Goal: Task Accomplishment & Management: Use online tool/utility

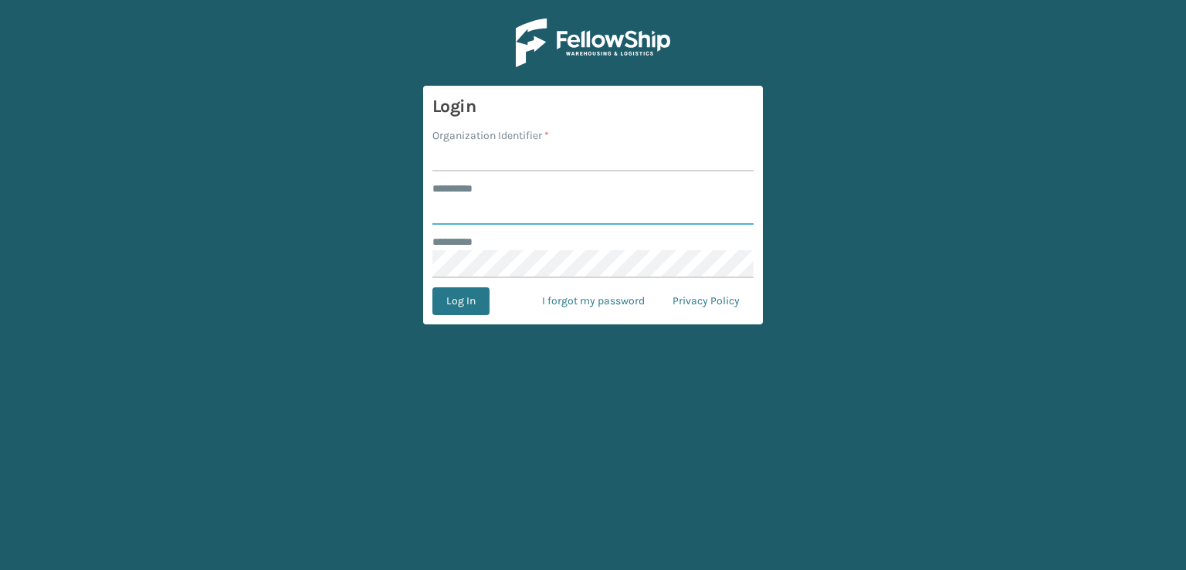
type input "***"
click at [500, 154] on input "Organization Identifier *" at bounding box center [592, 158] width 321 height 28
type input "sleepgeekz warehouse"
click at [471, 304] on button "Log In" at bounding box center [460, 301] width 57 height 28
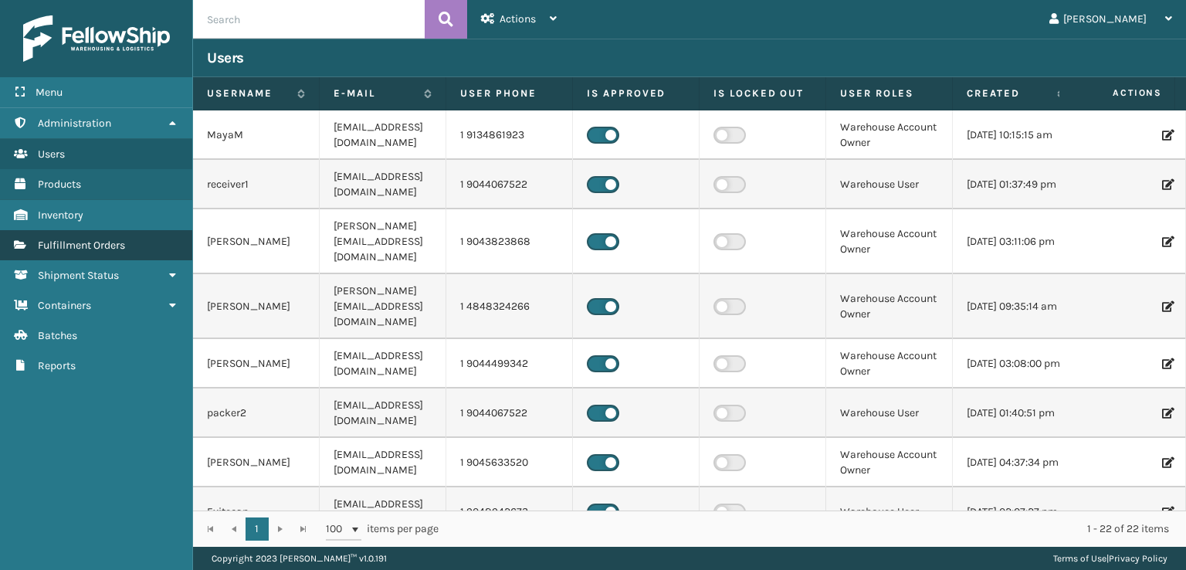
click at [100, 238] on span "Fulfillment Orders" at bounding box center [81, 244] width 87 height 13
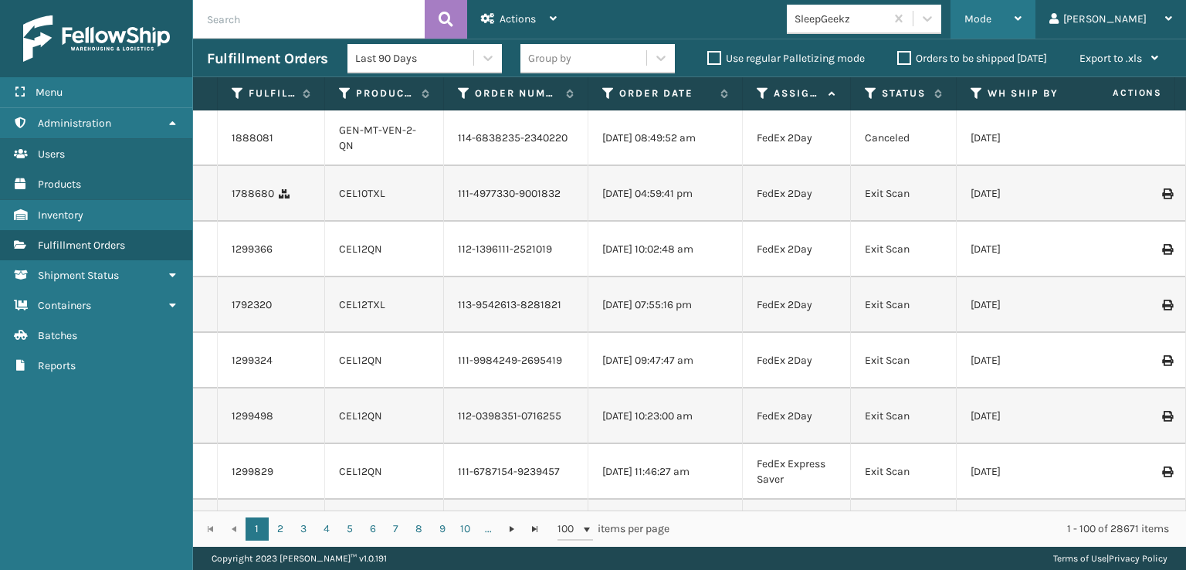
click at [991, 22] on span "Mode" at bounding box center [977, 18] width 27 height 13
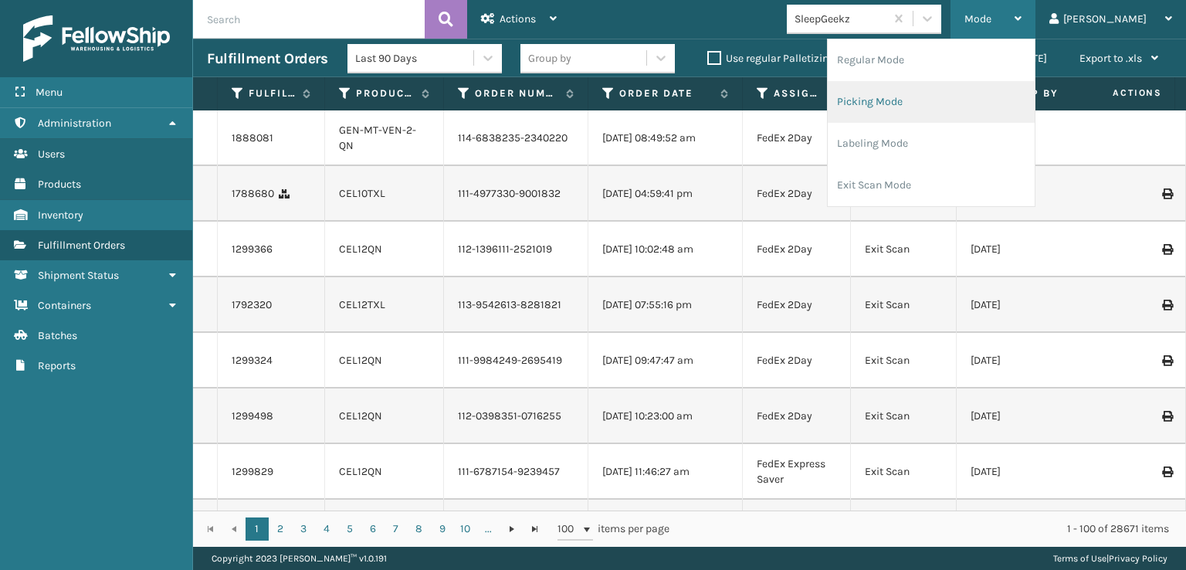
click at [946, 105] on li "Picking Mode" at bounding box center [930, 102] width 207 height 42
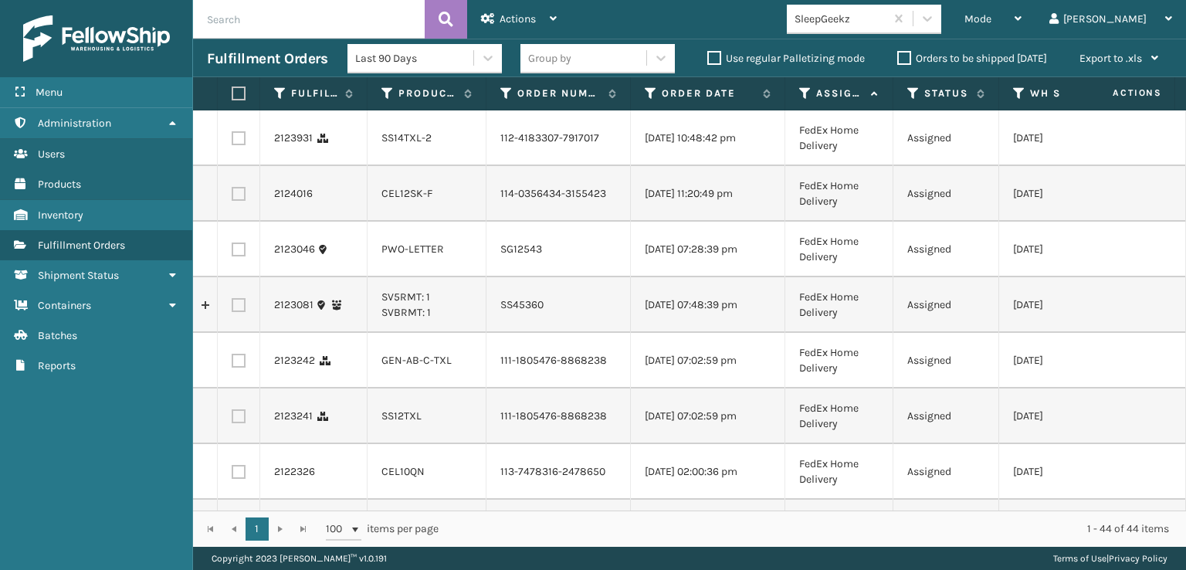
click at [232, 143] on label at bounding box center [239, 138] width 14 height 14
click at [232, 141] on input "checkbox" at bounding box center [232, 136] width 1 height 10
checkbox input "true"
click at [238, 201] on label at bounding box center [239, 194] width 14 height 14
click at [232, 197] on input "checkbox" at bounding box center [232, 192] width 1 height 10
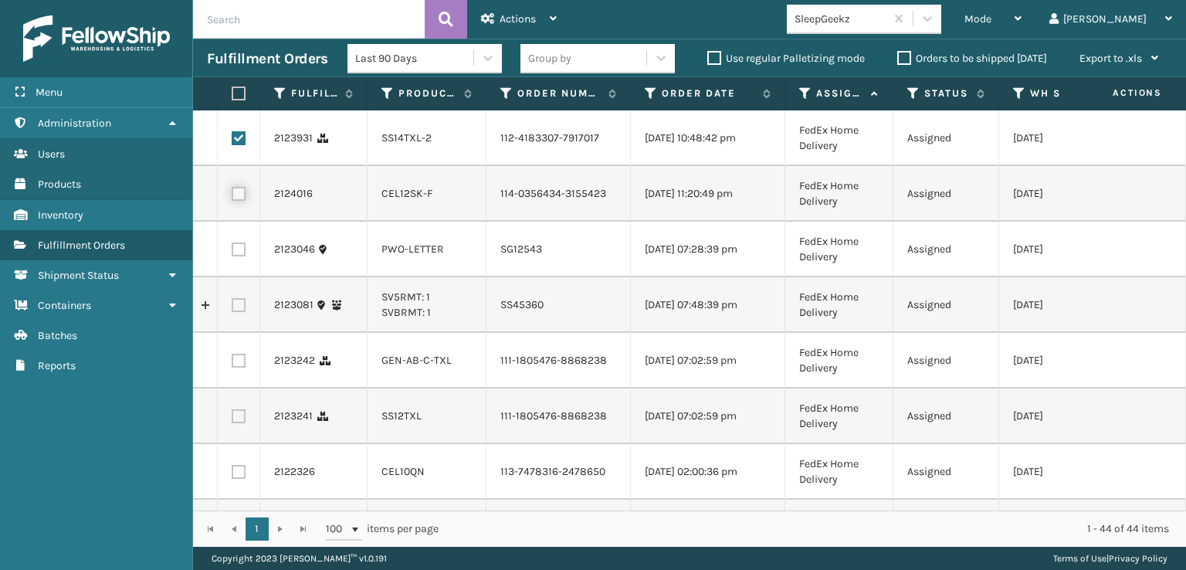
checkbox input "true"
click at [235, 367] on label at bounding box center [239, 360] width 14 height 14
click at [232, 364] on input "checkbox" at bounding box center [232, 358] width 1 height 10
checkbox input "true"
click at [235, 444] on td at bounding box center [239, 416] width 42 height 56
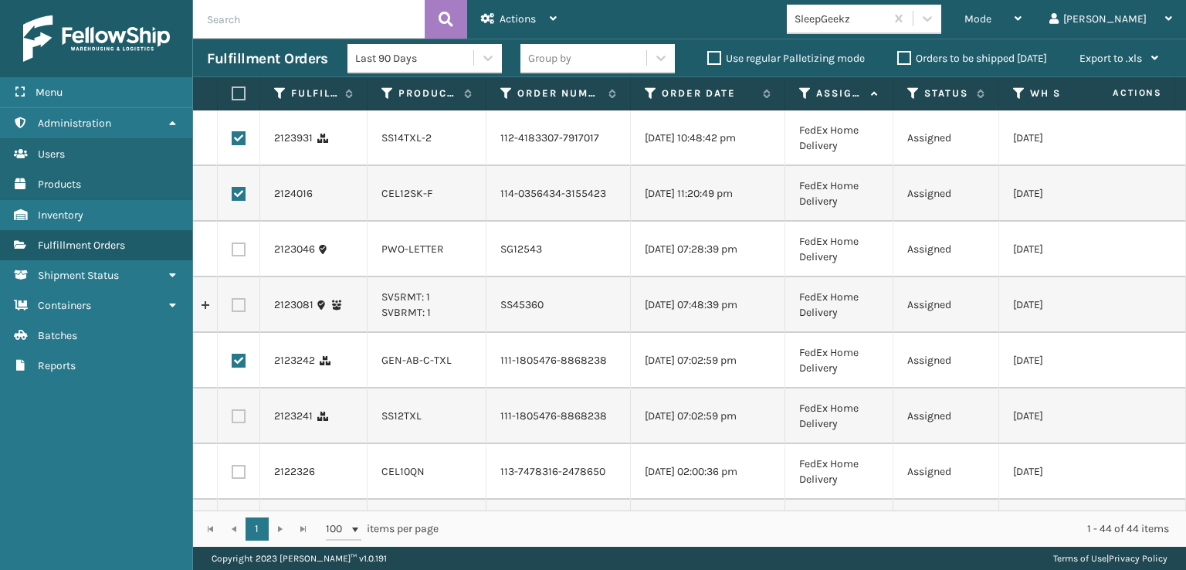
click at [244, 423] on label at bounding box center [239, 416] width 14 height 14
click at [232, 419] on input "checkbox" at bounding box center [232, 414] width 1 height 10
checkbox input "true"
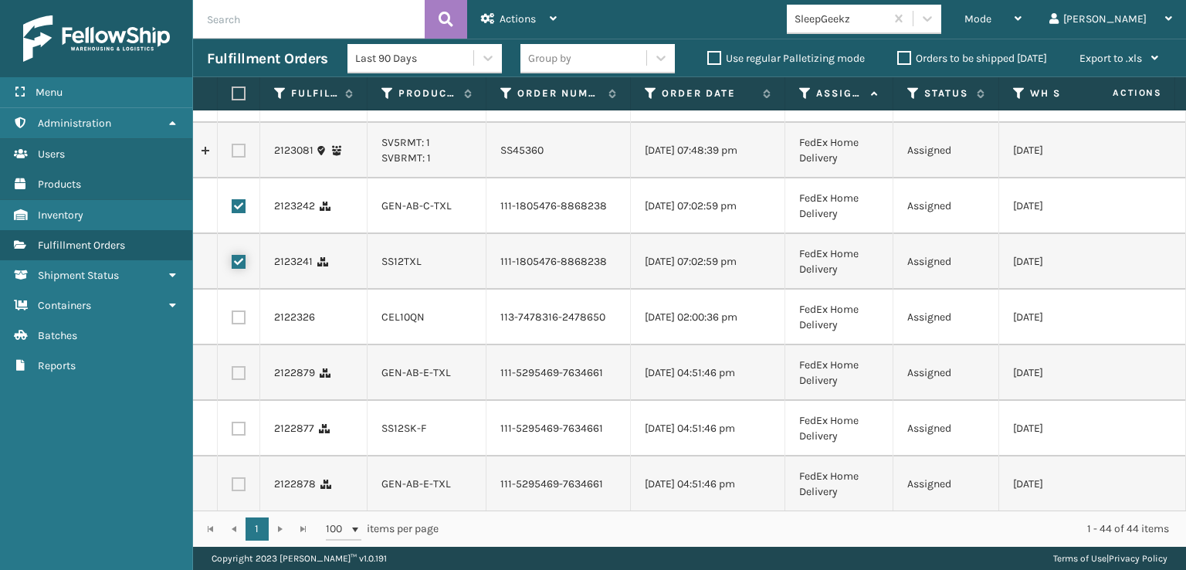
scroll to position [232, 0]
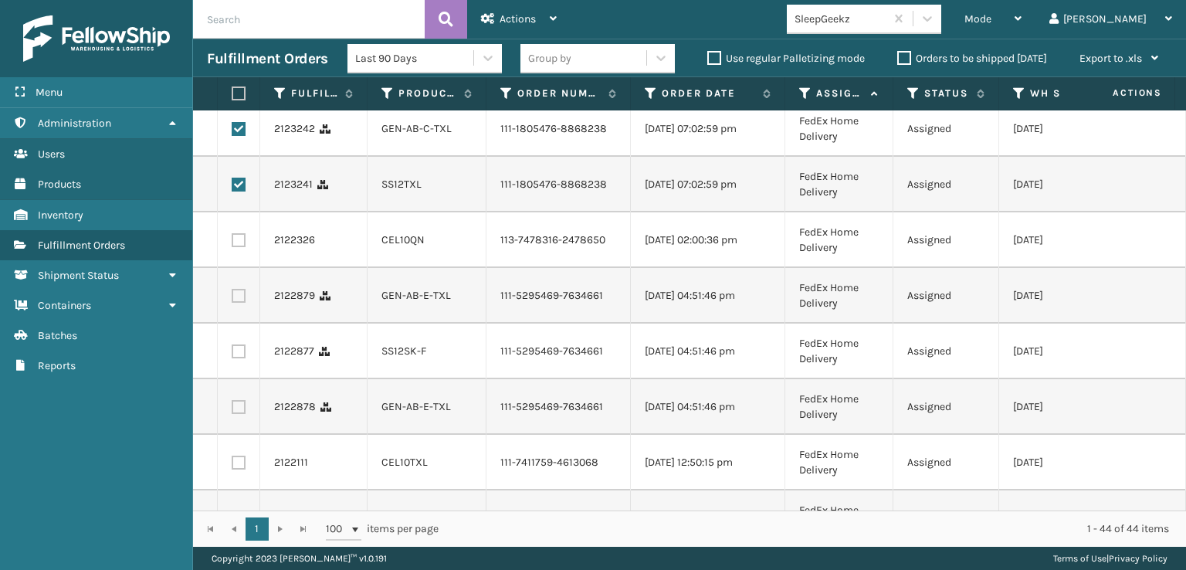
click at [244, 247] on label at bounding box center [239, 240] width 14 height 14
click at [232, 243] on input "checkbox" at bounding box center [232, 238] width 1 height 10
checkbox input "true"
click at [235, 323] on td at bounding box center [239, 296] width 42 height 56
click at [240, 303] on label at bounding box center [239, 296] width 14 height 14
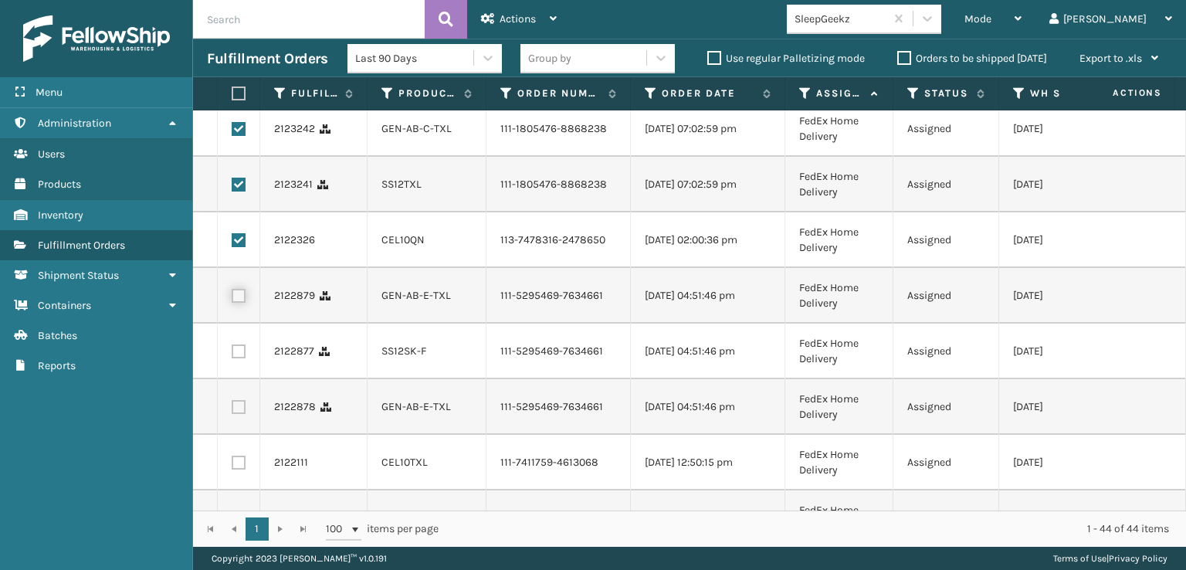
click at [232, 299] on input "checkbox" at bounding box center [232, 294] width 1 height 10
checkbox input "true"
click at [238, 358] on label at bounding box center [239, 351] width 14 height 14
click at [232, 354] on input "checkbox" at bounding box center [232, 349] width 1 height 10
checkbox input "true"
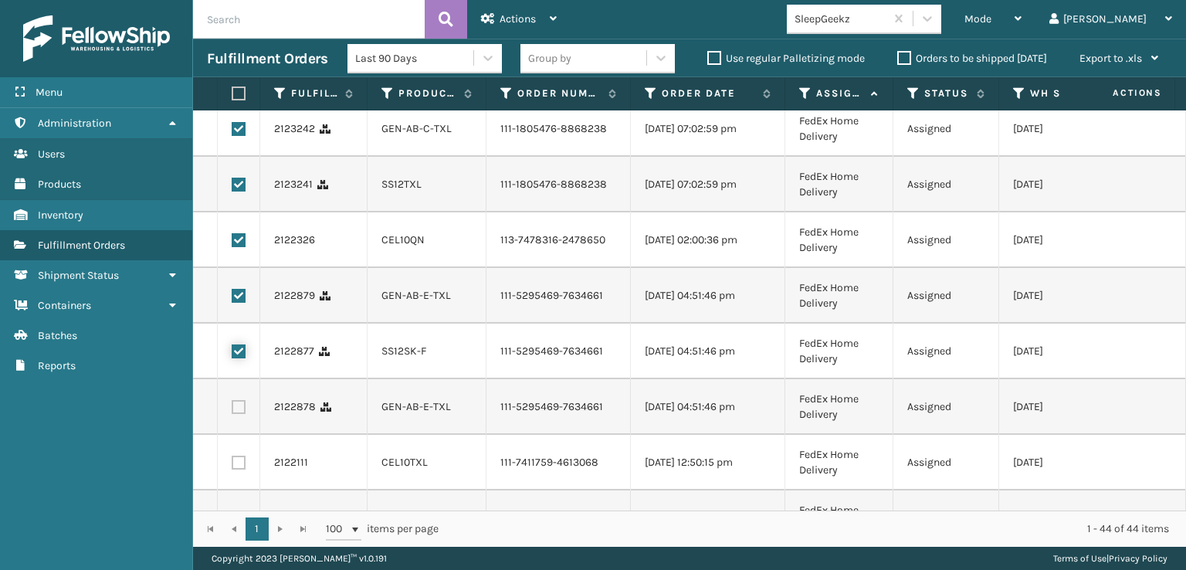
scroll to position [309, 0]
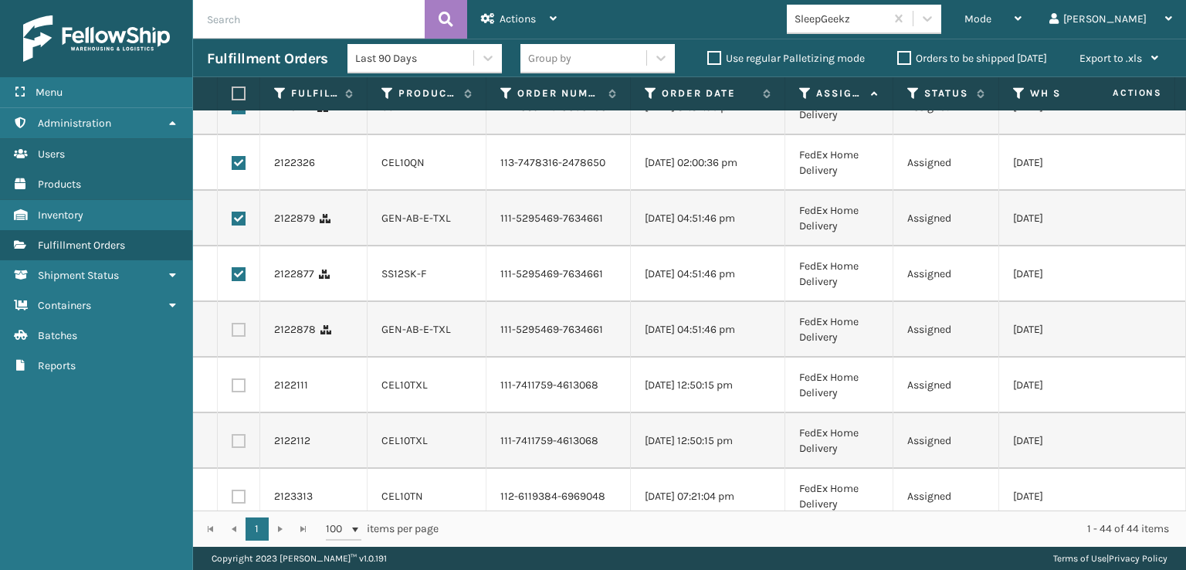
click at [244, 357] on td at bounding box center [239, 330] width 42 height 56
click at [238, 337] on label at bounding box center [239, 330] width 14 height 14
click at [232, 333] on input "checkbox" at bounding box center [232, 328] width 1 height 10
checkbox input "true"
click at [238, 392] on label at bounding box center [239, 385] width 14 height 14
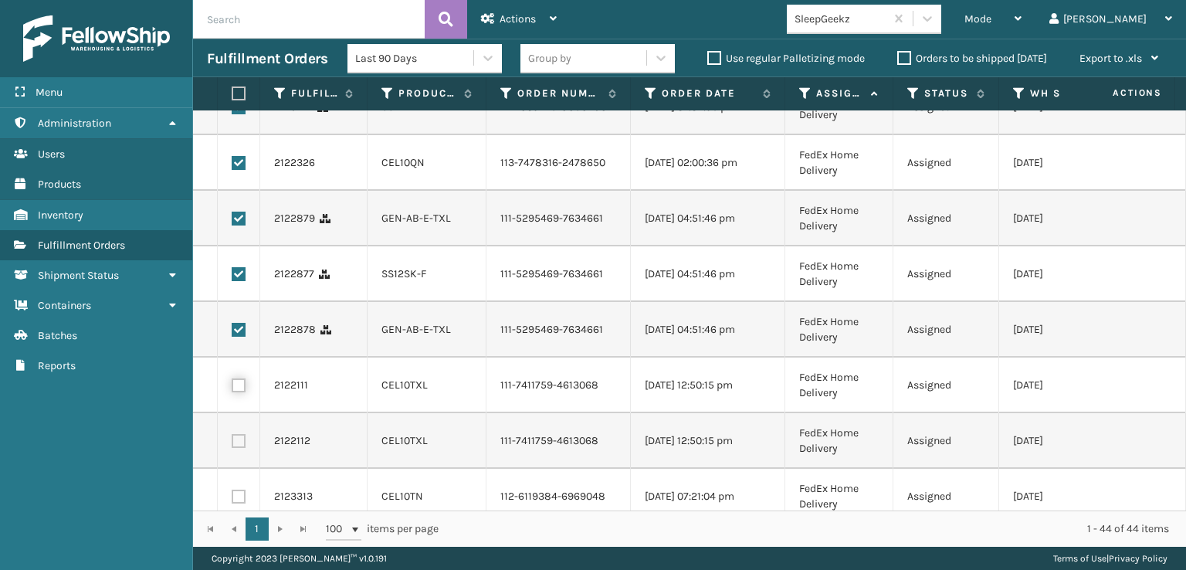
click at [232, 388] on input "checkbox" at bounding box center [232, 383] width 1 height 10
checkbox input "true"
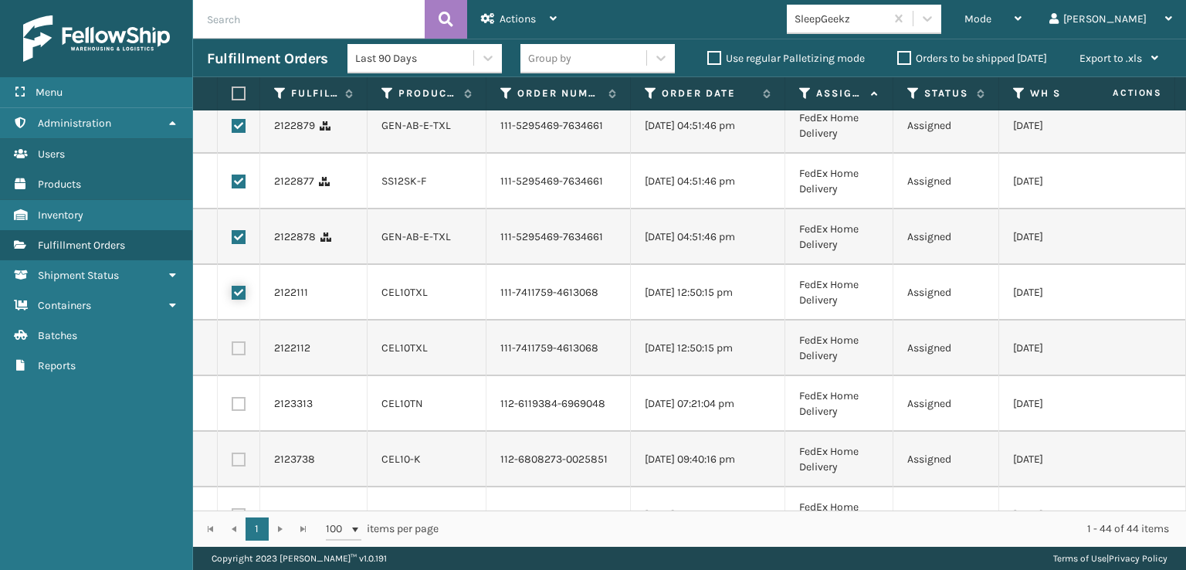
scroll to position [463, 0]
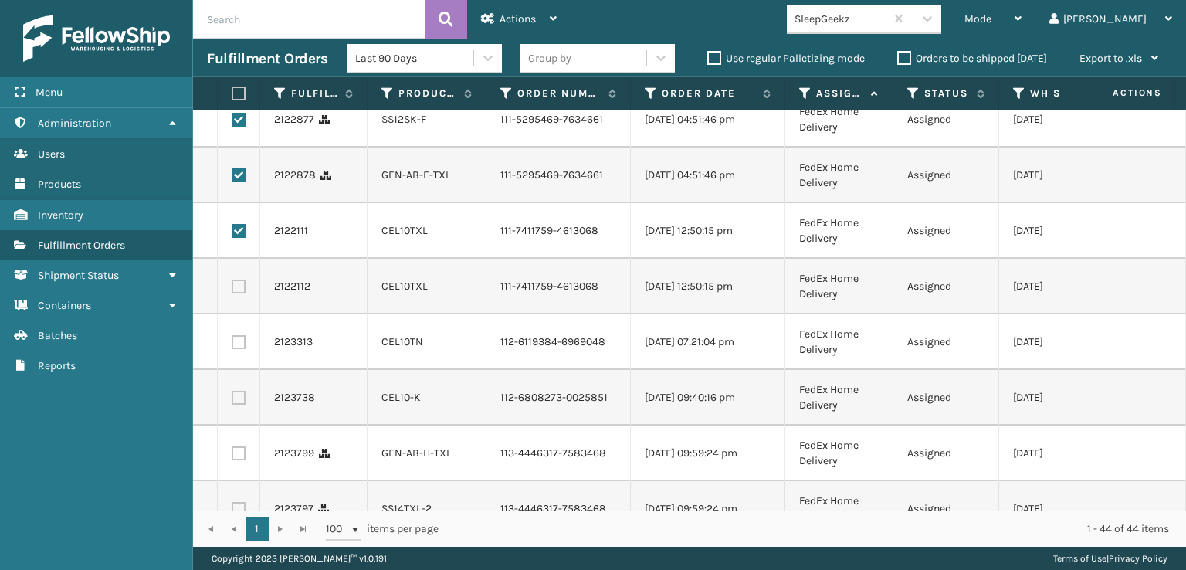
click at [240, 293] on label at bounding box center [239, 286] width 14 height 14
click at [232, 289] on input "checkbox" at bounding box center [232, 284] width 1 height 10
checkbox input "true"
click at [240, 349] on label at bounding box center [239, 342] width 14 height 14
click at [232, 345] on input "checkbox" at bounding box center [232, 340] width 1 height 10
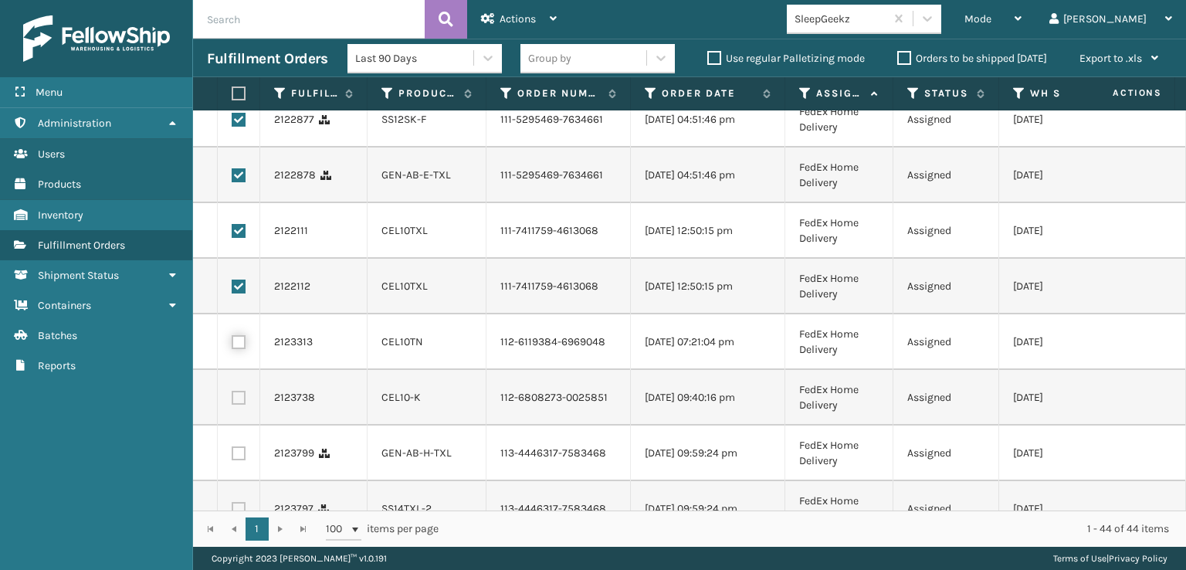
checkbox input "true"
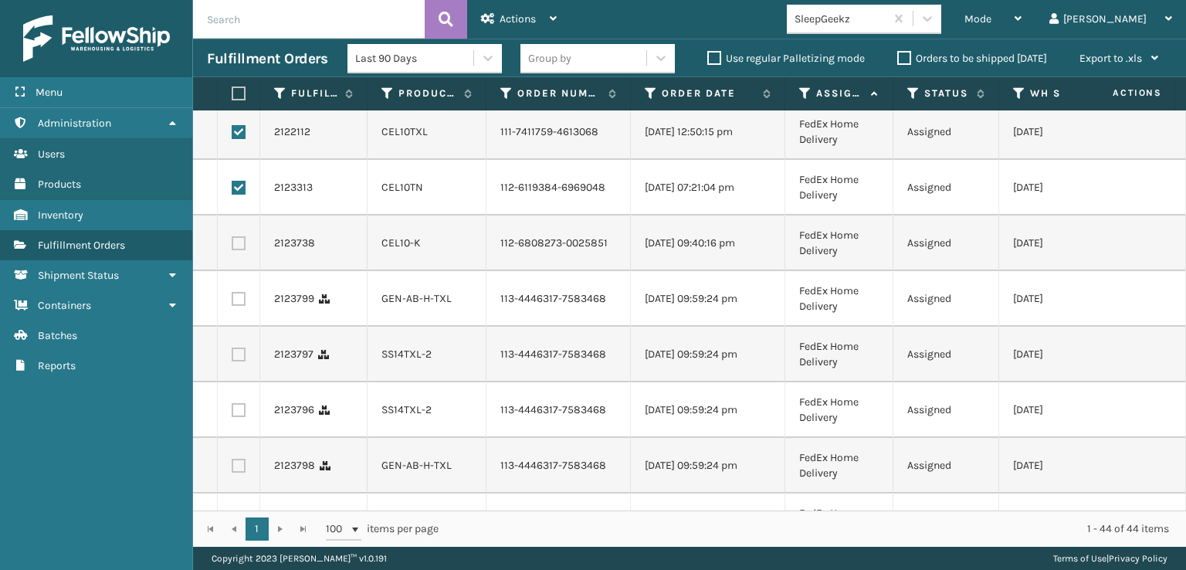
click at [242, 250] on label at bounding box center [239, 243] width 14 height 14
click at [232, 246] on input "checkbox" at bounding box center [232, 241] width 1 height 10
checkbox input "true"
click at [240, 306] on label at bounding box center [239, 299] width 14 height 14
click at [232, 302] on input "checkbox" at bounding box center [232, 297] width 1 height 10
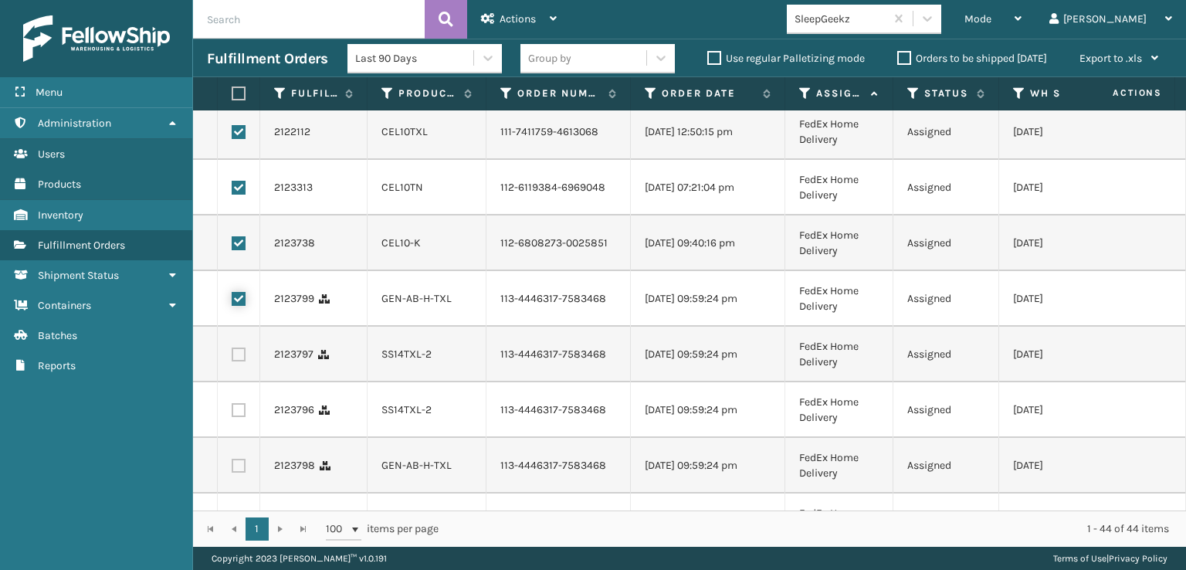
checkbox input "true"
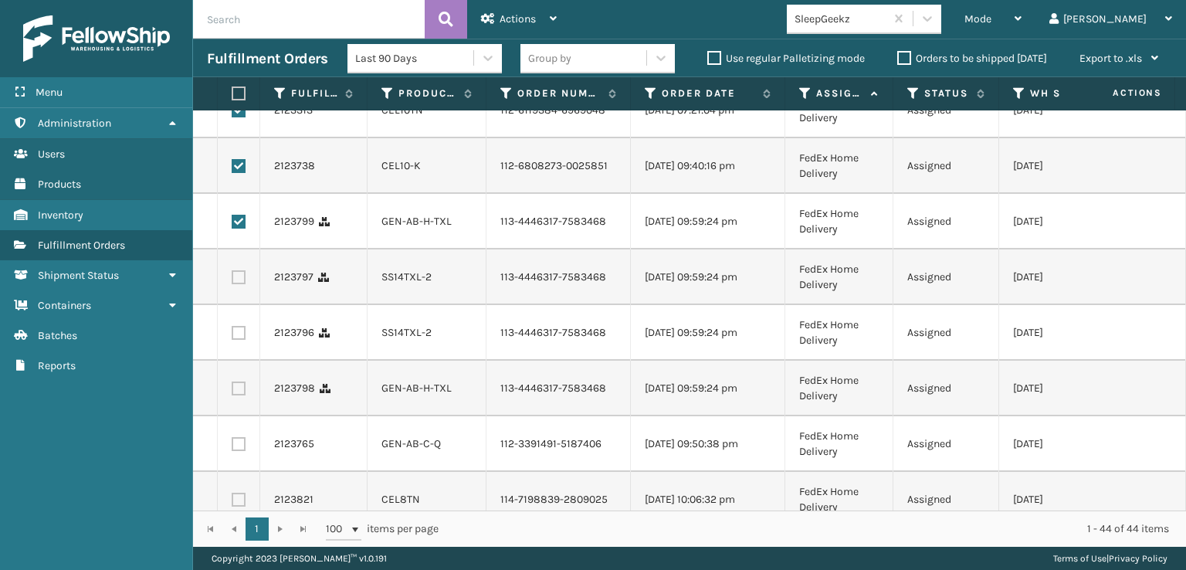
click at [240, 284] on label at bounding box center [239, 277] width 14 height 14
click at [232, 280] on input "checkbox" at bounding box center [232, 275] width 1 height 10
checkbox input "true"
click at [238, 340] on label at bounding box center [239, 333] width 14 height 14
click at [232, 336] on input "checkbox" at bounding box center [232, 331] width 1 height 10
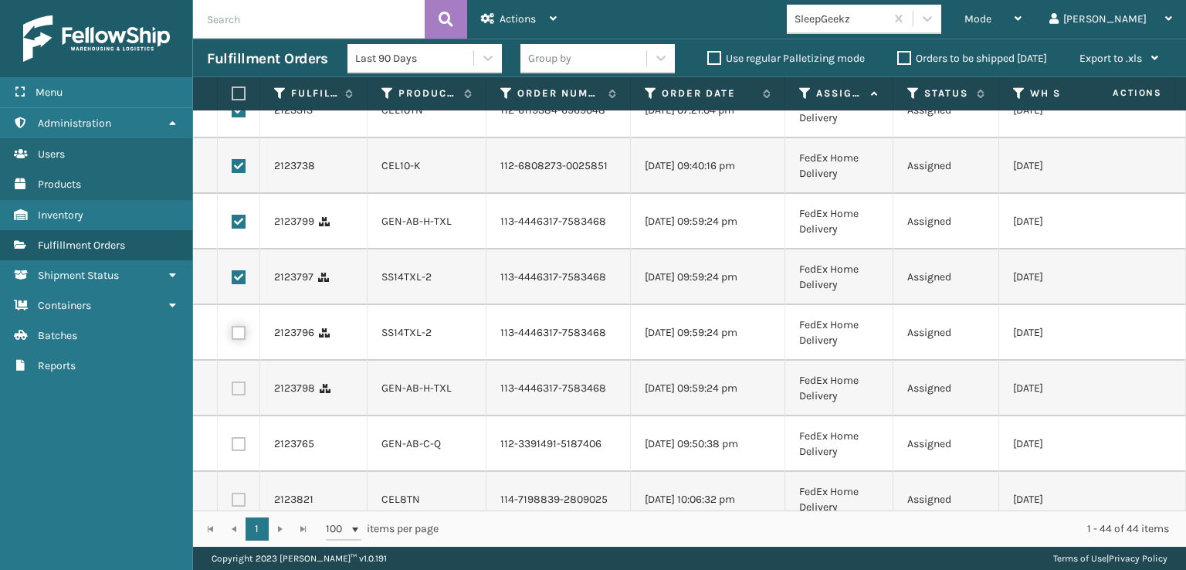
checkbox input "true"
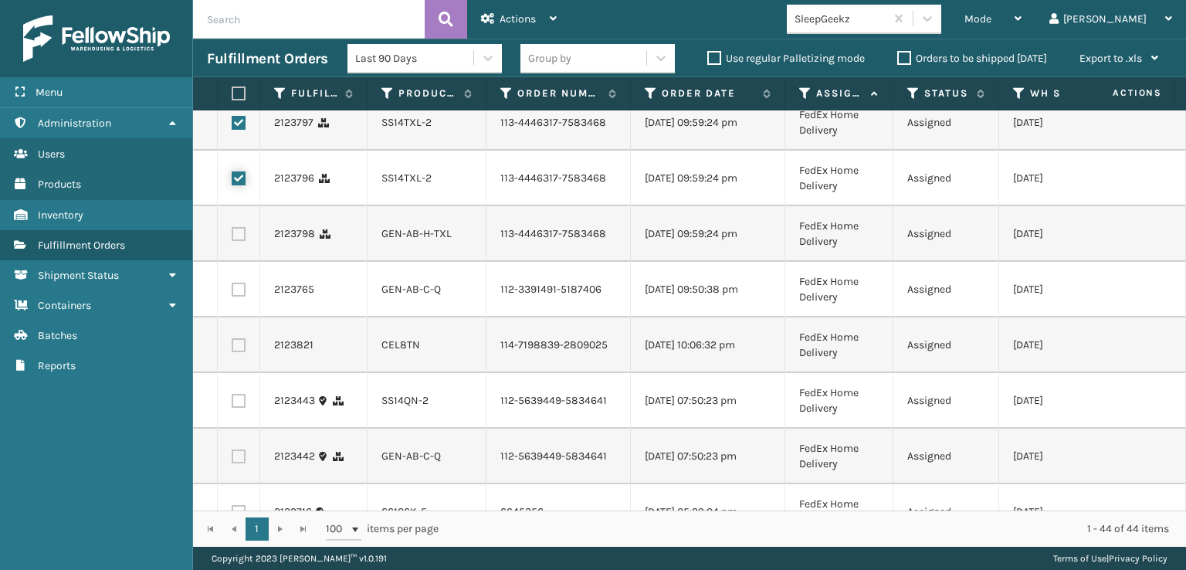
scroll to position [926, 0]
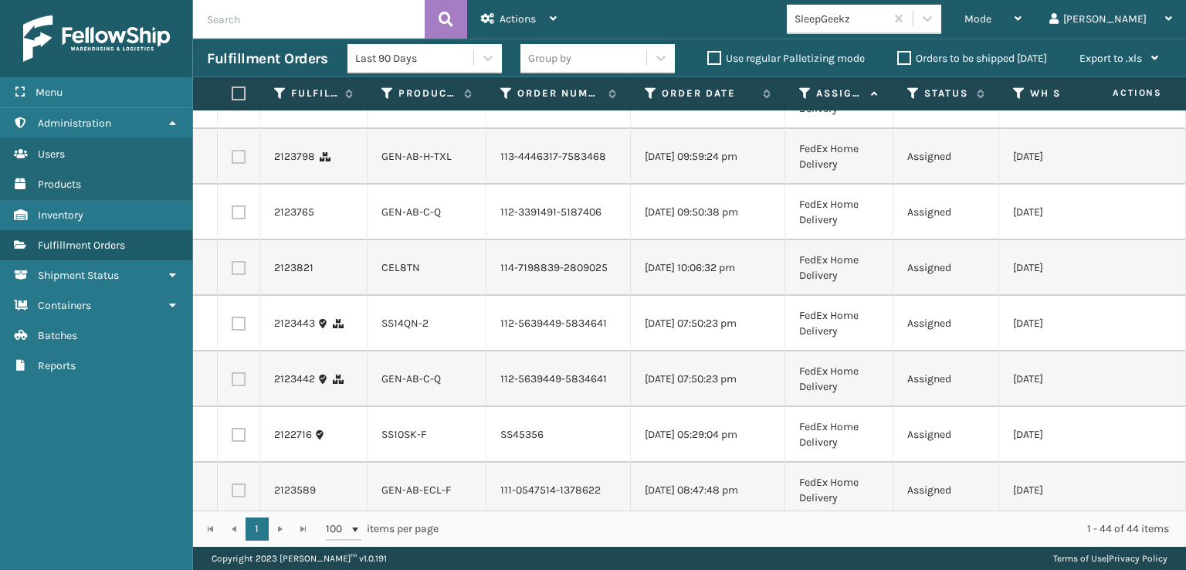
click at [238, 164] on label at bounding box center [239, 157] width 14 height 14
click at [232, 160] on input "checkbox" at bounding box center [232, 155] width 1 height 10
checkbox input "true"
click at [238, 219] on label at bounding box center [239, 212] width 14 height 14
click at [232, 215] on input "checkbox" at bounding box center [232, 210] width 1 height 10
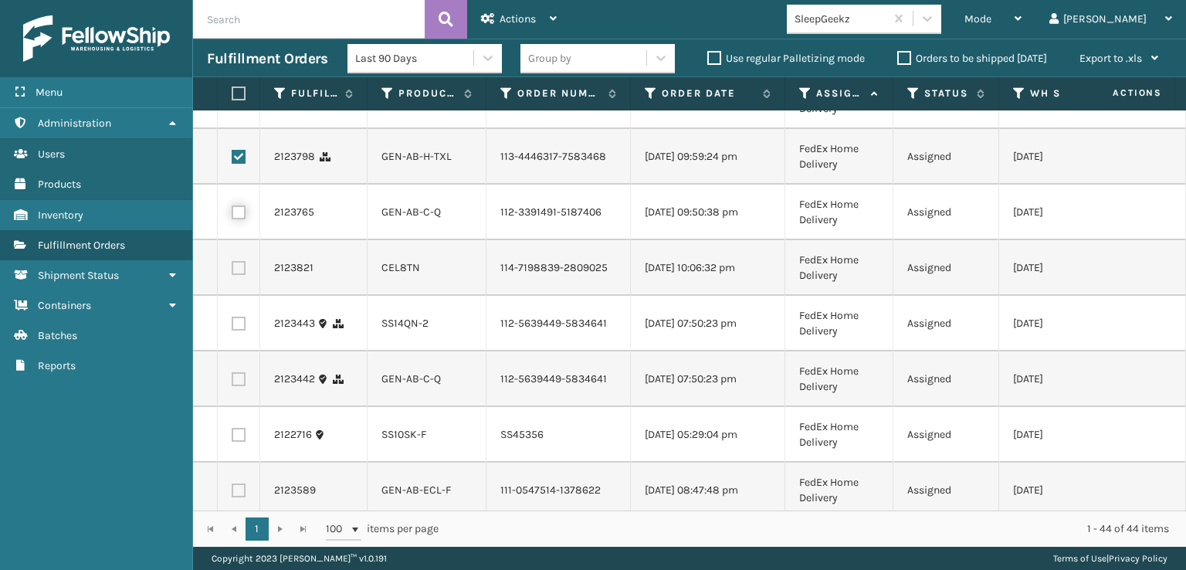
checkbox input "true"
click at [238, 275] on label at bounding box center [239, 268] width 14 height 14
click at [232, 271] on input "checkbox" at bounding box center [232, 266] width 1 height 10
checkbox input "true"
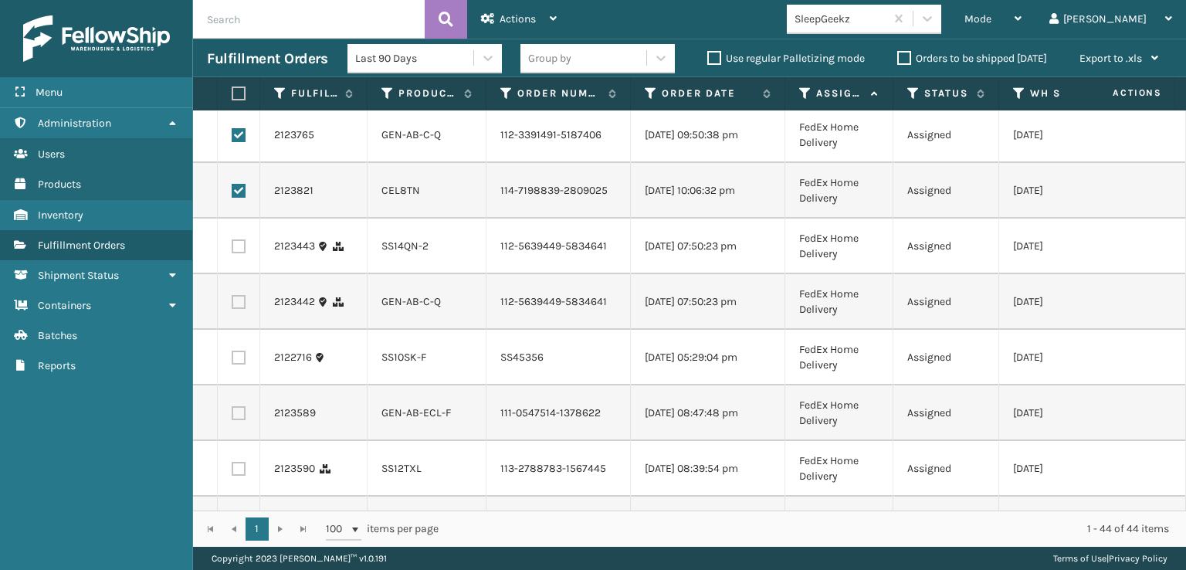
click at [241, 253] on label at bounding box center [239, 246] width 14 height 14
click at [232, 249] on input "checkbox" at bounding box center [232, 244] width 1 height 10
checkbox input "true"
click at [235, 309] on label at bounding box center [239, 302] width 14 height 14
click at [232, 305] on input "checkbox" at bounding box center [232, 300] width 1 height 10
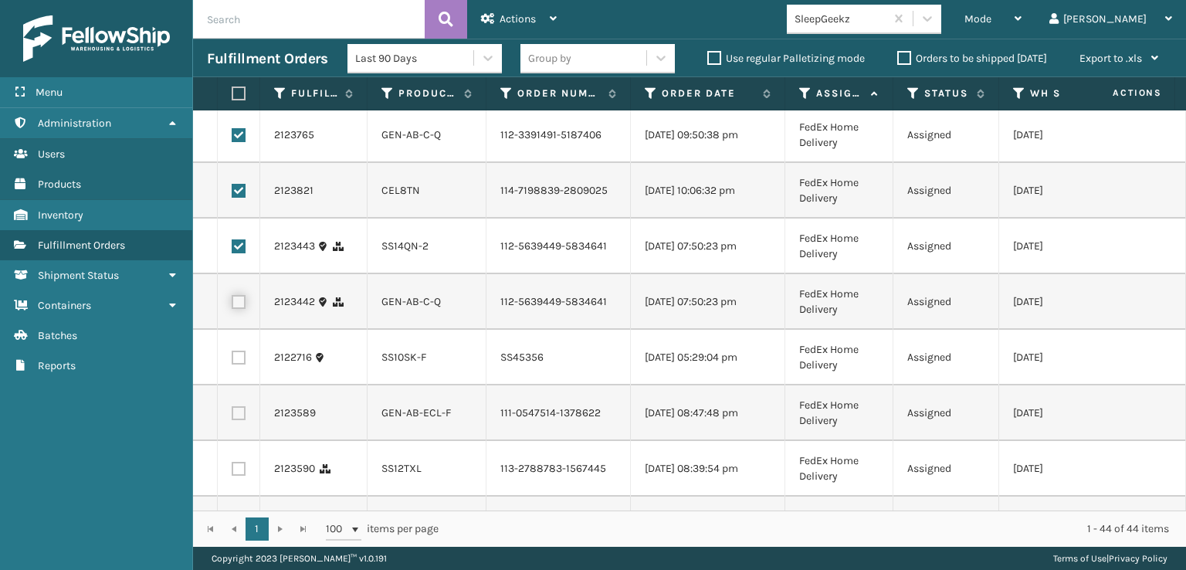
checkbox input "true"
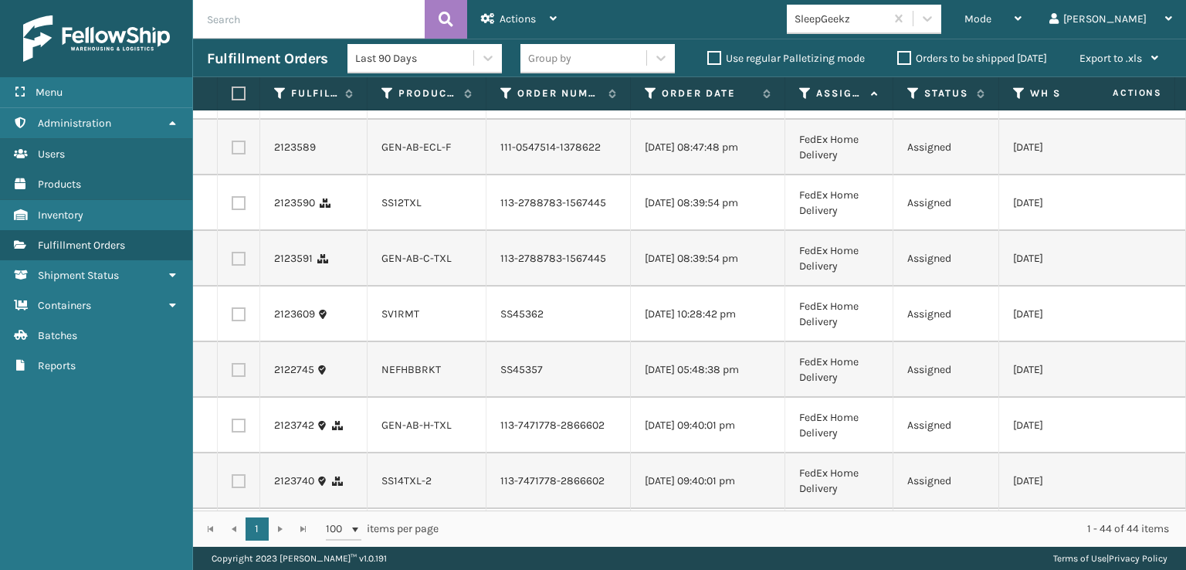
scroll to position [1312, 0]
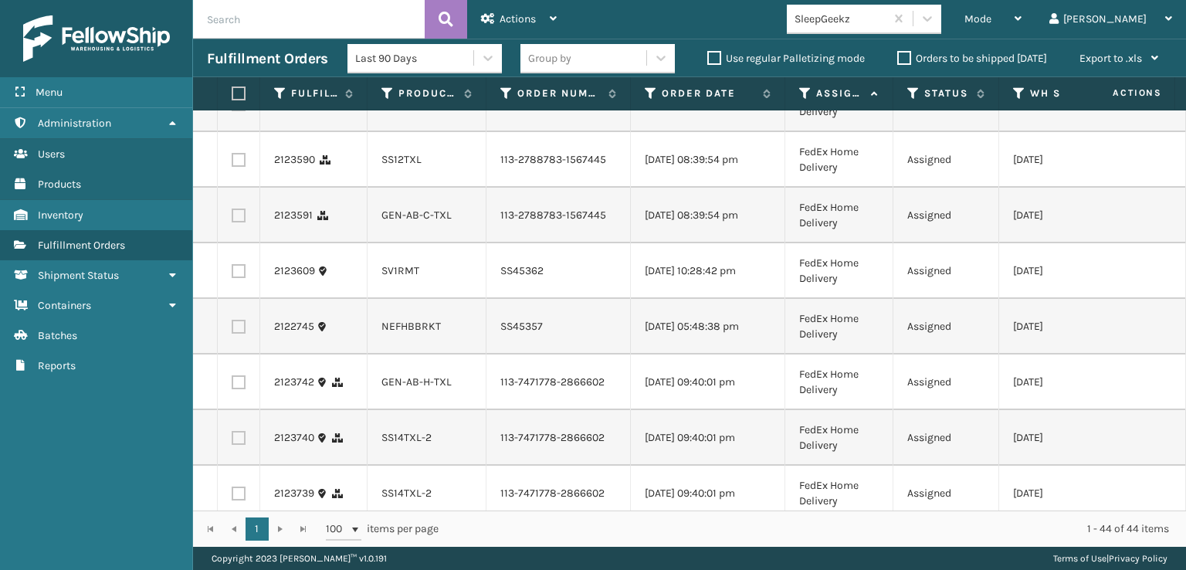
click at [239, 56] on label at bounding box center [239, 49] width 14 height 14
click at [232, 52] on input "checkbox" at bounding box center [232, 47] width 1 height 10
checkbox input "true"
click at [238, 111] on label at bounding box center [239, 104] width 14 height 14
click at [232, 107] on input "checkbox" at bounding box center [232, 102] width 1 height 10
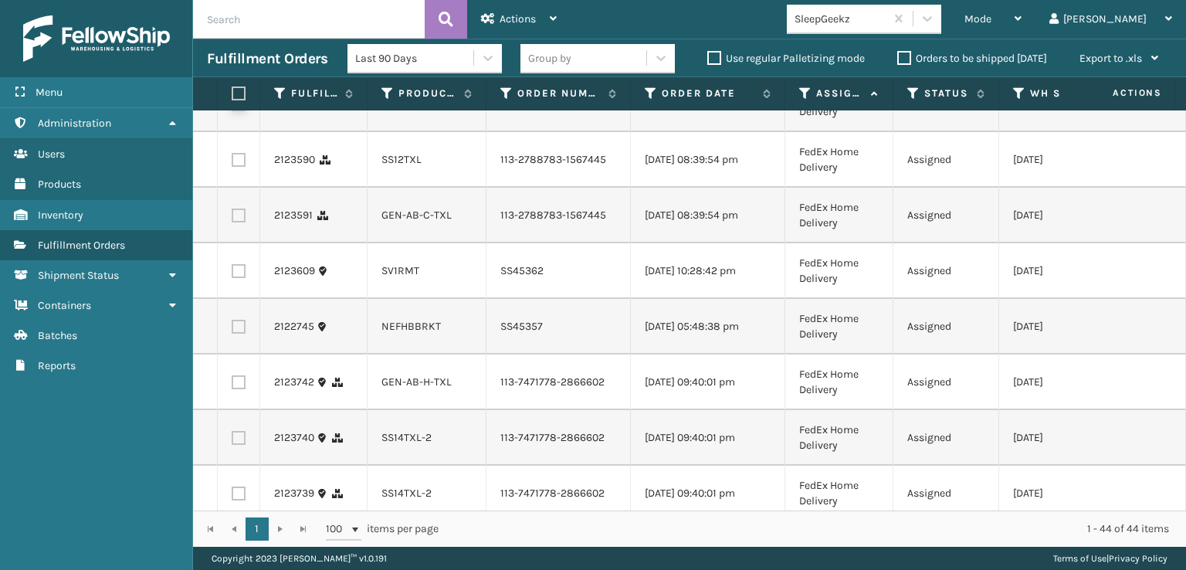
checkbox input "true"
click at [238, 167] on label at bounding box center [239, 160] width 14 height 14
click at [232, 163] on input "checkbox" at bounding box center [232, 158] width 1 height 10
checkbox input "true"
click at [238, 222] on label at bounding box center [239, 215] width 14 height 14
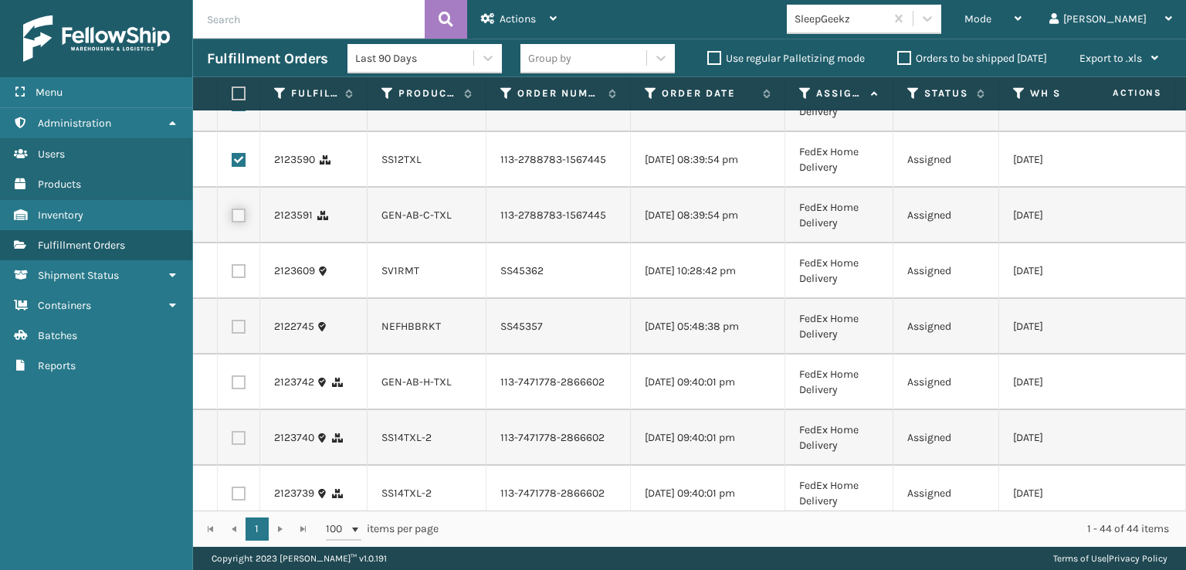
click at [232, 218] on input "checkbox" at bounding box center [232, 213] width 1 height 10
checkbox input "true"
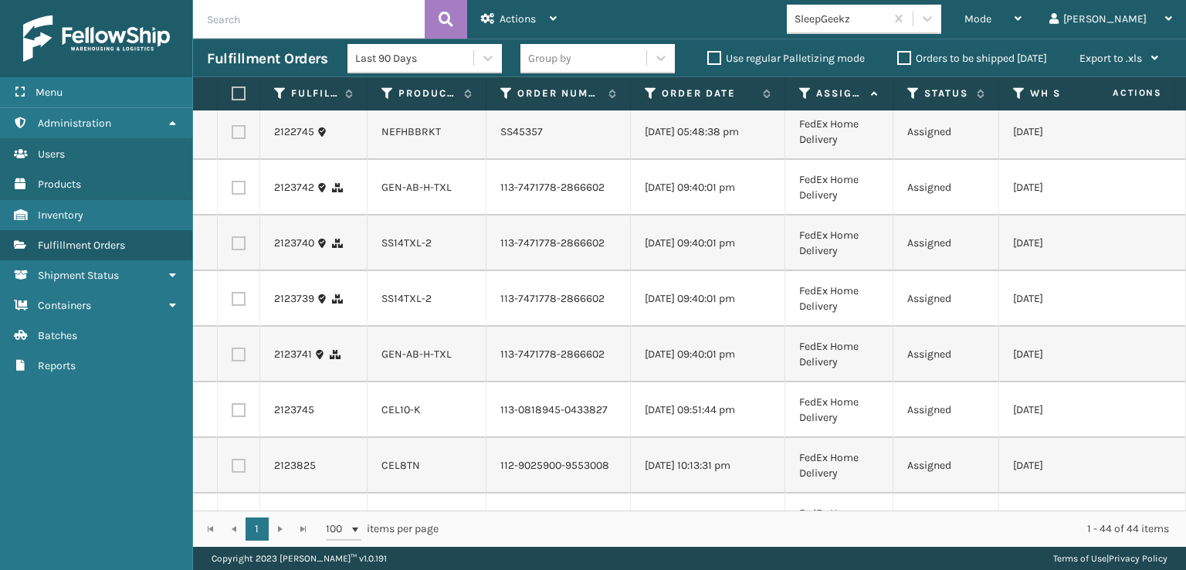
scroll to position [1544, 0]
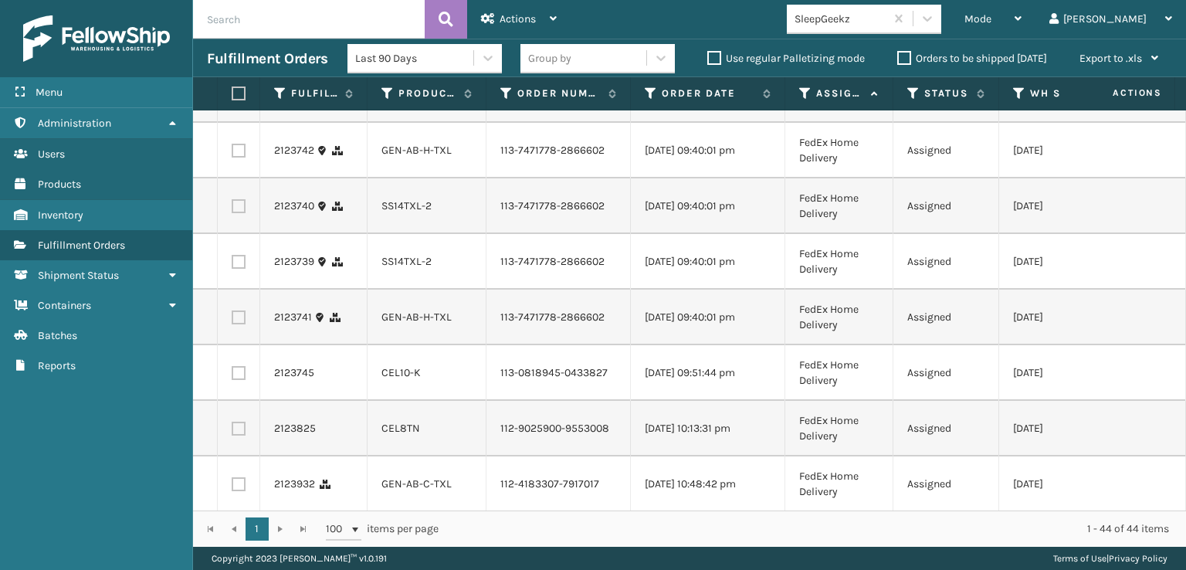
click at [235, 157] on label at bounding box center [239, 151] width 14 height 14
click at [232, 154] on input "checkbox" at bounding box center [232, 149] width 1 height 10
checkbox input "true"
click at [239, 213] on label at bounding box center [239, 206] width 14 height 14
click at [232, 209] on input "checkbox" at bounding box center [232, 204] width 1 height 10
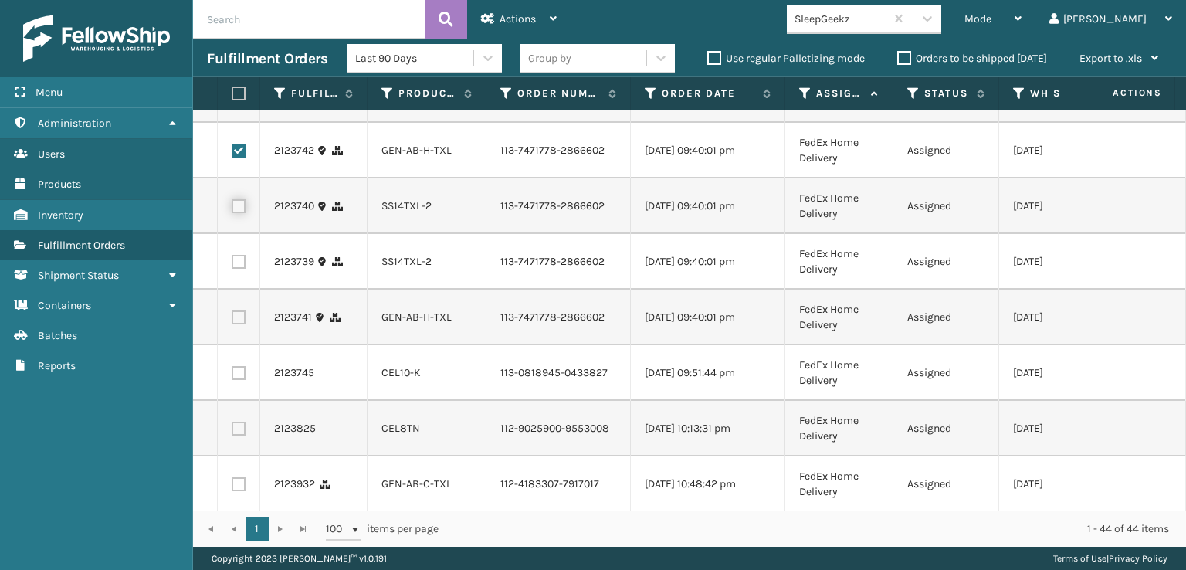
checkbox input "true"
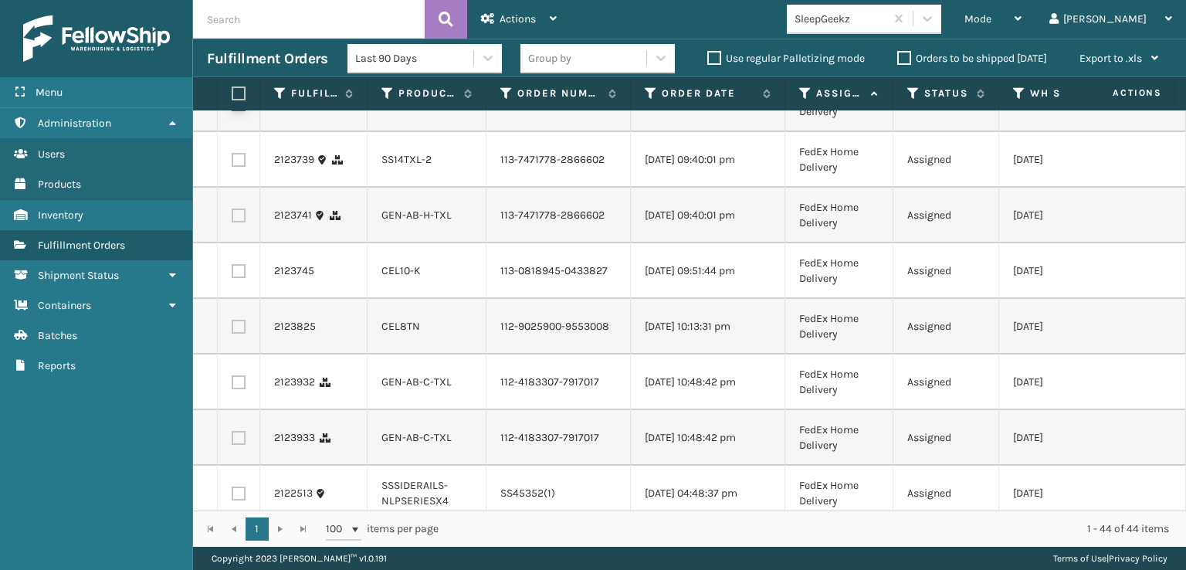
scroll to position [1852, 0]
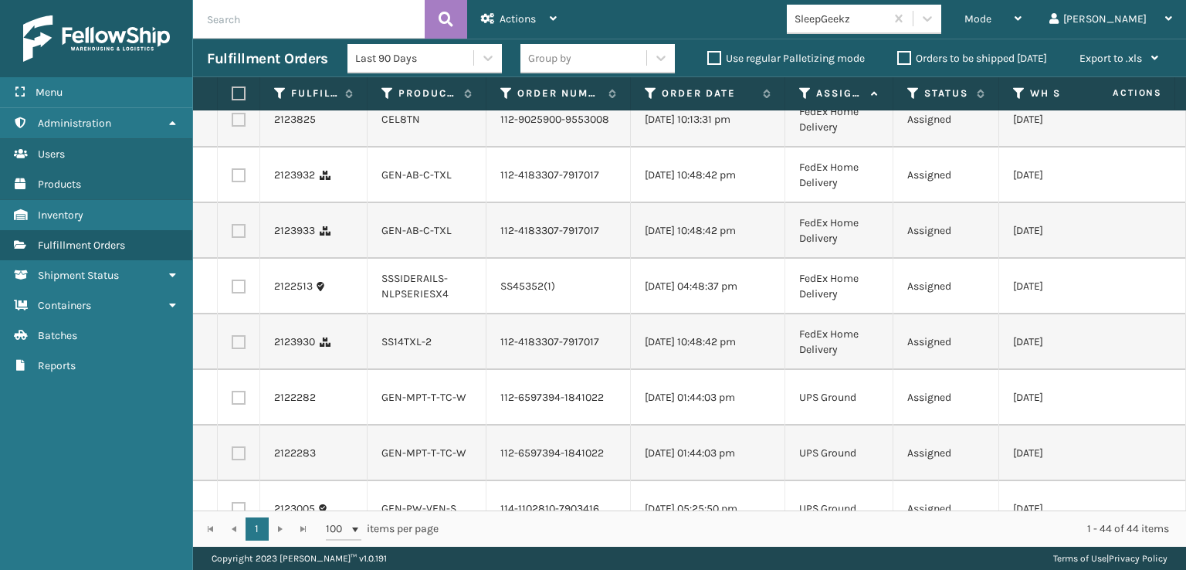
checkbox input "true"
click at [241, 15] on label at bounding box center [239, 9] width 14 height 14
click at [232, 12] on input "checkbox" at bounding box center [232, 7] width 1 height 10
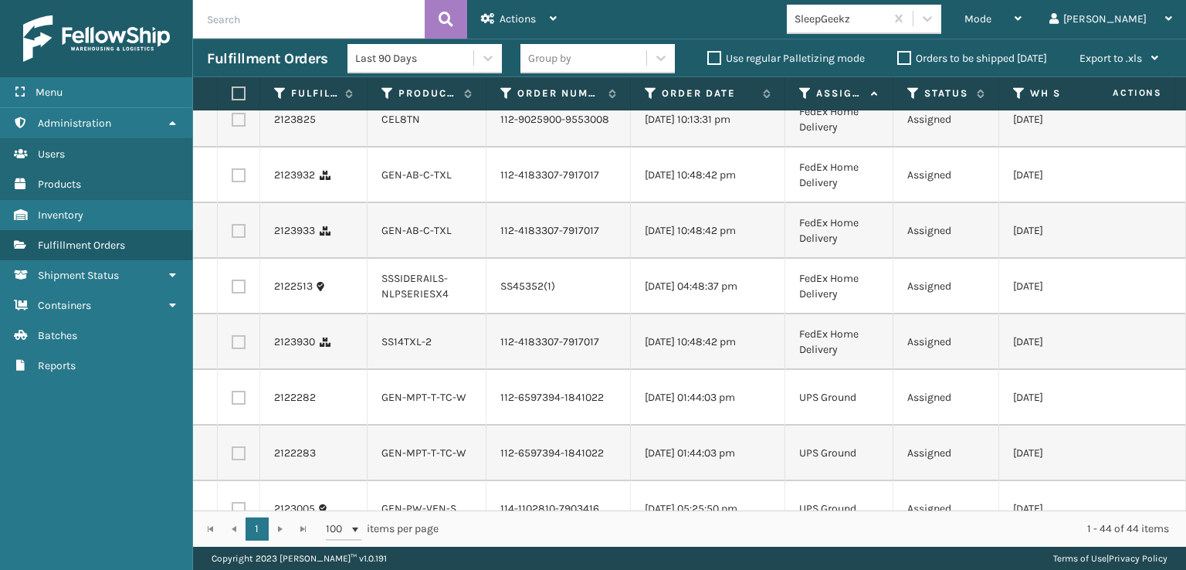
checkbox input "true"
click at [241, 71] on label at bounding box center [239, 64] width 14 height 14
click at [232, 67] on input "checkbox" at bounding box center [232, 62] width 1 height 10
checkbox input "true"
click at [238, 127] on label at bounding box center [239, 120] width 14 height 14
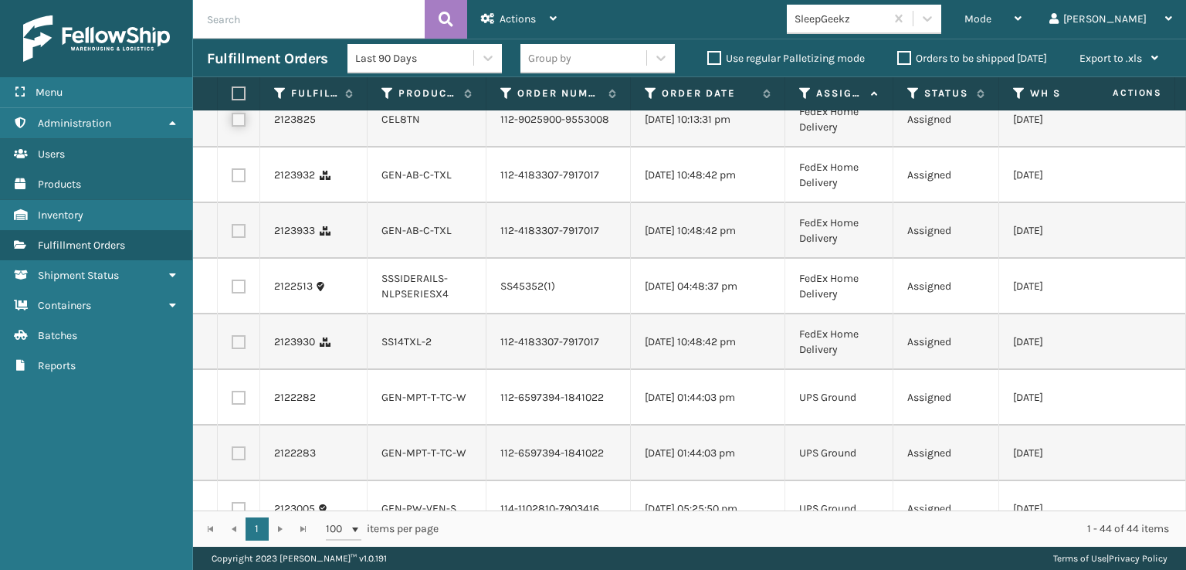
click at [232, 123] on input "checkbox" at bounding box center [232, 118] width 1 height 10
checkbox input "true"
click at [233, 182] on label at bounding box center [239, 175] width 14 height 14
click at [232, 178] on input "checkbox" at bounding box center [232, 173] width 1 height 10
checkbox input "true"
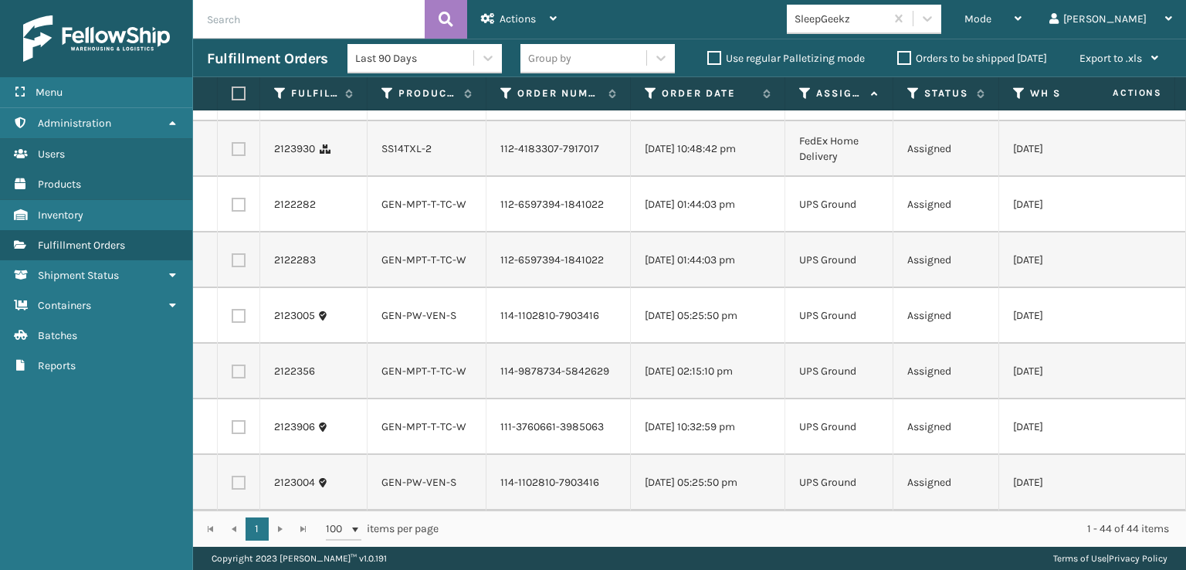
scroll to position [2084, 0]
click at [236, 45] on label at bounding box center [239, 38] width 14 height 14
click at [232, 41] on input "checkbox" at bounding box center [232, 36] width 1 height 10
checkbox input "true"
click at [238, 156] on label at bounding box center [239, 149] width 14 height 14
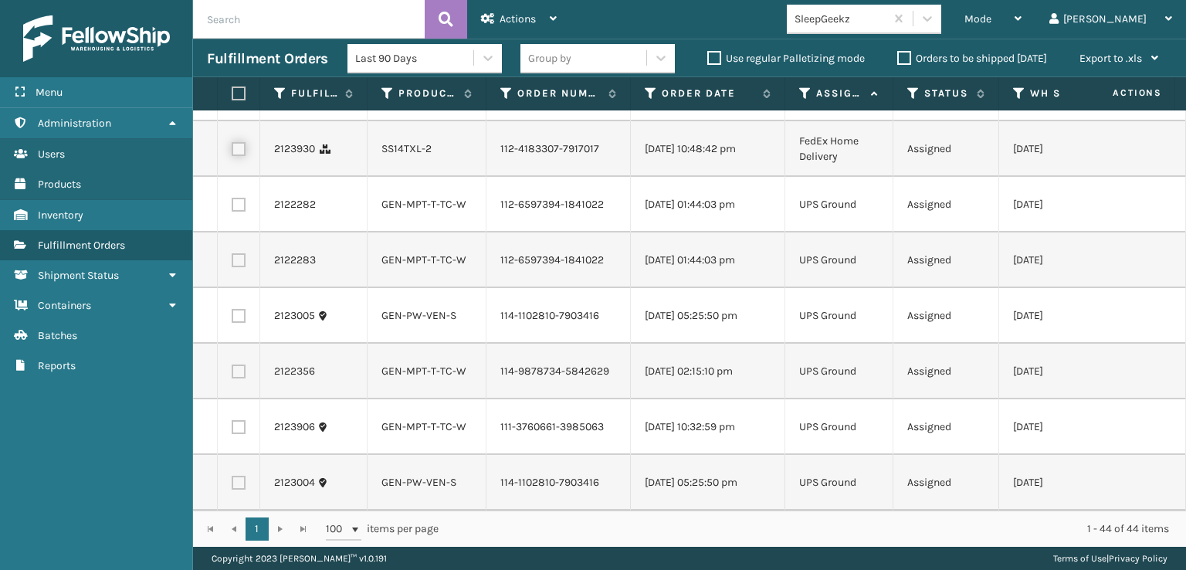
click at [232, 152] on input "checkbox" at bounding box center [232, 147] width 1 height 10
checkbox input "true"
click at [239, 211] on label at bounding box center [239, 205] width 14 height 14
click at [232, 208] on input "checkbox" at bounding box center [232, 203] width 1 height 10
click at [236, 211] on label at bounding box center [239, 205] width 14 height 14
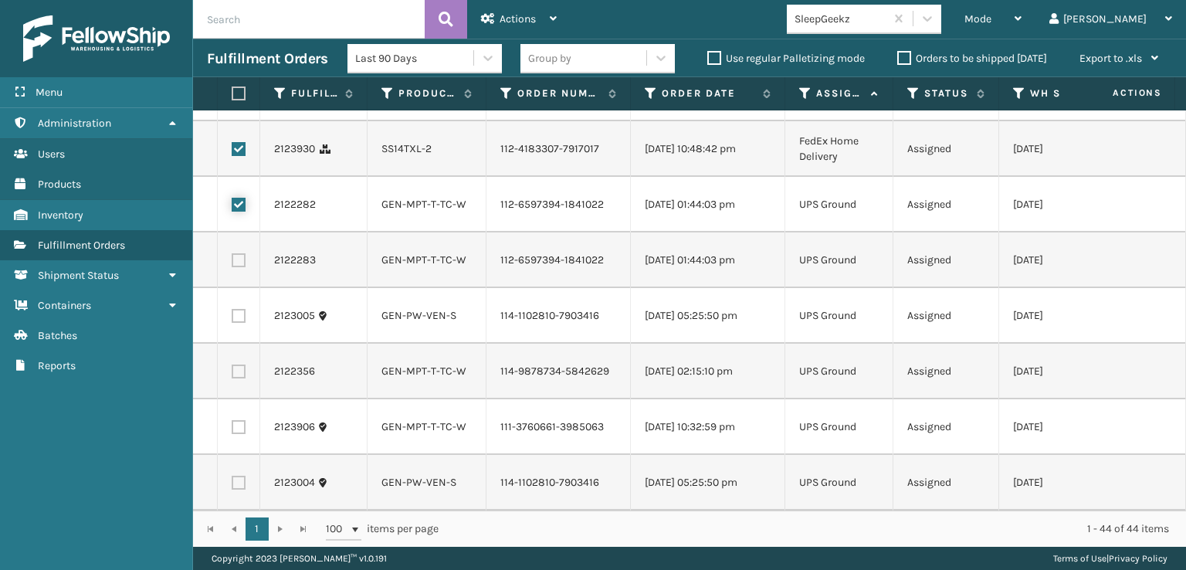
click at [232, 208] on input "checkbox" at bounding box center [232, 203] width 1 height 10
checkbox input "false"
click at [541, 32] on div "Actions" at bounding box center [519, 19] width 76 height 39
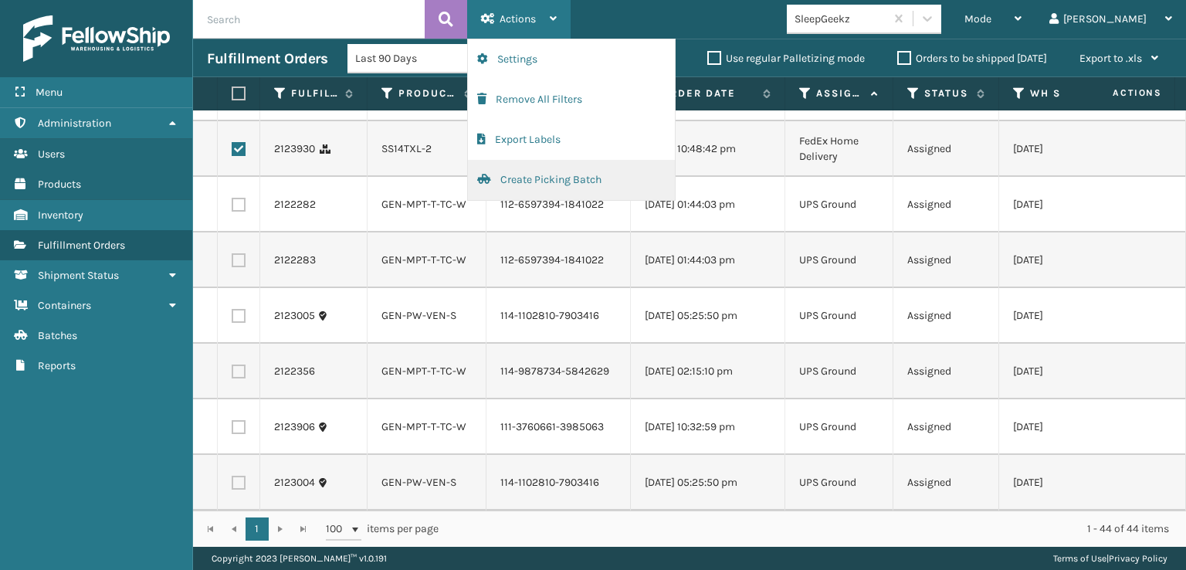
click at [539, 173] on button "Create Picking Batch" at bounding box center [571, 180] width 207 height 40
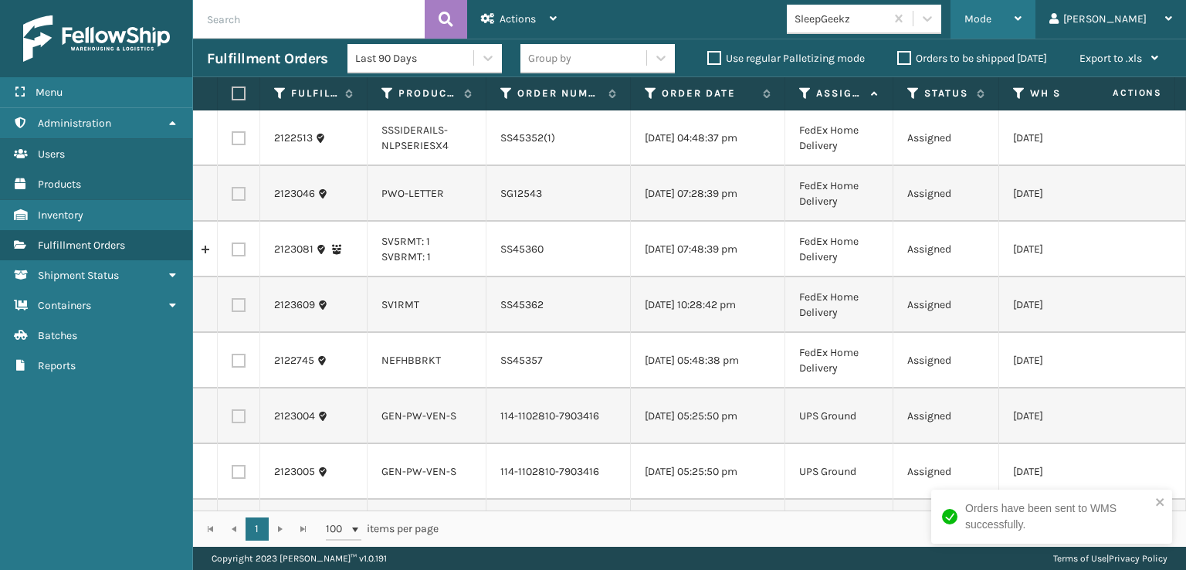
click at [1021, 20] on div "Mode" at bounding box center [992, 19] width 57 height 39
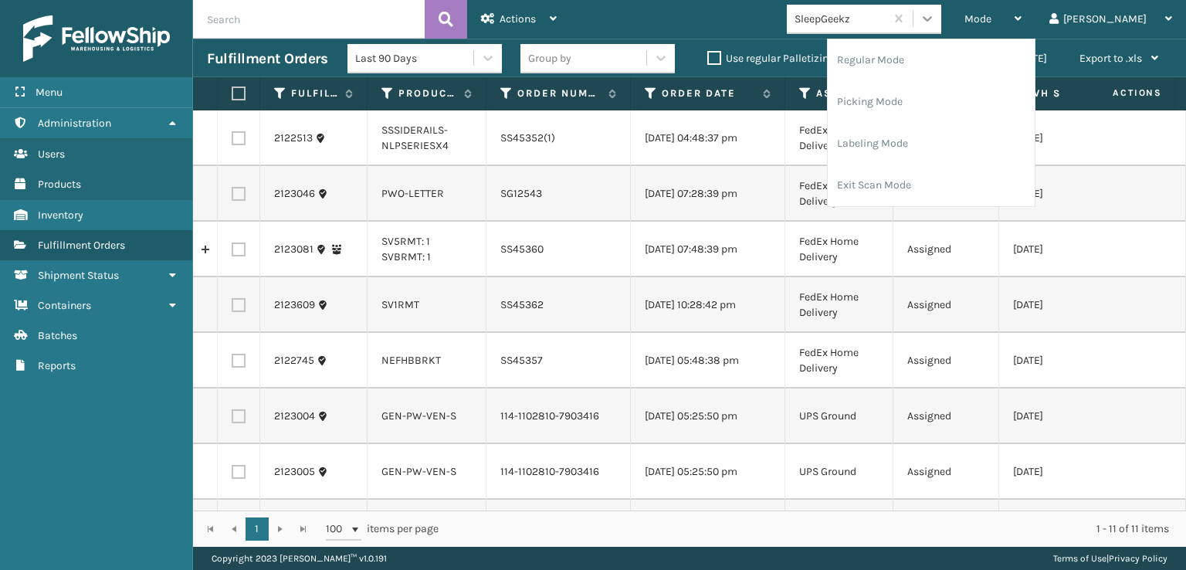
click at [941, 9] on div at bounding box center [927, 19] width 28 height 28
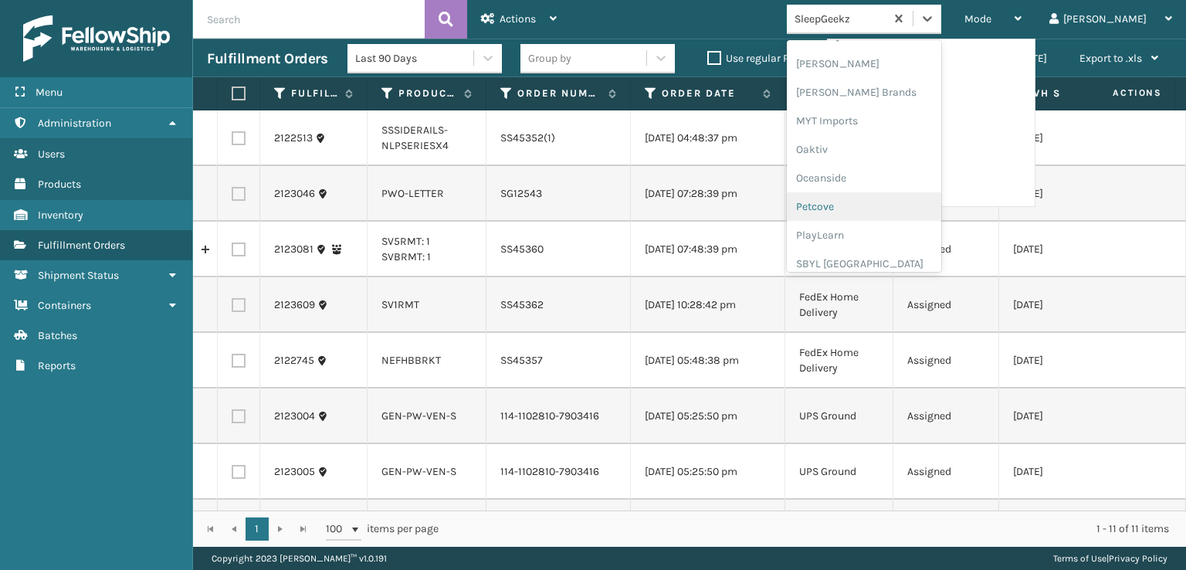
scroll to position [642, 0]
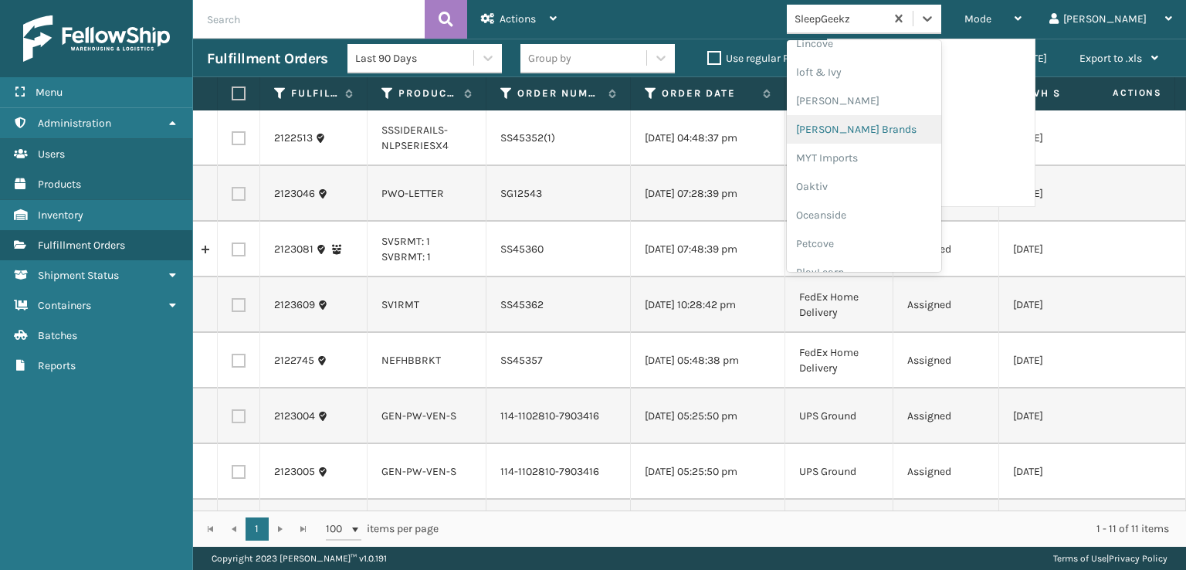
click at [895, 127] on div "[PERSON_NAME] Brands" at bounding box center [863, 129] width 154 height 29
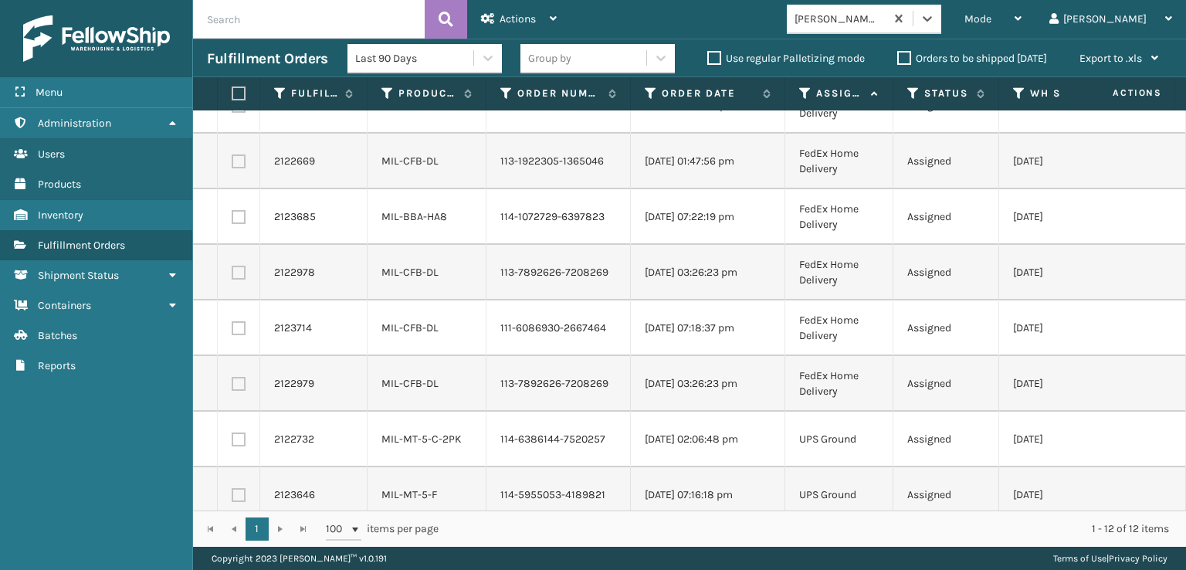
scroll to position [278, 0]
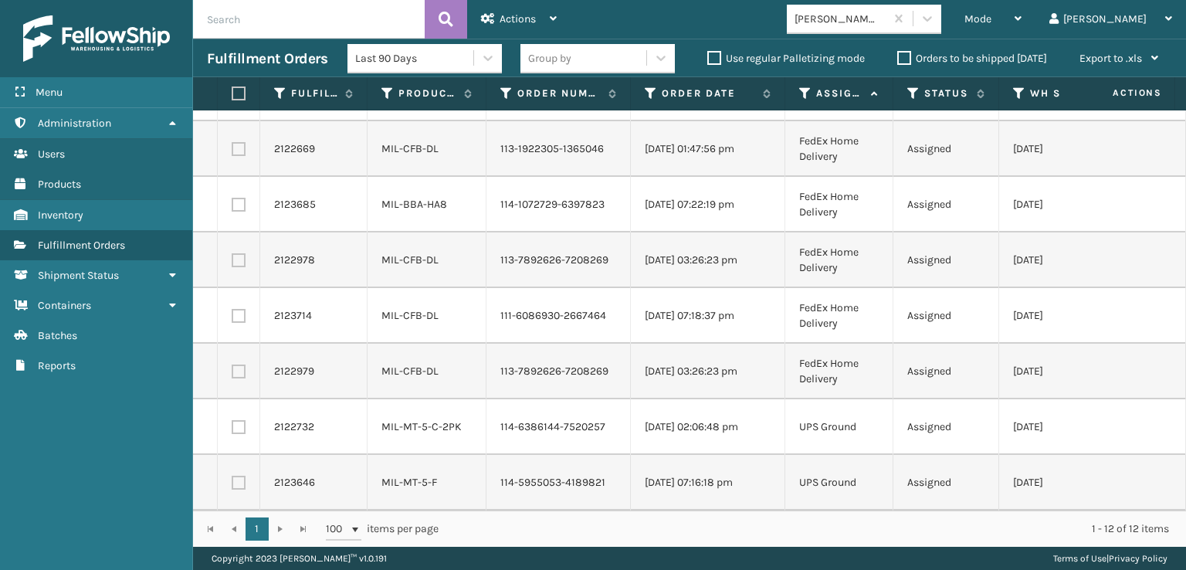
click at [235, 99] on label at bounding box center [236, 93] width 9 height 14
click at [232, 99] on input "checkbox" at bounding box center [232, 94] width 1 height 10
checkbox input "true"
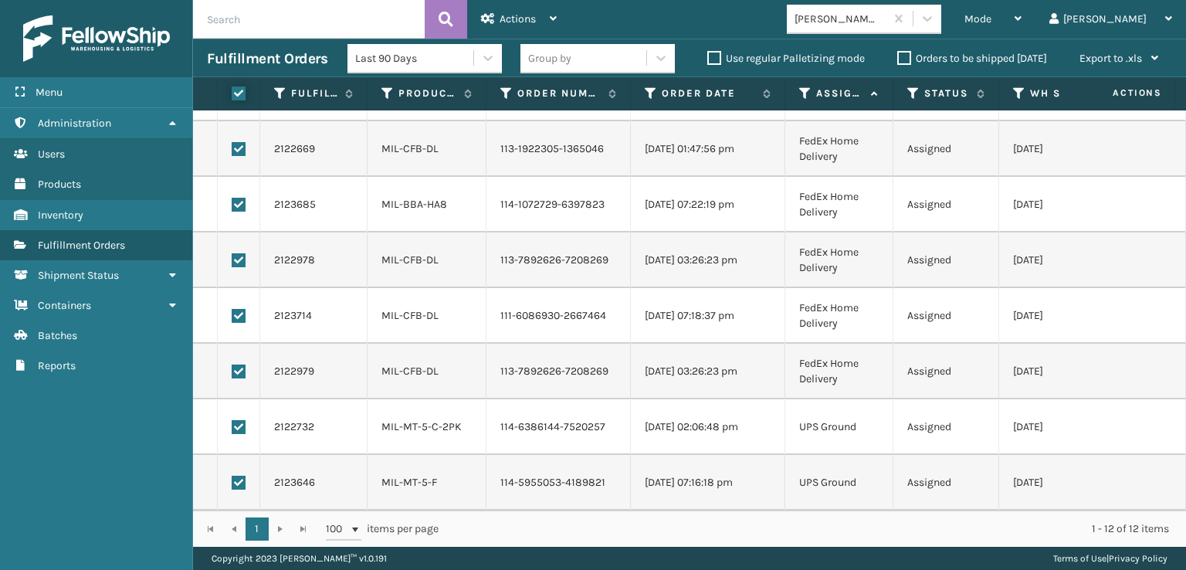
checkbox input "true"
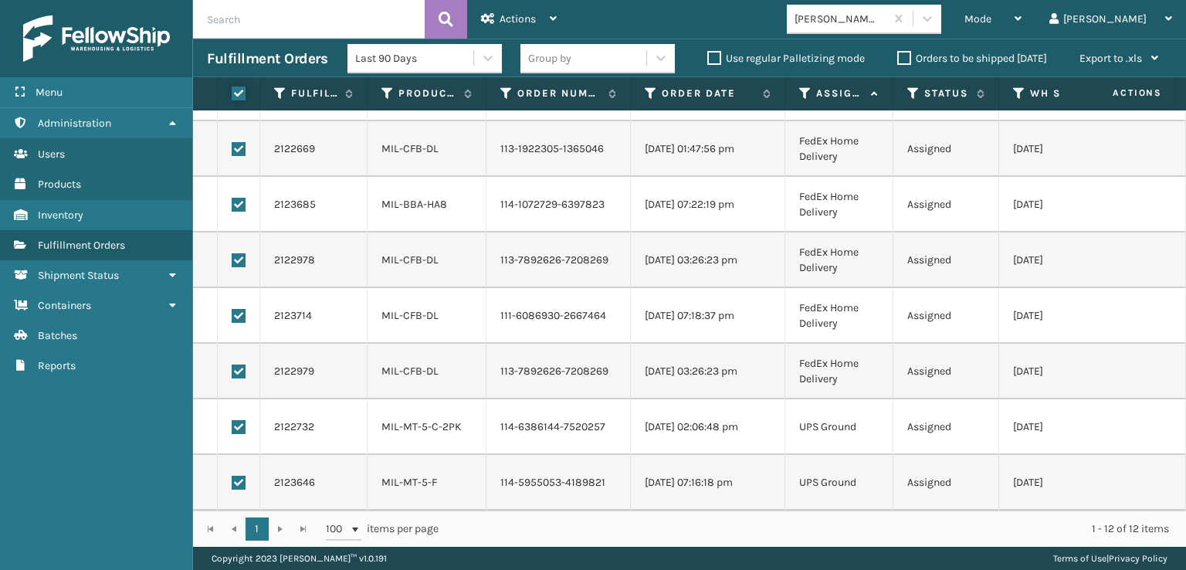
checkbox input "true"
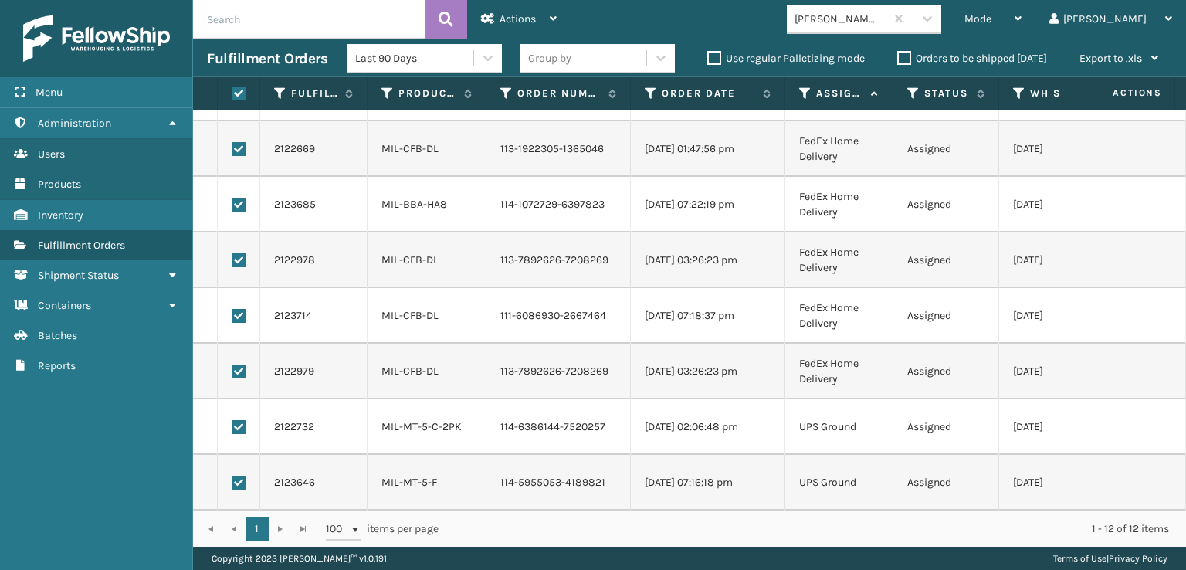
click at [239, 420] on label at bounding box center [239, 427] width 14 height 14
click at [232, 420] on input "checkbox" at bounding box center [232, 425] width 1 height 10
checkbox input "false"
click at [237, 475] on label at bounding box center [239, 482] width 14 height 14
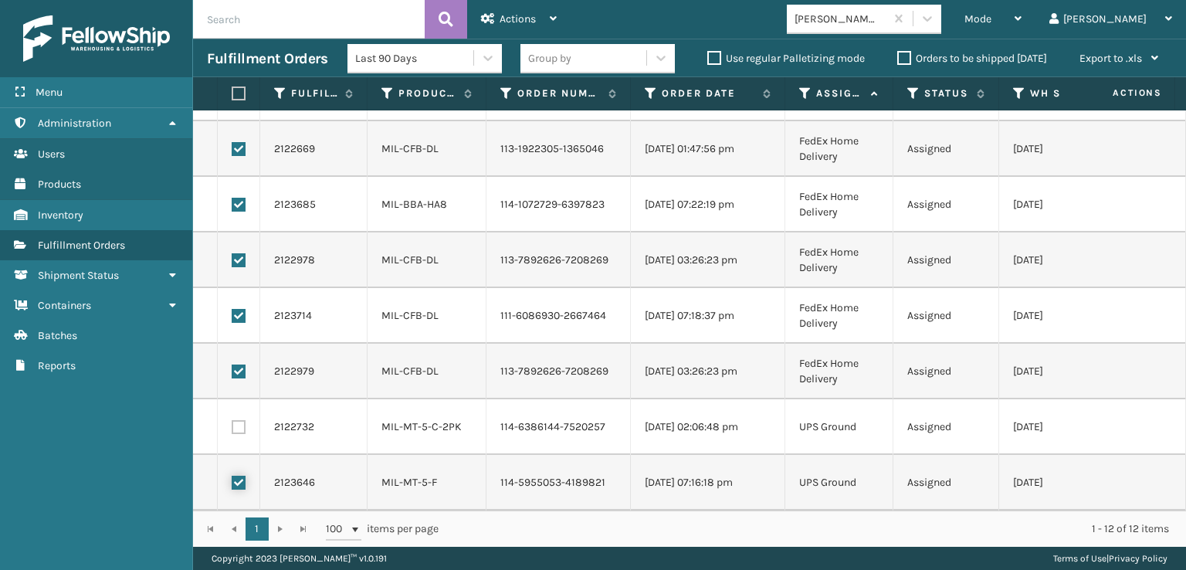
click at [232, 475] on input "checkbox" at bounding box center [232, 480] width 1 height 10
checkbox input "false"
click at [528, 17] on span "Actions" at bounding box center [517, 18] width 36 height 13
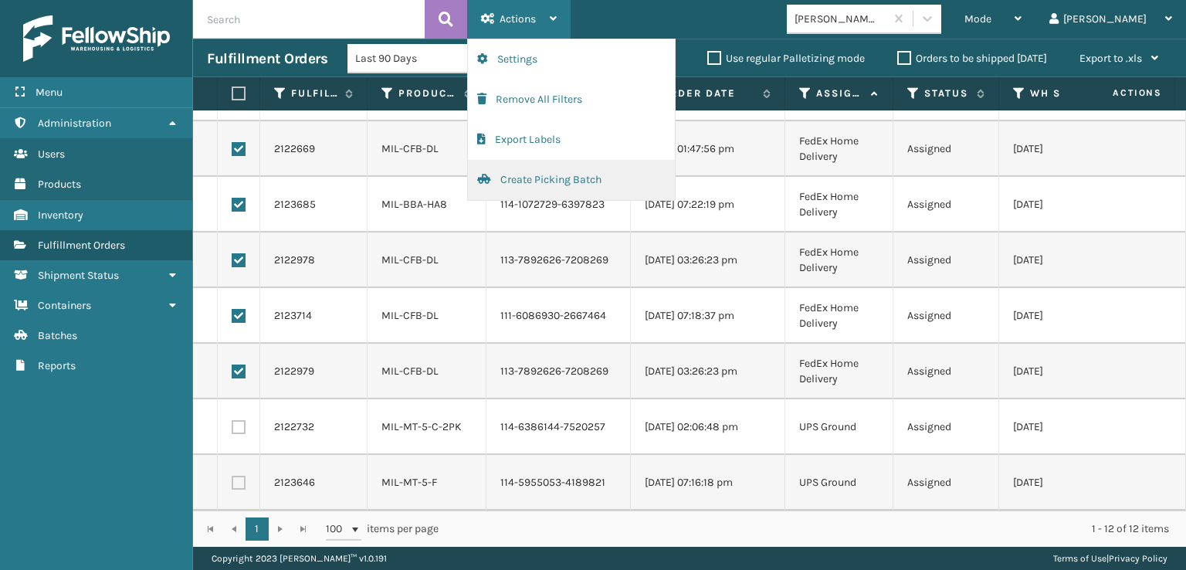
click at [550, 178] on button "Create Picking Batch" at bounding box center [571, 180] width 207 height 40
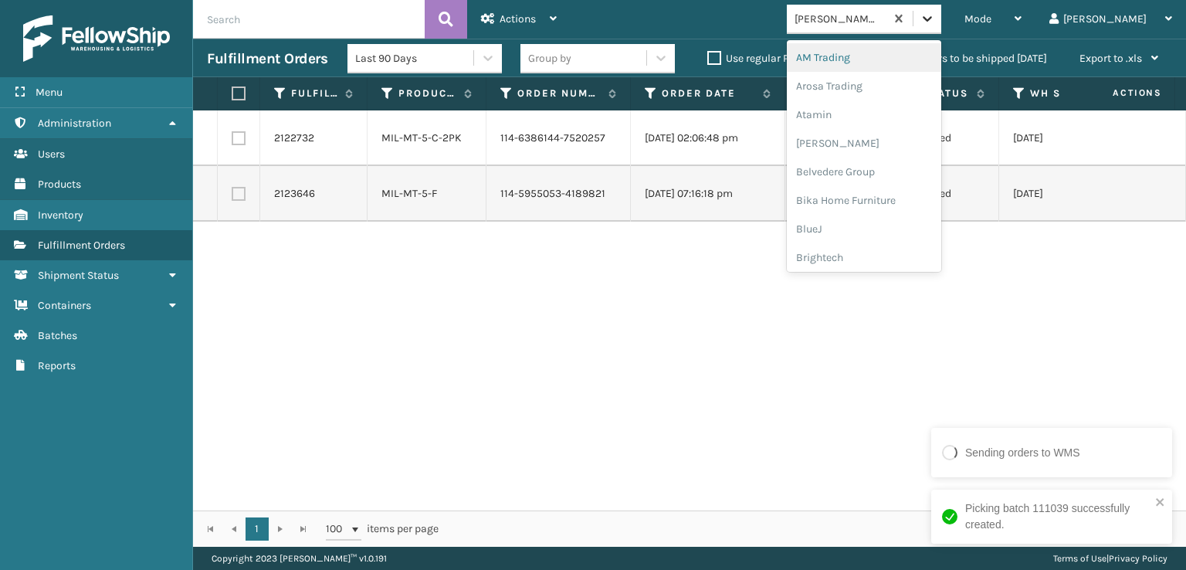
click at [935, 25] on icon at bounding box center [926, 18] width 15 height 15
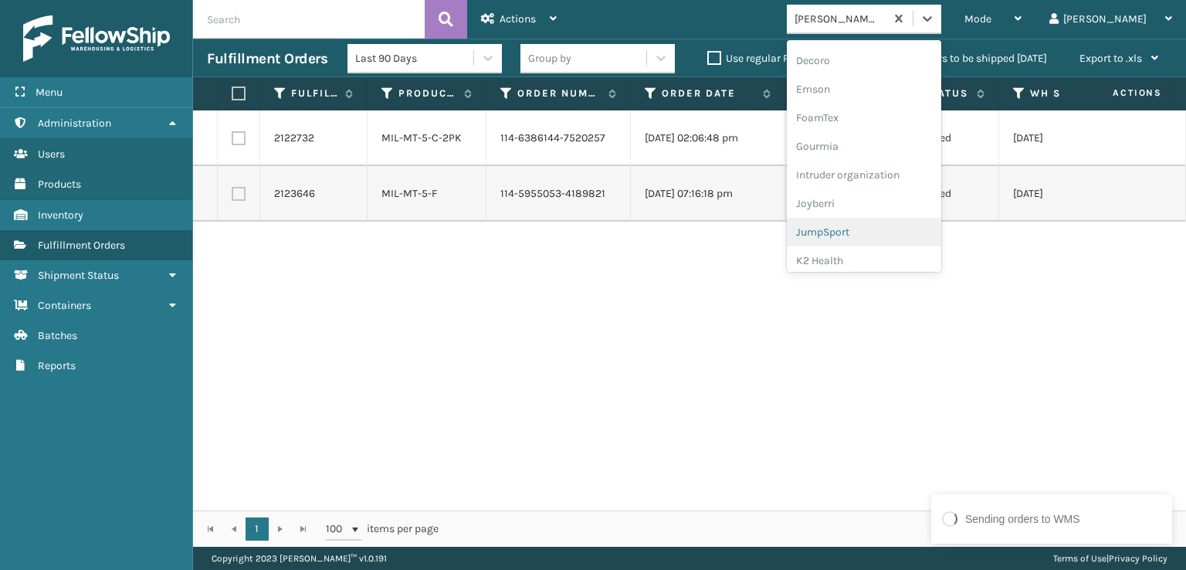
scroll to position [234, 0]
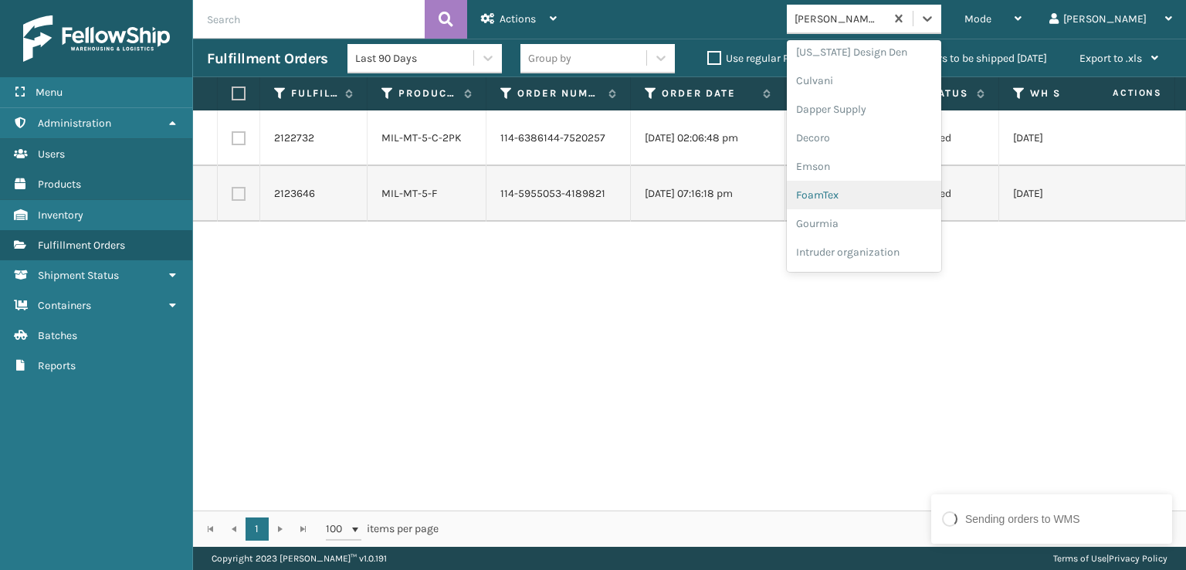
click at [891, 192] on div "FoamTex" at bounding box center [863, 195] width 154 height 29
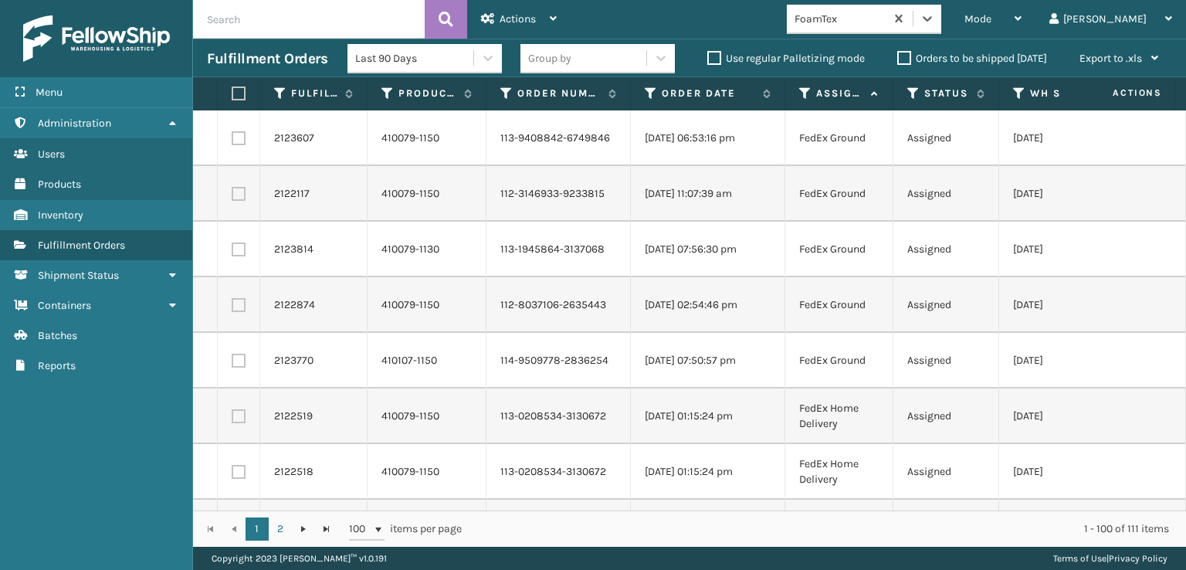
click at [235, 140] on label at bounding box center [239, 138] width 14 height 14
click at [232, 140] on input "checkbox" at bounding box center [232, 136] width 1 height 10
checkbox input "true"
click at [235, 194] on label at bounding box center [239, 194] width 14 height 14
click at [232, 194] on input "checkbox" at bounding box center [232, 192] width 1 height 10
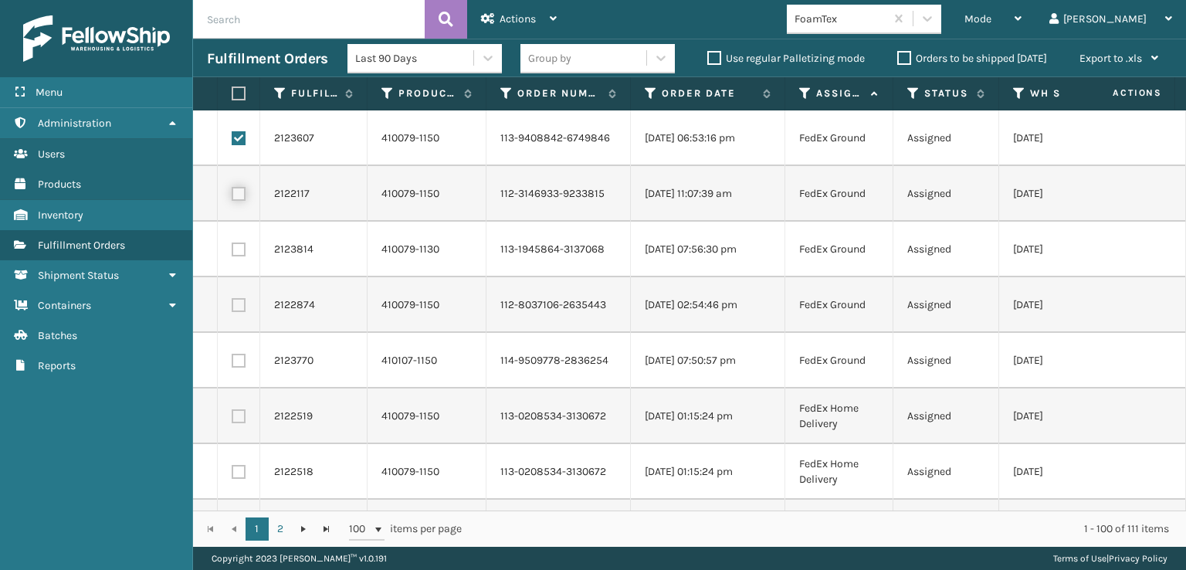
checkbox input "true"
click at [235, 232] on td at bounding box center [239, 250] width 42 height 56
click at [235, 243] on label at bounding box center [239, 249] width 14 height 14
click at [232, 243] on input "checkbox" at bounding box center [232, 247] width 1 height 10
checkbox input "true"
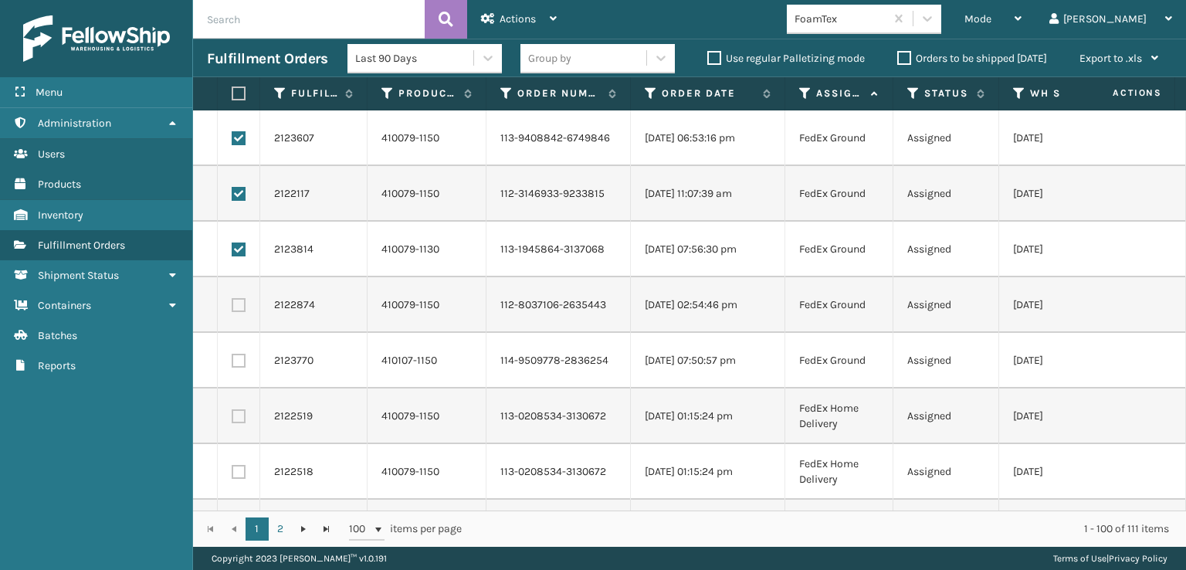
click at [239, 306] on label at bounding box center [239, 305] width 14 height 14
click at [232, 306] on input "checkbox" at bounding box center [232, 303] width 1 height 10
checkbox input "true"
click at [235, 360] on label at bounding box center [239, 360] width 14 height 14
click at [232, 360] on input "checkbox" at bounding box center [232, 358] width 1 height 10
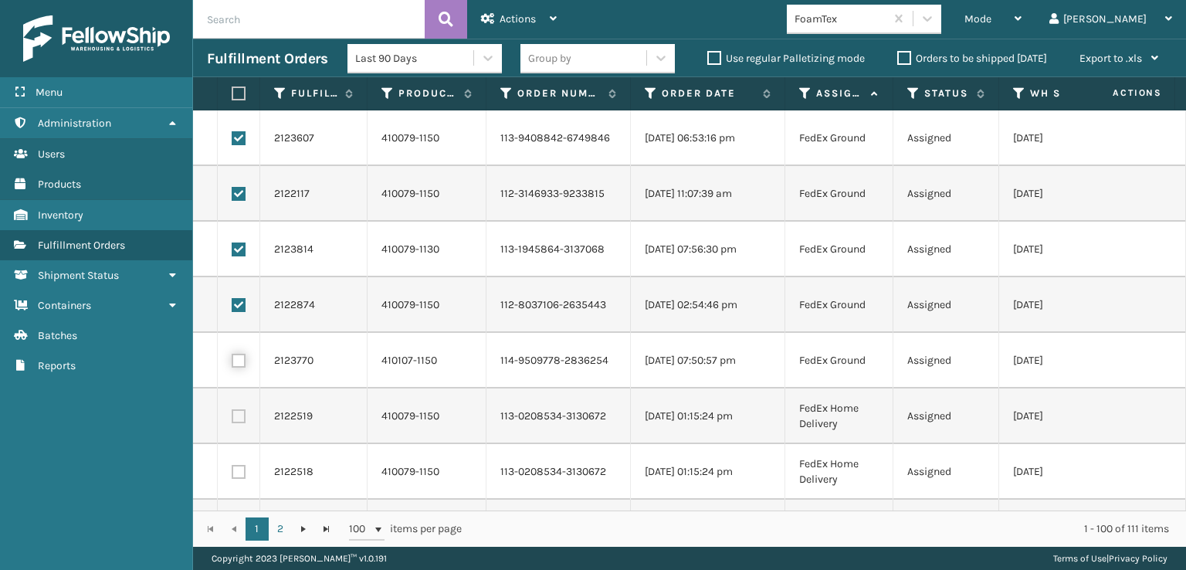
checkbox input "true"
drag, startPoint x: 233, startPoint y: 402, endPoint x: 240, endPoint y: 418, distance: 16.9
click at [237, 406] on td at bounding box center [239, 416] width 42 height 56
click at [241, 421] on label at bounding box center [239, 416] width 14 height 14
click at [232, 419] on input "checkbox" at bounding box center [232, 414] width 1 height 10
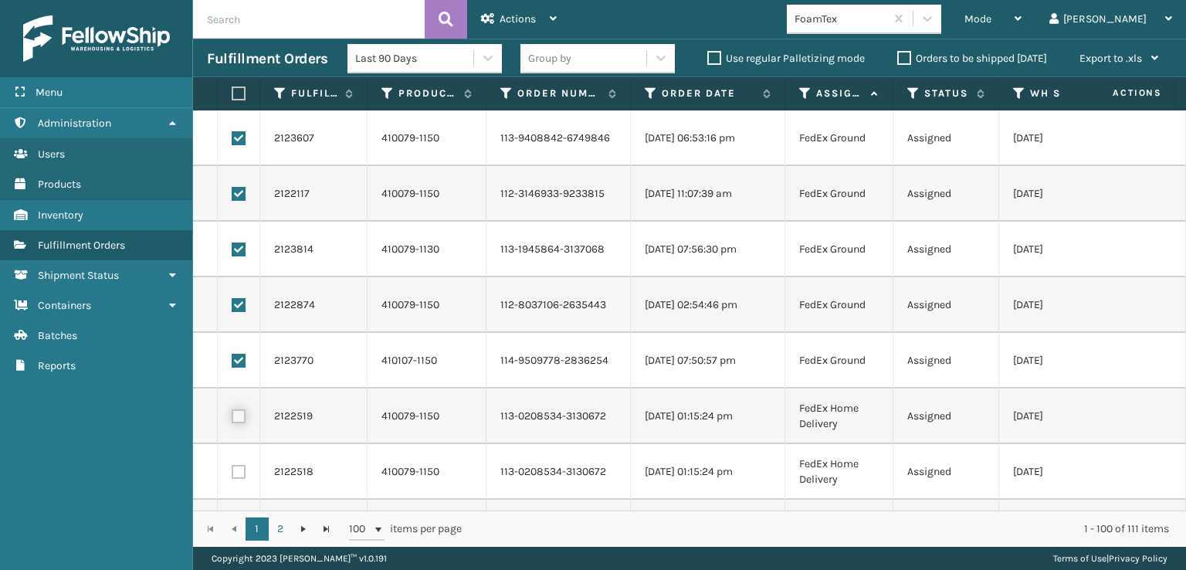
checkbox input "true"
click at [240, 475] on label at bounding box center [239, 472] width 14 height 14
click at [232, 475] on input "checkbox" at bounding box center [232, 470] width 1 height 10
checkbox input "true"
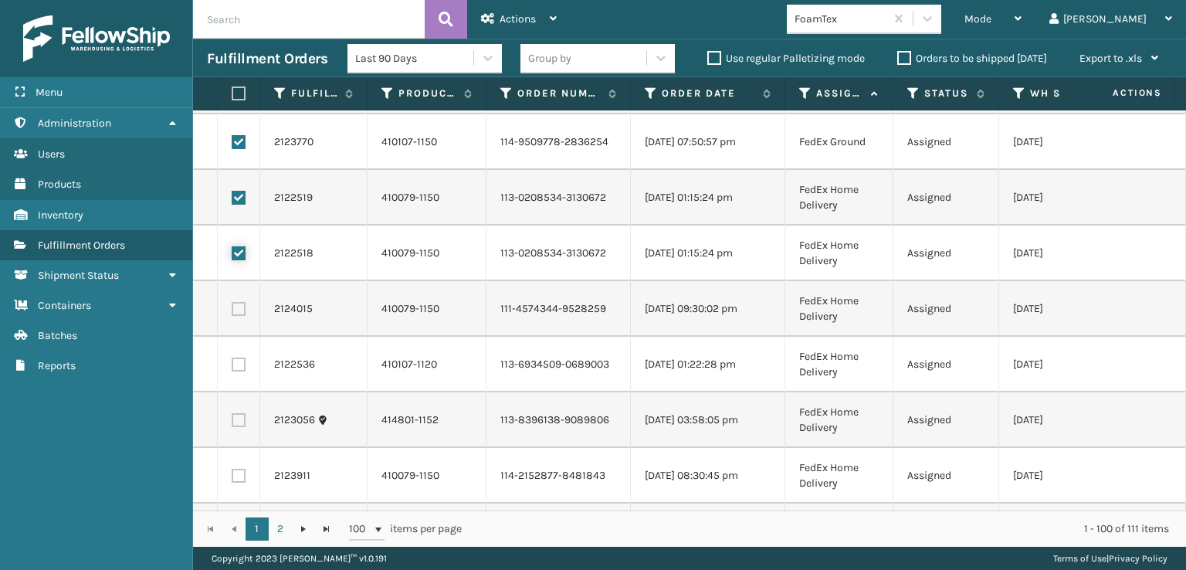
scroll to position [232, 0]
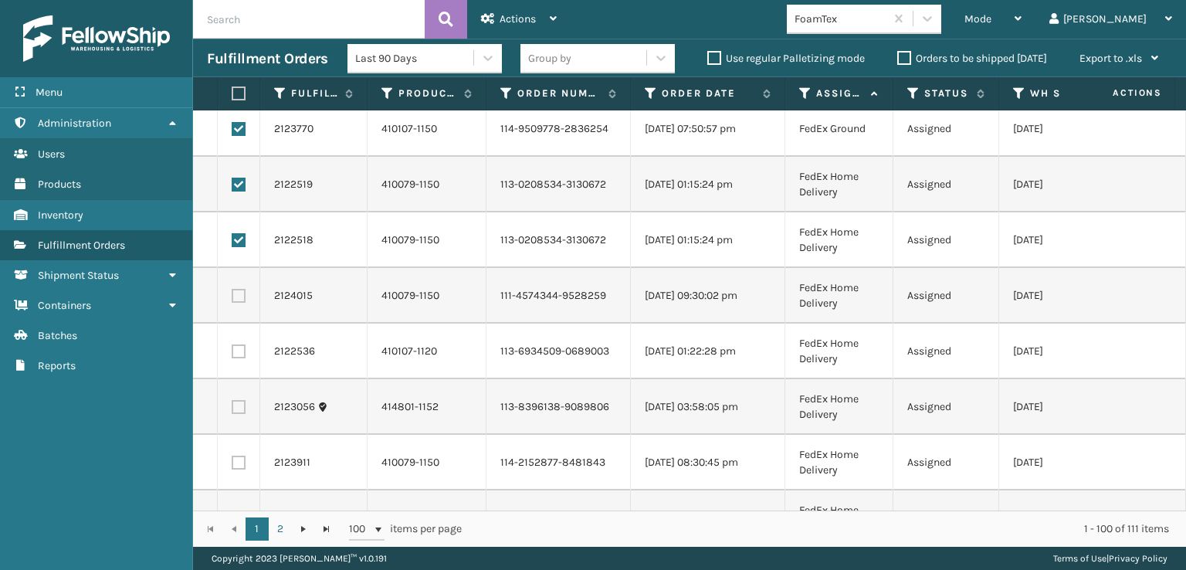
click at [233, 289] on label at bounding box center [239, 296] width 14 height 14
click at [232, 289] on input "checkbox" at bounding box center [232, 294] width 1 height 10
checkbox input "true"
click at [239, 345] on label at bounding box center [239, 351] width 14 height 14
click at [232, 345] on input "checkbox" at bounding box center [232, 349] width 1 height 10
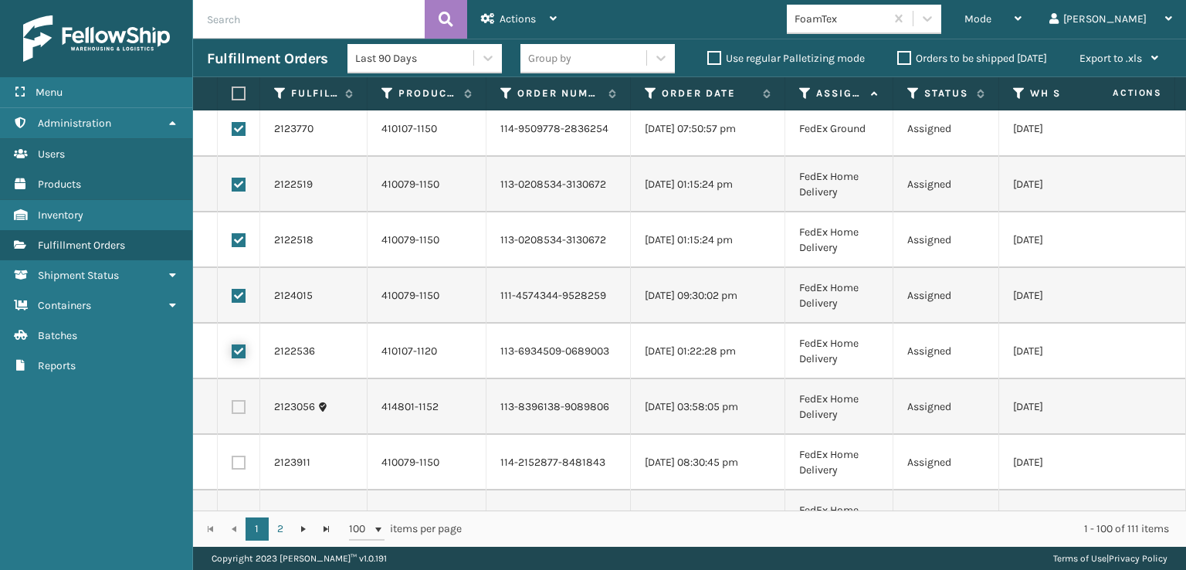
checkbox input "true"
click at [240, 411] on label at bounding box center [239, 407] width 14 height 14
click at [232, 410] on input "checkbox" at bounding box center [232, 405] width 1 height 10
checkbox input "true"
click at [233, 462] on label at bounding box center [239, 462] width 14 height 14
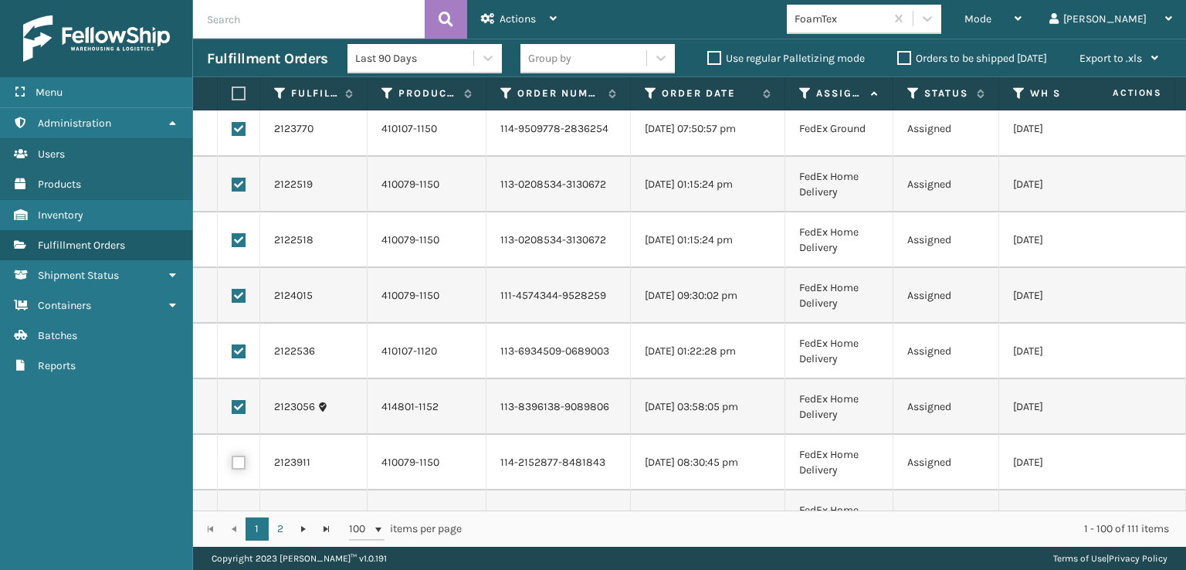
click at [232, 462] on input "checkbox" at bounding box center [232, 460] width 1 height 10
checkbox input "true"
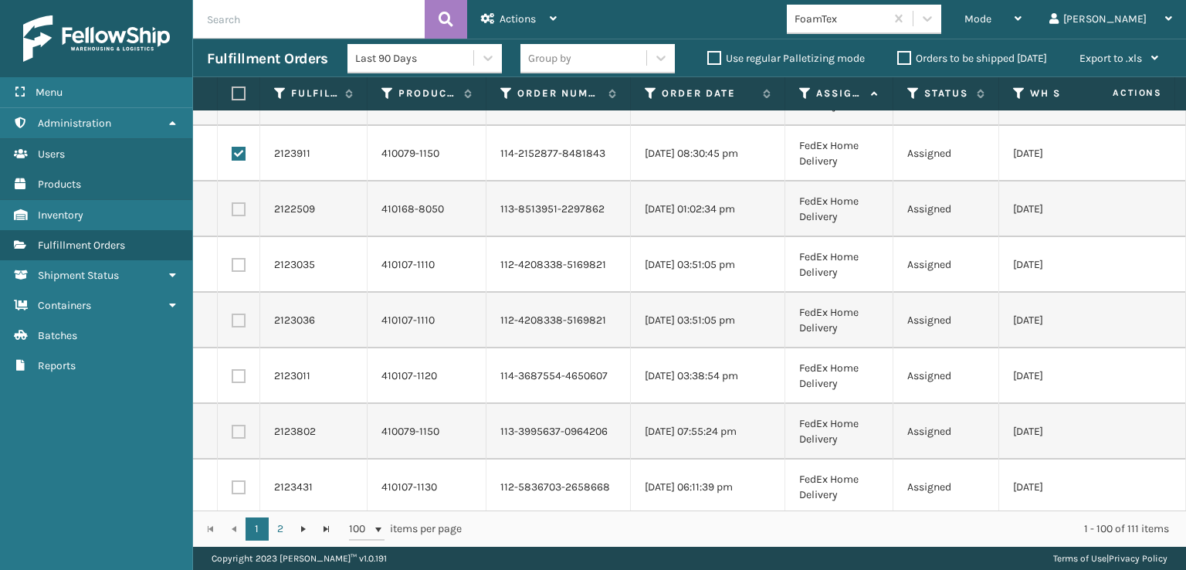
click at [244, 223] on td at bounding box center [239, 209] width 42 height 56
click at [241, 215] on label at bounding box center [239, 209] width 14 height 14
click at [232, 212] on input "checkbox" at bounding box center [232, 207] width 1 height 10
checkbox input "true"
click at [241, 266] on label at bounding box center [239, 265] width 14 height 14
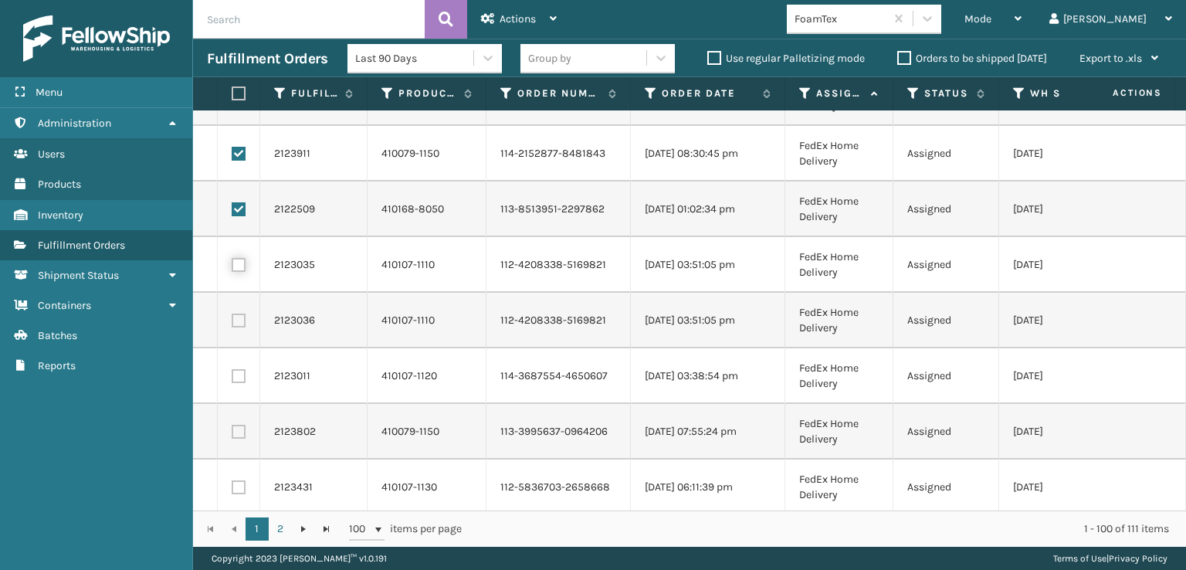
click at [232, 266] on input "checkbox" at bounding box center [232, 263] width 1 height 10
checkbox input "true"
click at [230, 326] on td at bounding box center [239, 321] width 42 height 56
click at [245, 316] on label at bounding box center [239, 320] width 14 height 14
click at [232, 316] on input "checkbox" at bounding box center [232, 318] width 1 height 10
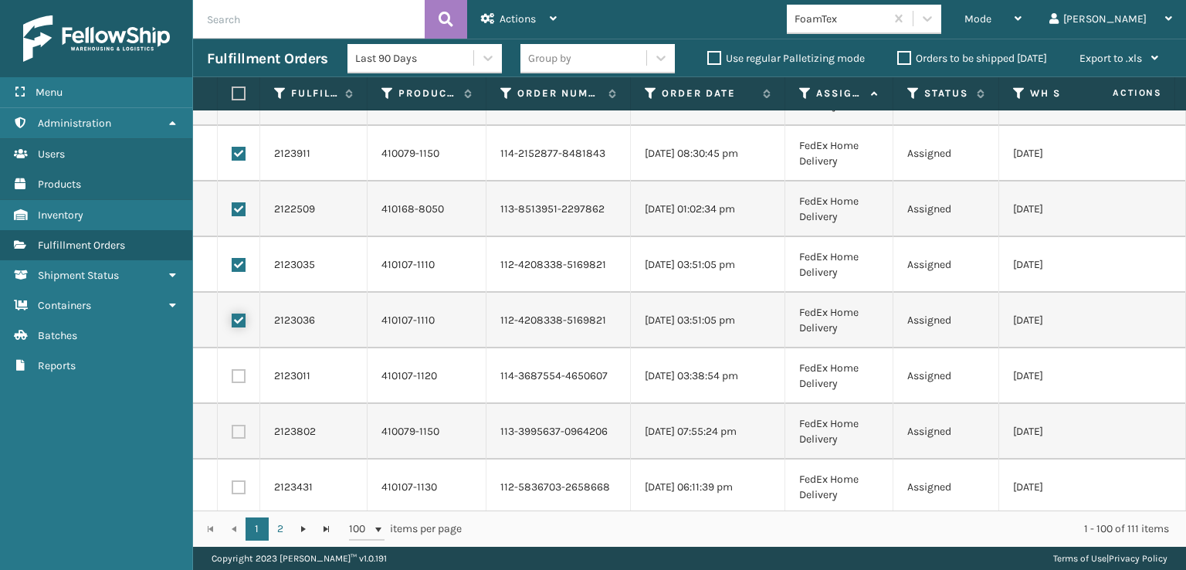
checkbox input "true"
click at [242, 369] on label at bounding box center [239, 376] width 14 height 14
click at [232, 369] on input "checkbox" at bounding box center [232, 374] width 1 height 10
checkbox input "true"
click at [238, 430] on label at bounding box center [239, 432] width 14 height 14
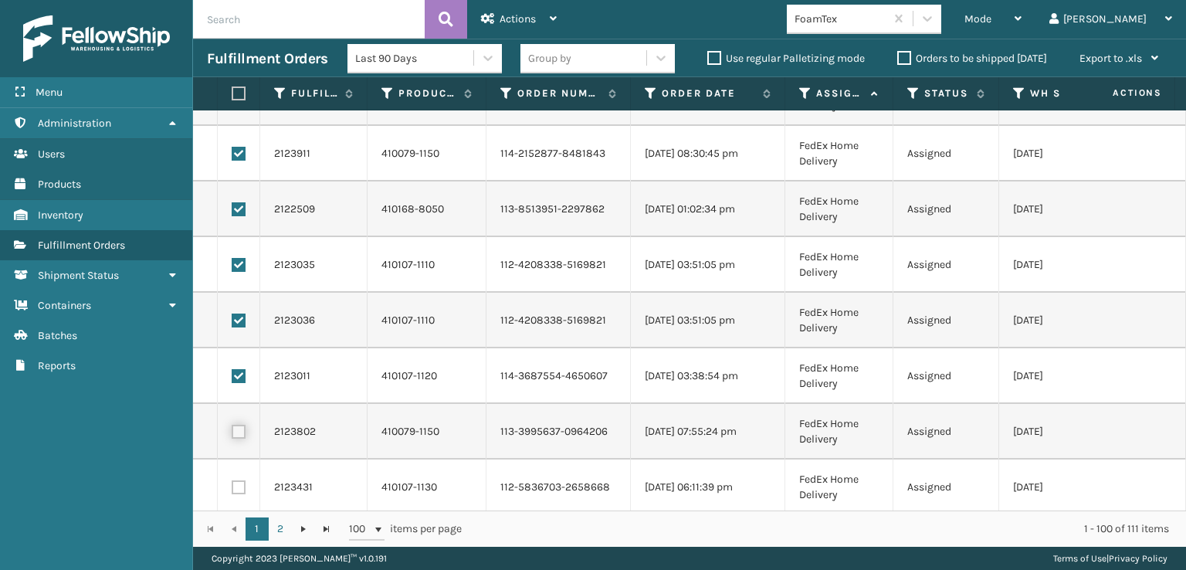
click at [232, 430] on input "checkbox" at bounding box center [232, 430] width 1 height 10
checkbox input "true"
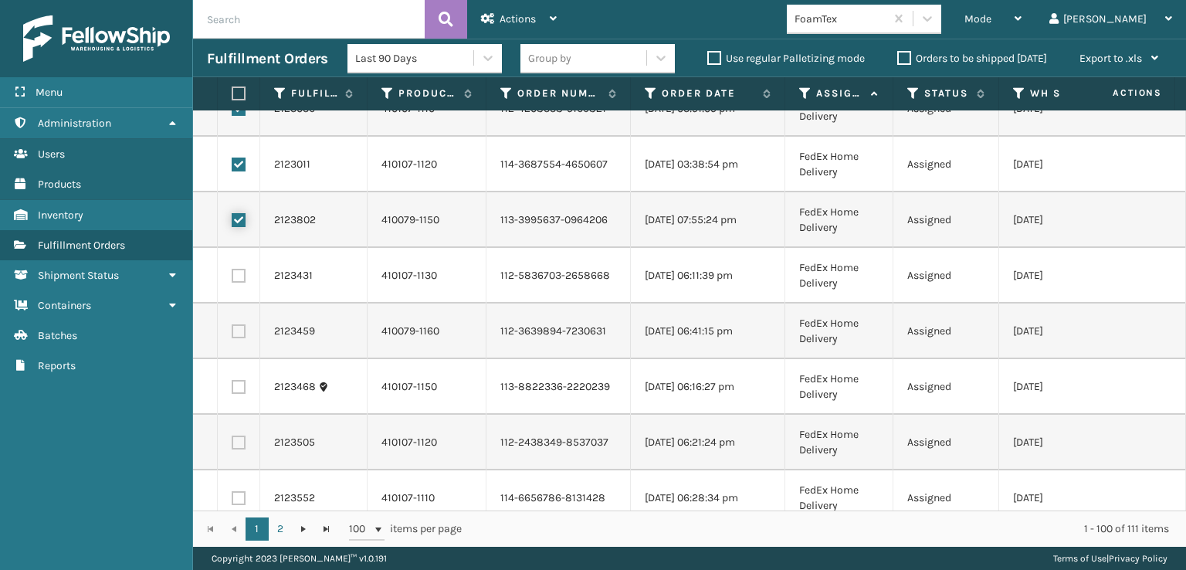
scroll to position [772, 0]
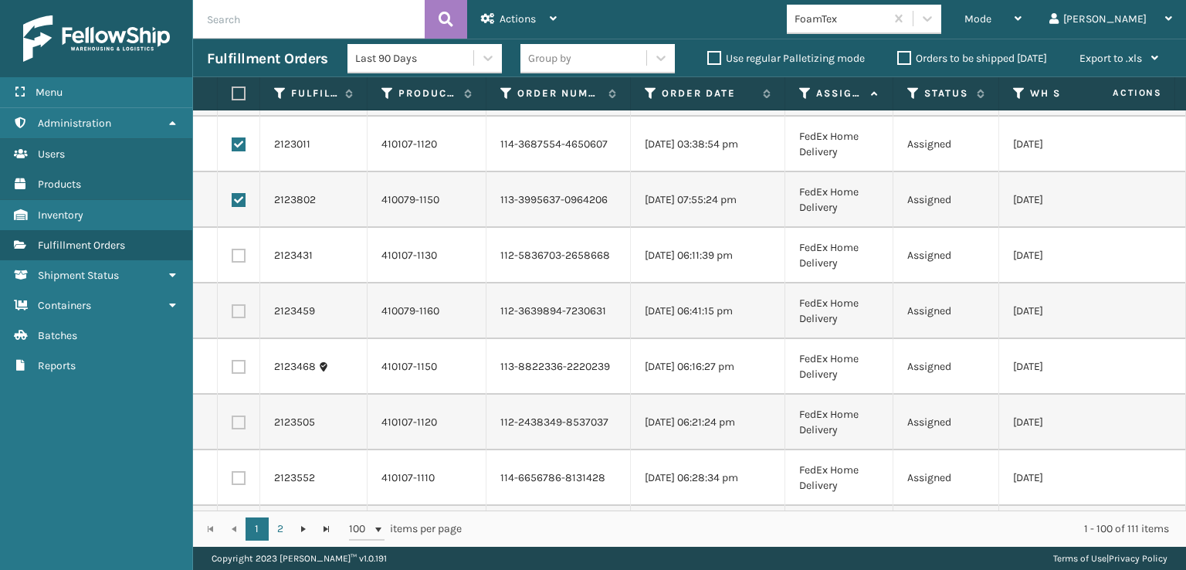
click at [238, 248] on td at bounding box center [239, 256] width 42 height 56
click at [238, 257] on label at bounding box center [239, 256] width 14 height 14
click at [232, 257] on input "checkbox" at bounding box center [232, 254] width 1 height 10
checkbox input "true"
click at [238, 313] on label at bounding box center [239, 311] width 14 height 14
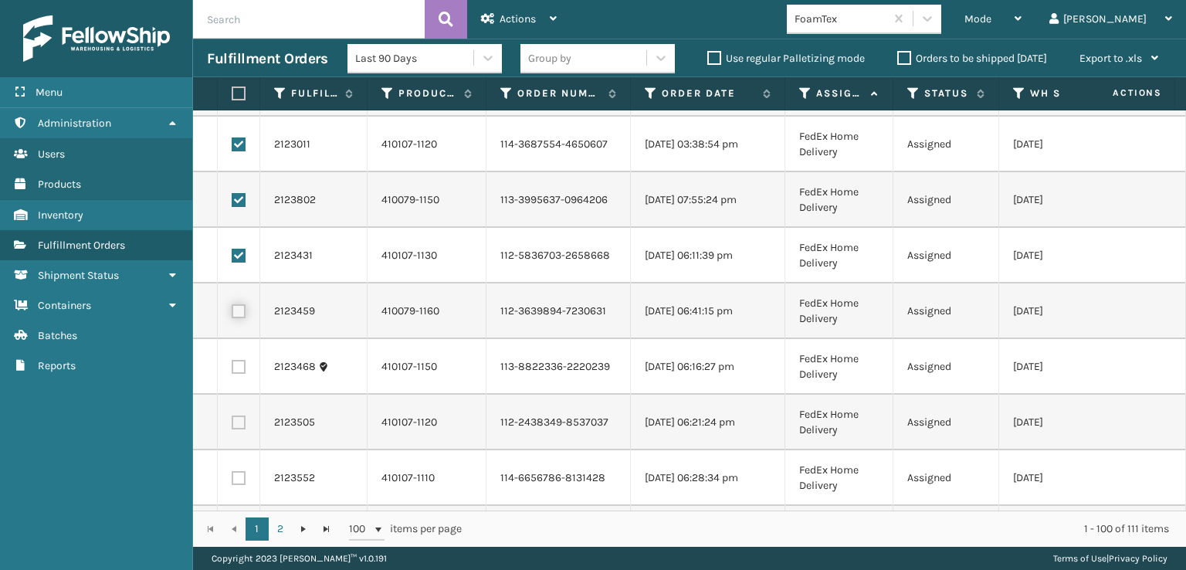
click at [232, 313] on input "checkbox" at bounding box center [232, 309] width 1 height 10
checkbox input "true"
click at [242, 365] on label at bounding box center [239, 367] width 14 height 14
click at [232, 365] on input "checkbox" at bounding box center [232, 365] width 1 height 10
checkbox input "true"
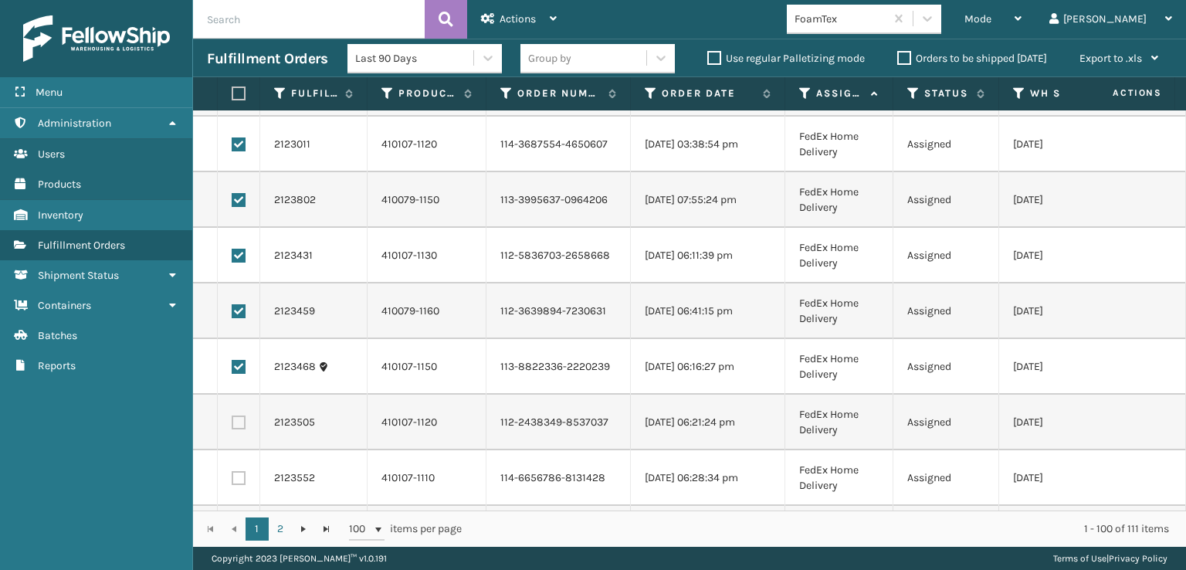
click at [238, 417] on label at bounding box center [239, 422] width 14 height 14
click at [232, 417] on input "checkbox" at bounding box center [232, 420] width 1 height 10
checkbox input "true"
click at [235, 477] on label at bounding box center [239, 478] width 14 height 14
click at [232, 477] on input "checkbox" at bounding box center [232, 476] width 1 height 10
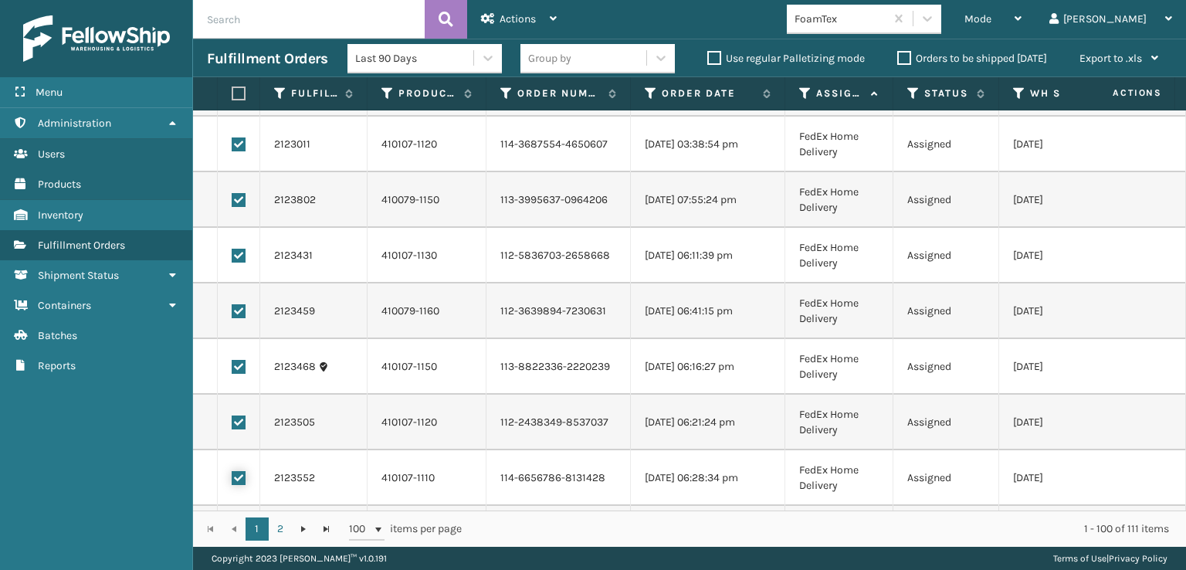
checkbox input "true"
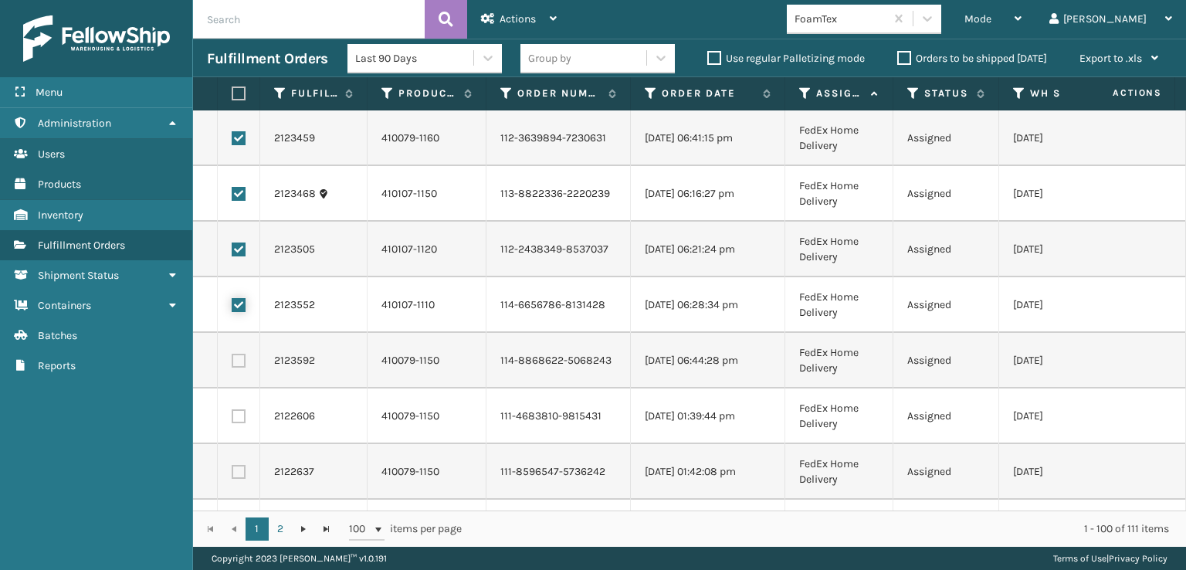
scroll to position [1003, 0]
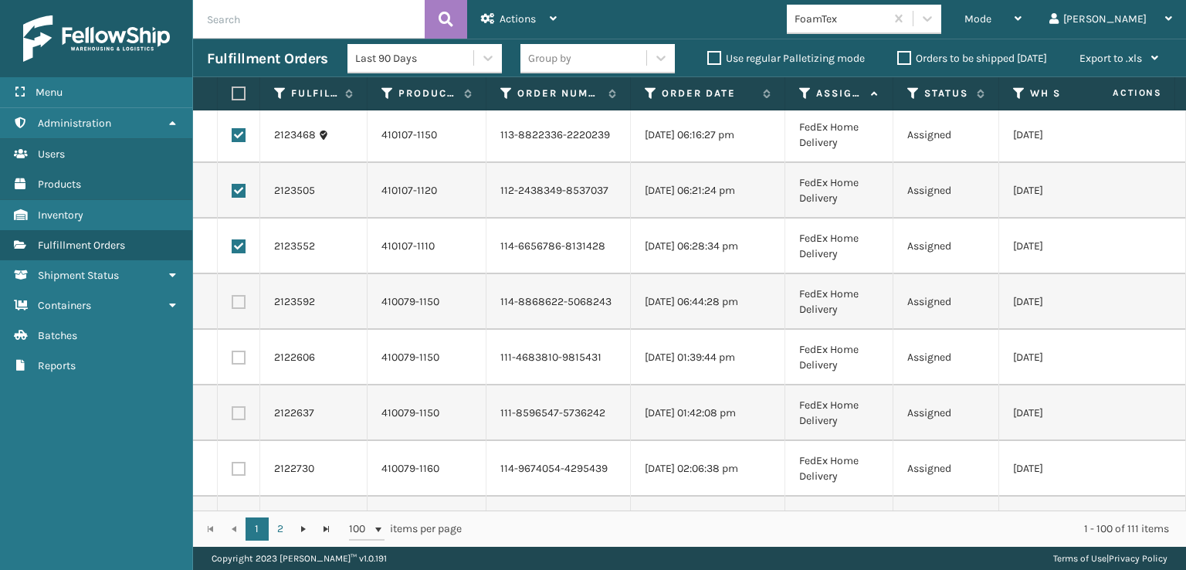
click at [237, 304] on label at bounding box center [239, 302] width 14 height 14
click at [232, 304] on input "checkbox" at bounding box center [232, 300] width 1 height 10
checkbox input "true"
click at [242, 348] on td at bounding box center [239, 358] width 42 height 56
click at [242, 360] on label at bounding box center [239, 357] width 14 height 14
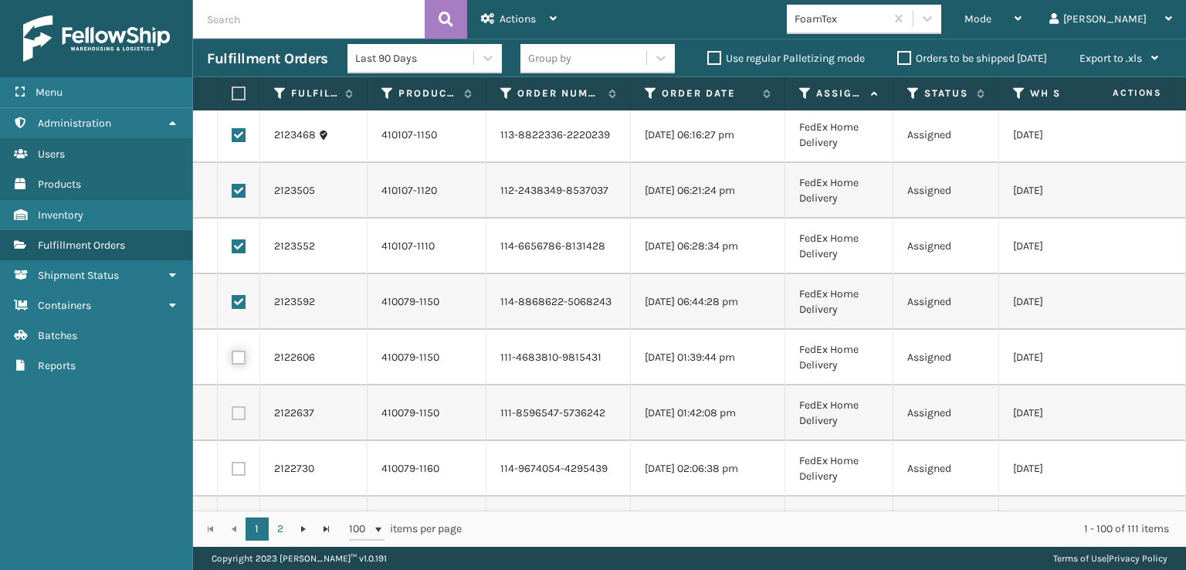
click at [232, 360] on input "checkbox" at bounding box center [232, 355] width 1 height 10
checkbox input "true"
click at [238, 411] on label at bounding box center [239, 413] width 14 height 14
click at [232, 411] on input "checkbox" at bounding box center [232, 411] width 1 height 10
checkbox input "true"
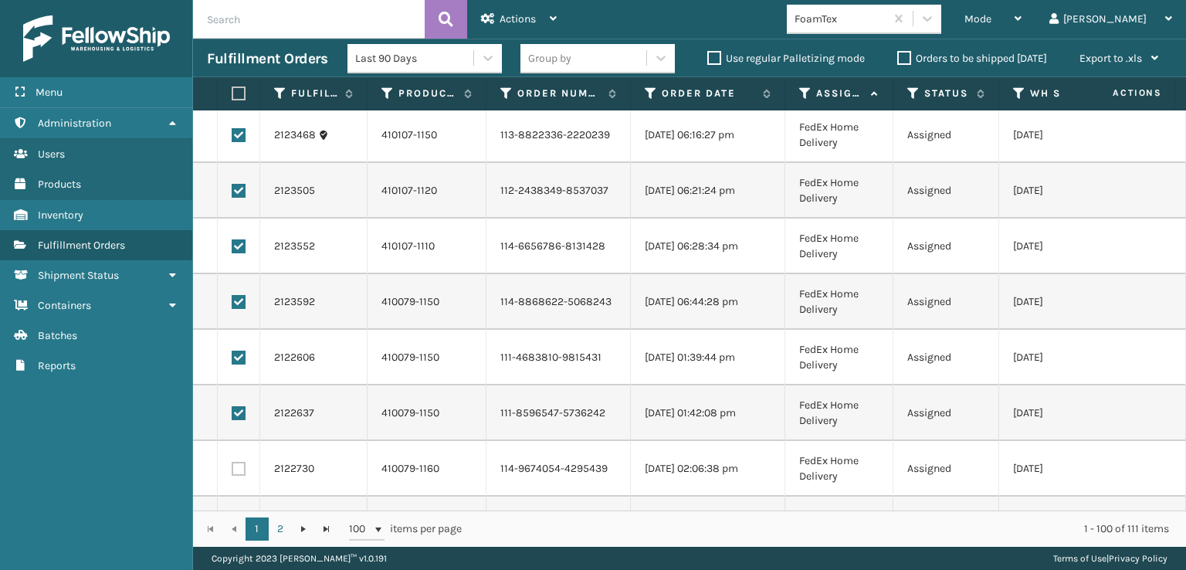
click at [235, 468] on label at bounding box center [239, 469] width 14 height 14
click at [232, 468] on input "checkbox" at bounding box center [232, 467] width 1 height 10
checkbox input "true"
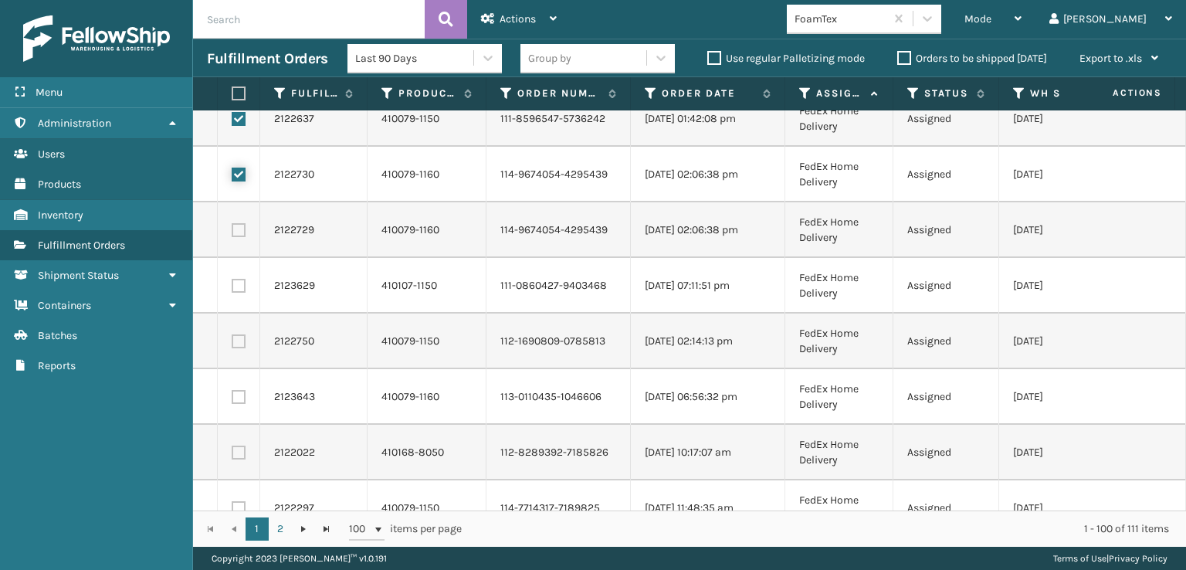
scroll to position [1312, 0]
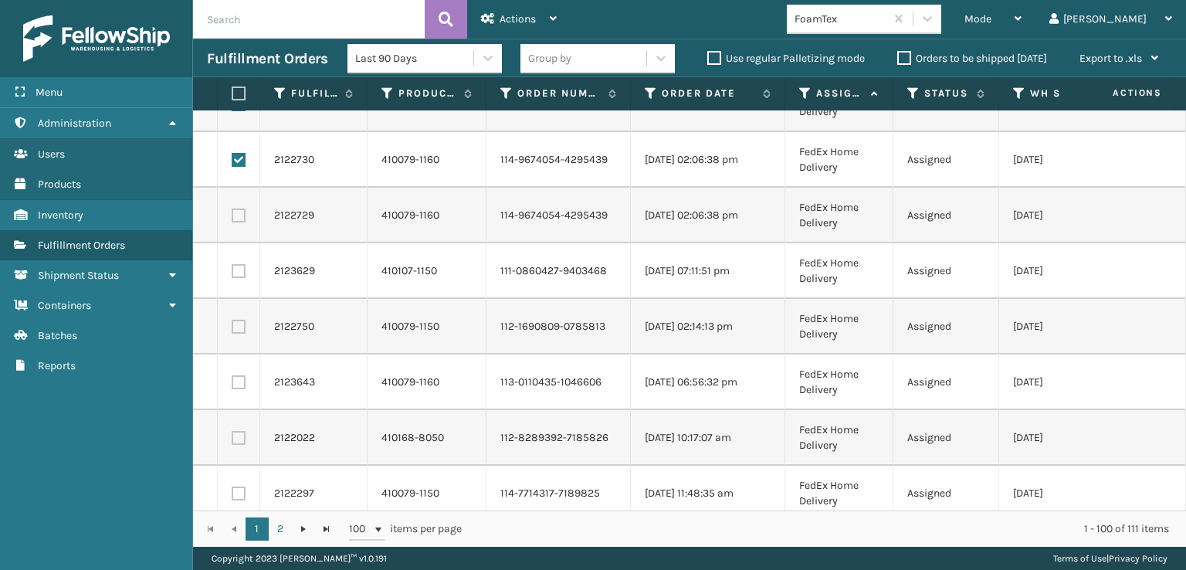
click at [240, 217] on label at bounding box center [239, 215] width 14 height 14
click at [232, 217] on input "checkbox" at bounding box center [232, 213] width 1 height 10
checkbox input "true"
click at [238, 276] on label at bounding box center [239, 271] width 14 height 14
click at [232, 274] on input "checkbox" at bounding box center [232, 269] width 1 height 10
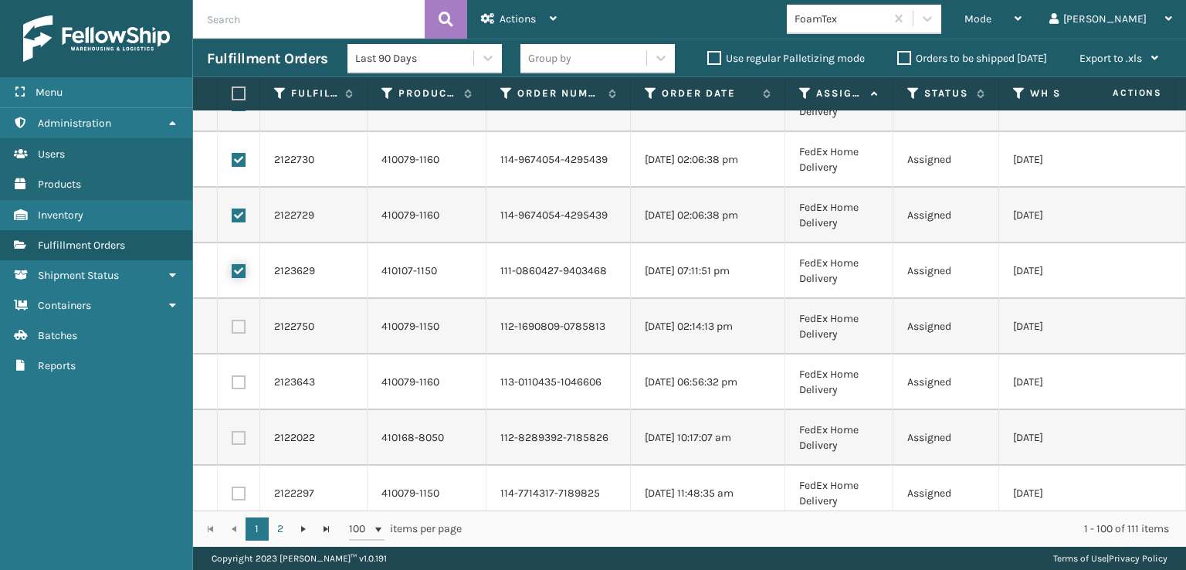
checkbox input "true"
click at [238, 340] on td at bounding box center [239, 327] width 42 height 56
click at [240, 331] on label at bounding box center [239, 327] width 14 height 14
click at [232, 330] on input "checkbox" at bounding box center [232, 325] width 1 height 10
checkbox input "true"
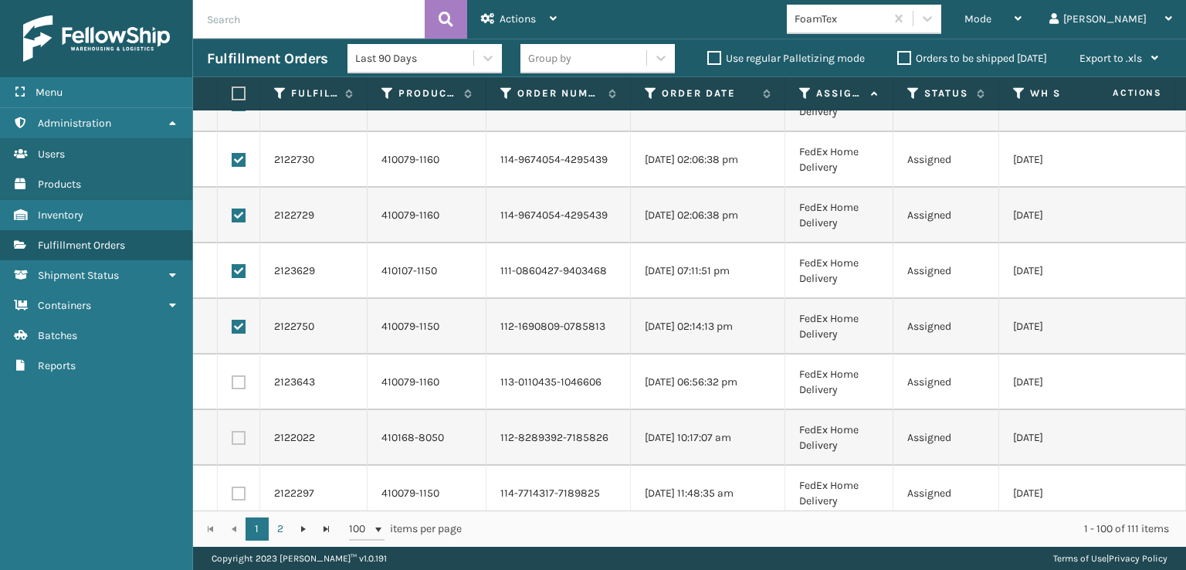
click at [241, 372] on td at bounding box center [239, 382] width 42 height 56
click at [241, 386] on label at bounding box center [239, 382] width 14 height 14
click at [232, 385] on input "checkbox" at bounding box center [232, 380] width 1 height 10
checkbox input "true"
click at [244, 436] on label at bounding box center [239, 438] width 14 height 14
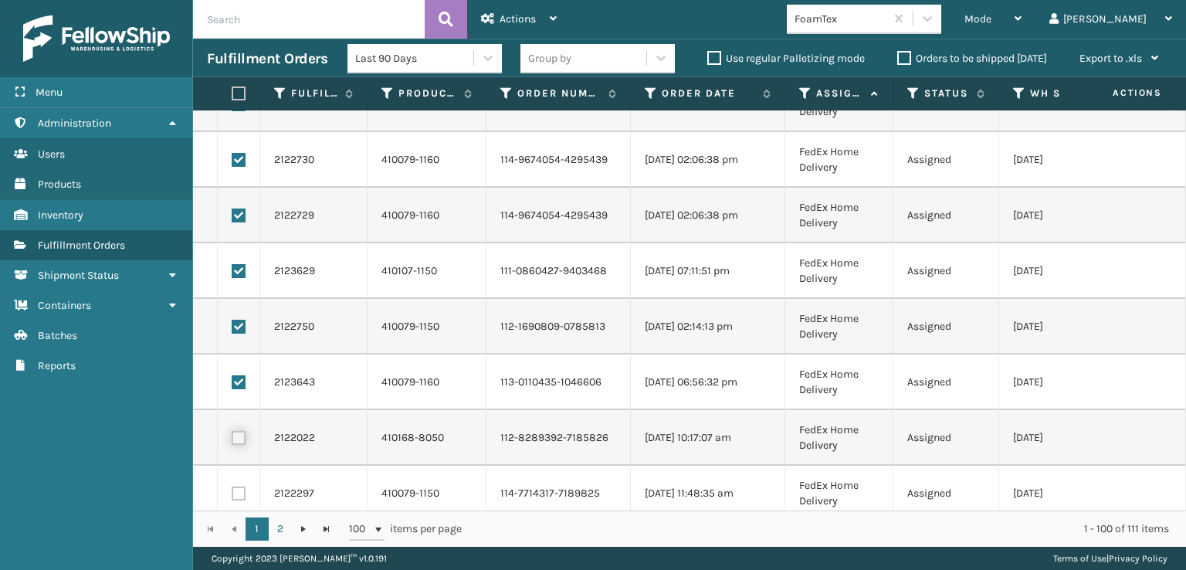
click at [232, 436] on input "checkbox" at bounding box center [232, 436] width 1 height 10
checkbox input "true"
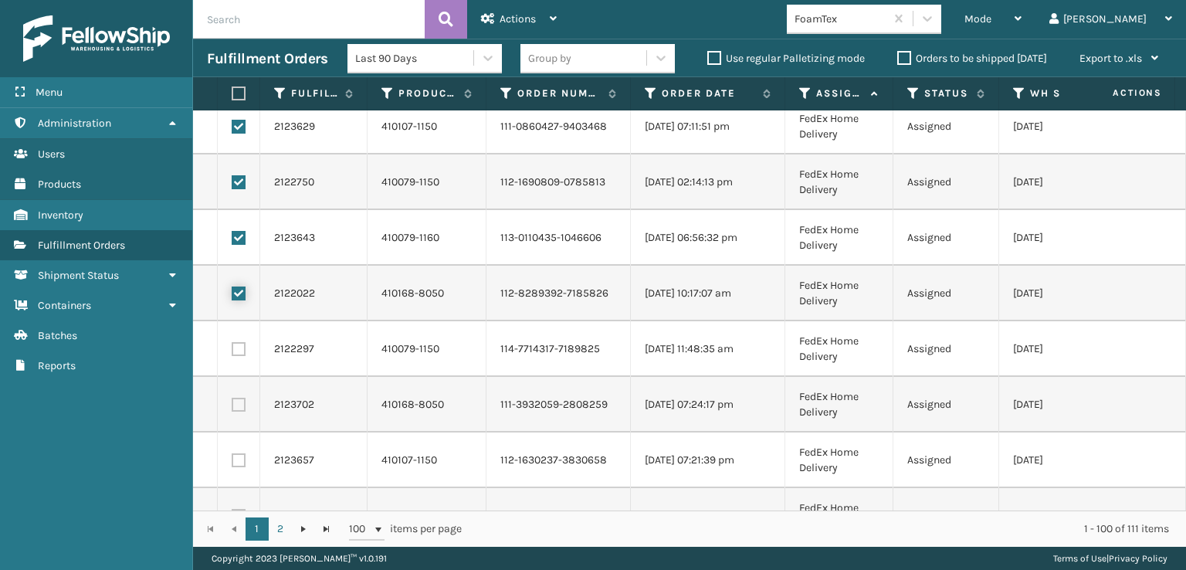
scroll to position [1466, 0]
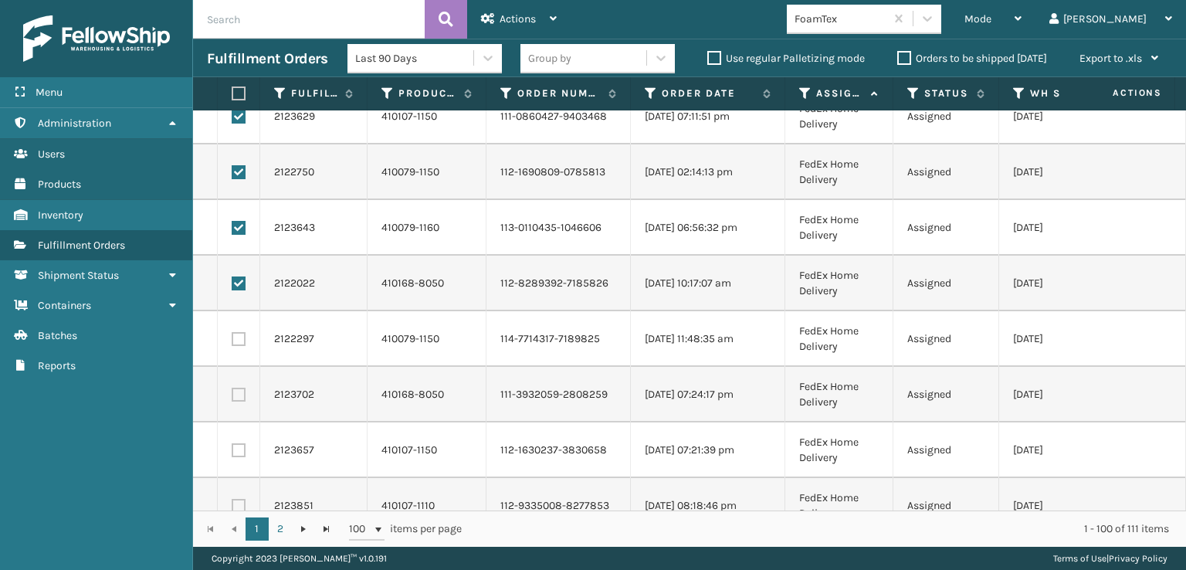
click at [237, 333] on label at bounding box center [239, 339] width 14 height 14
click at [232, 333] on input "checkbox" at bounding box center [232, 337] width 1 height 10
checkbox input "true"
click at [238, 399] on label at bounding box center [239, 394] width 14 height 14
click at [232, 397] on input "checkbox" at bounding box center [232, 392] width 1 height 10
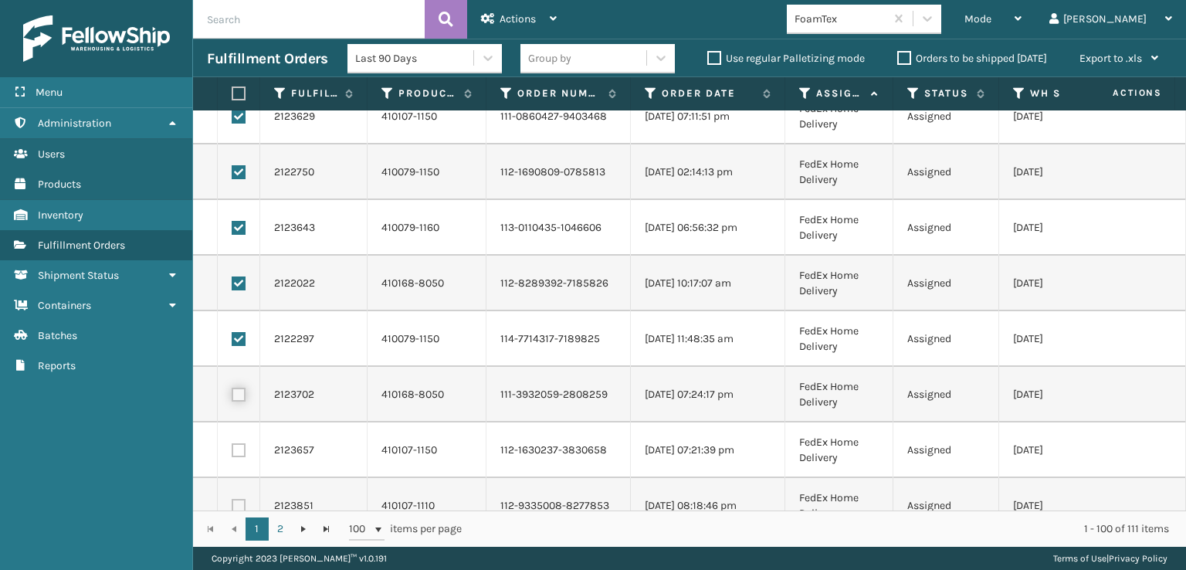
checkbox input "true"
click at [238, 448] on label at bounding box center [239, 450] width 14 height 14
click at [232, 448] on input "checkbox" at bounding box center [232, 448] width 1 height 10
checkbox input "true"
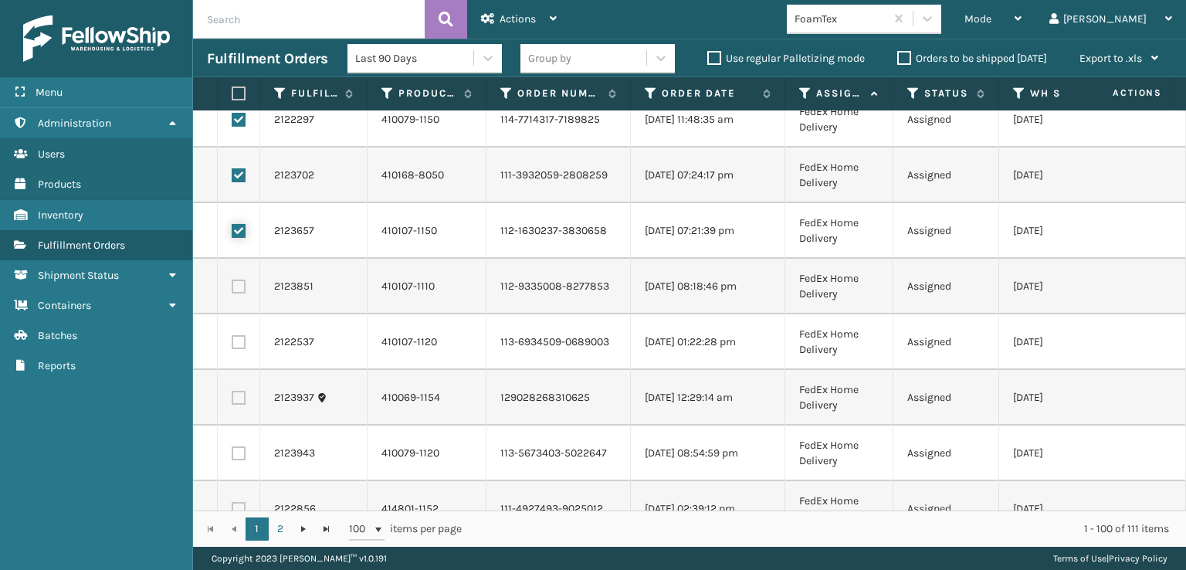
scroll to position [1698, 0]
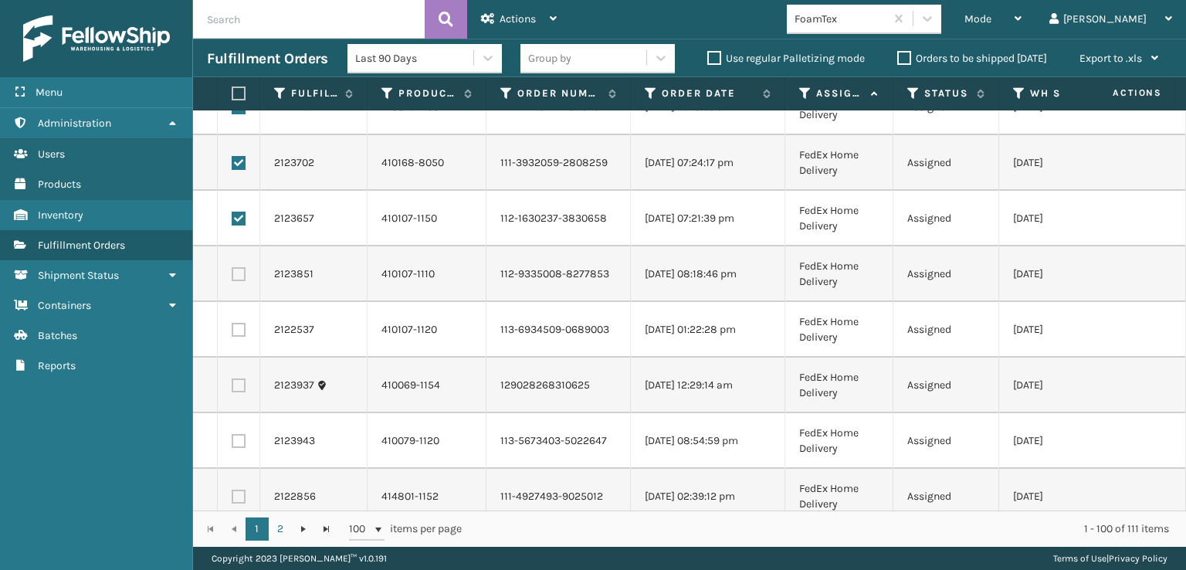
click at [234, 269] on label at bounding box center [239, 274] width 14 height 14
click at [232, 269] on input "checkbox" at bounding box center [232, 272] width 1 height 10
checkbox input "true"
click at [236, 331] on label at bounding box center [239, 330] width 14 height 14
click at [232, 331] on input "checkbox" at bounding box center [232, 328] width 1 height 10
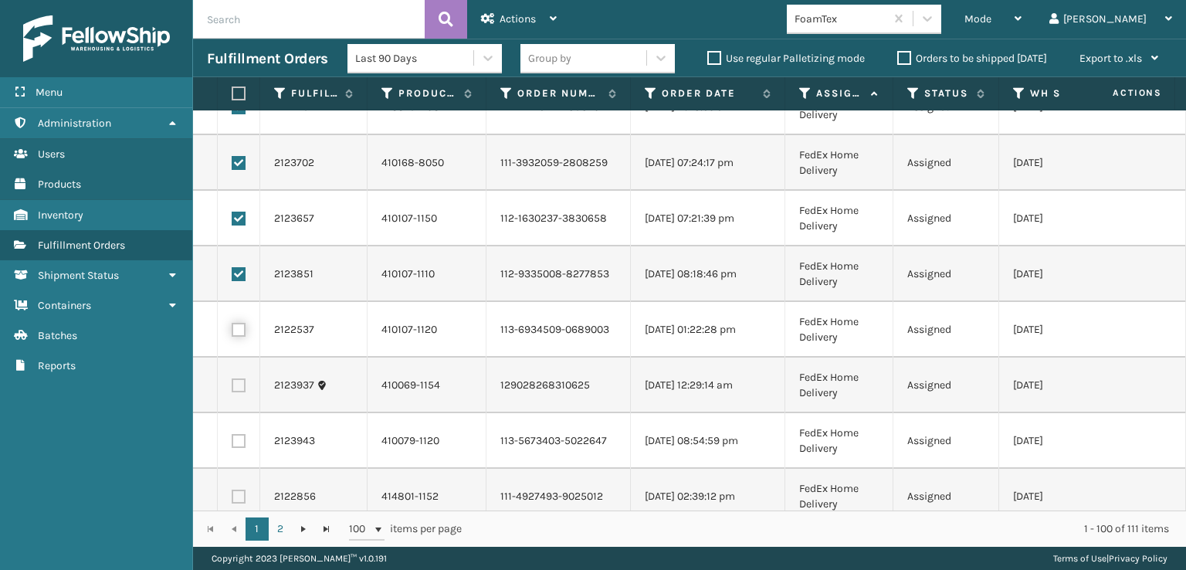
checkbox input "true"
click at [240, 384] on label at bounding box center [239, 385] width 14 height 14
click at [232, 384] on input "checkbox" at bounding box center [232, 383] width 1 height 10
checkbox input "true"
click at [238, 443] on label at bounding box center [239, 441] width 14 height 14
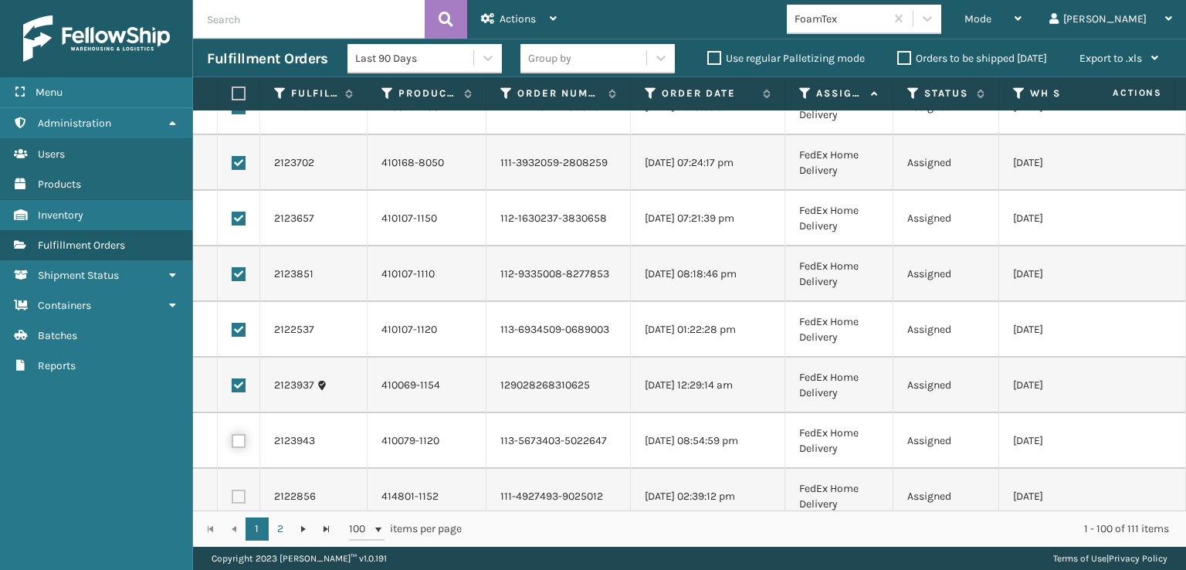
click at [232, 443] on input "checkbox" at bounding box center [232, 439] width 1 height 10
checkbox input "true"
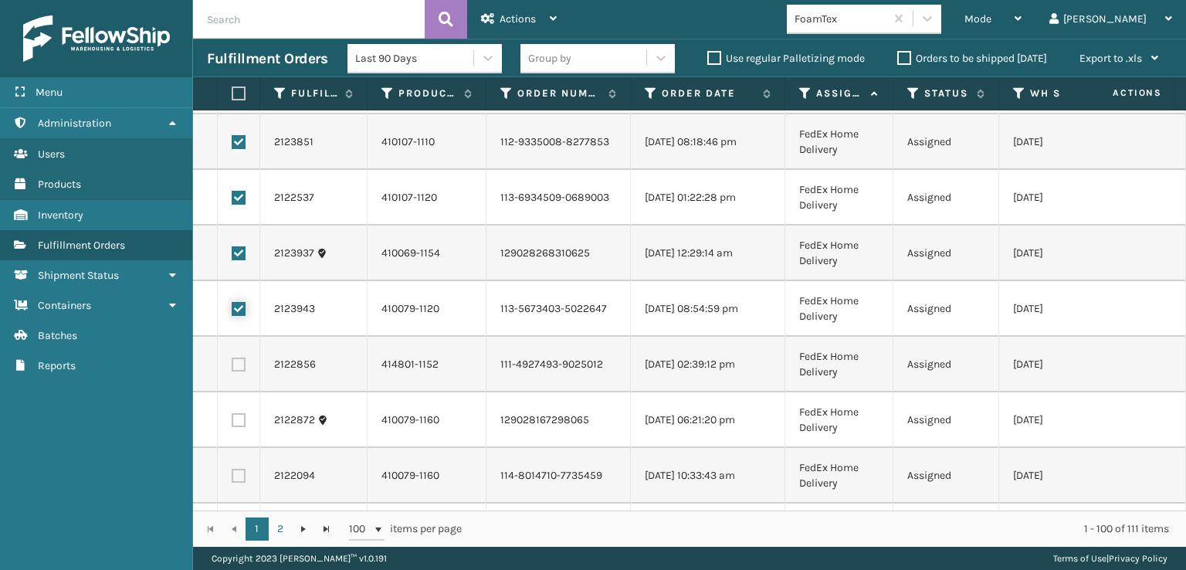
scroll to position [1852, 0]
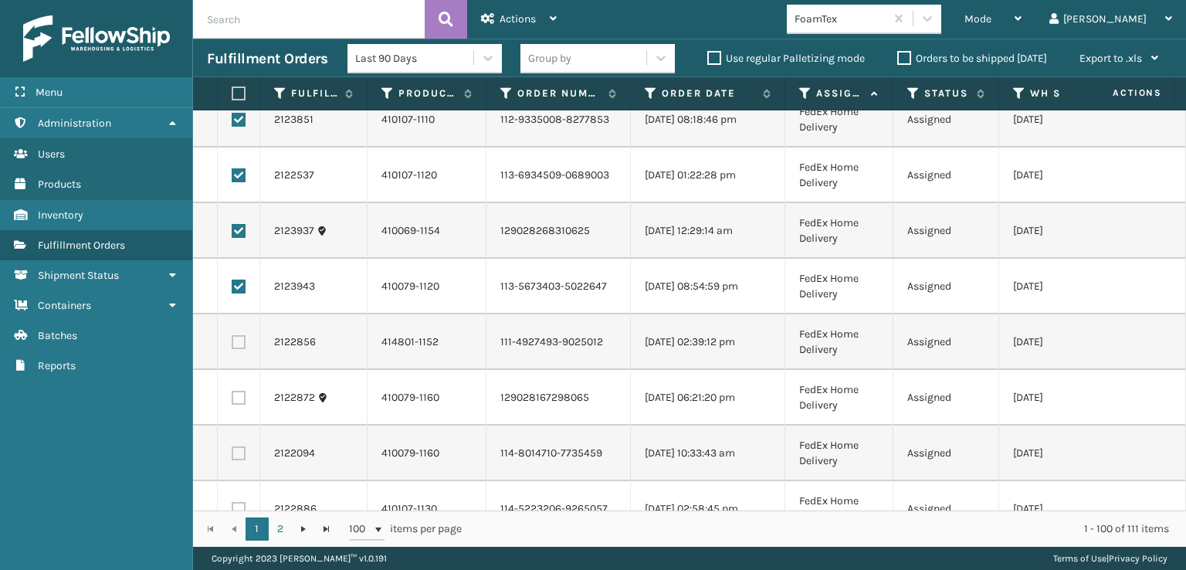
click at [242, 340] on label at bounding box center [239, 342] width 14 height 14
click at [232, 340] on input "checkbox" at bounding box center [232, 340] width 1 height 10
checkbox input "true"
click at [245, 402] on td at bounding box center [239, 398] width 42 height 56
click at [233, 401] on label at bounding box center [239, 398] width 14 height 14
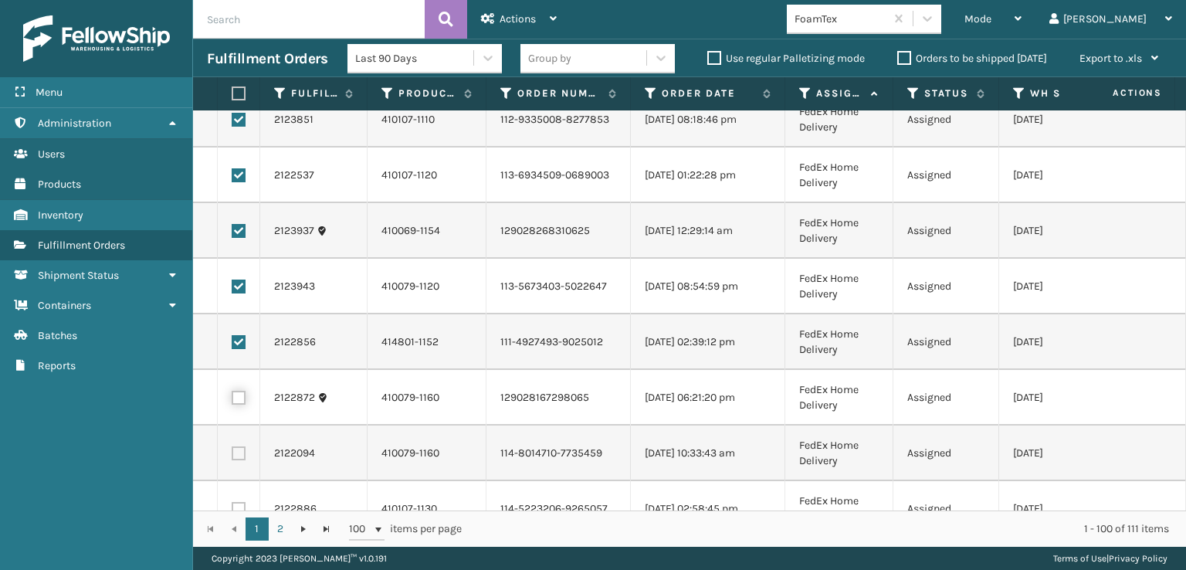
click at [232, 401] on input "checkbox" at bounding box center [232, 396] width 1 height 10
checkbox input "true"
click at [241, 458] on label at bounding box center [239, 453] width 14 height 14
click at [232, 456] on input "checkbox" at bounding box center [232, 451] width 1 height 10
checkbox input "true"
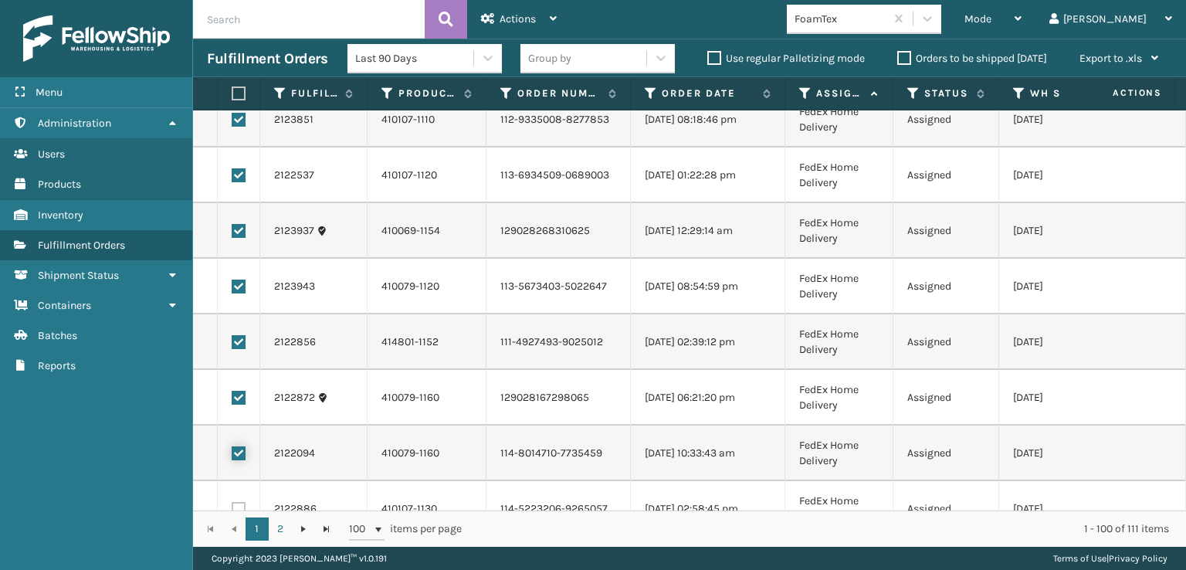
scroll to position [2007, 0]
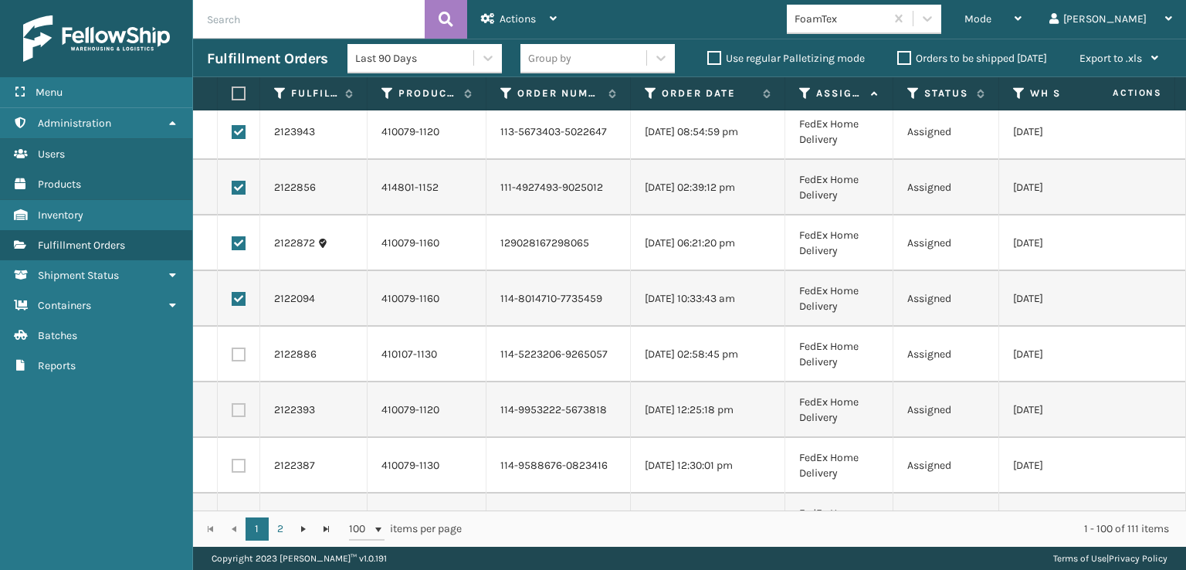
click at [239, 355] on label at bounding box center [239, 354] width 14 height 14
click at [232, 355] on input "checkbox" at bounding box center [232, 352] width 1 height 10
checkbox input "true"
click at [241, 421] on td at bounding box center [239, 410] width 42 height 56
click at [240, 405] on label at bounding box center [239, 410] width 14 height 14
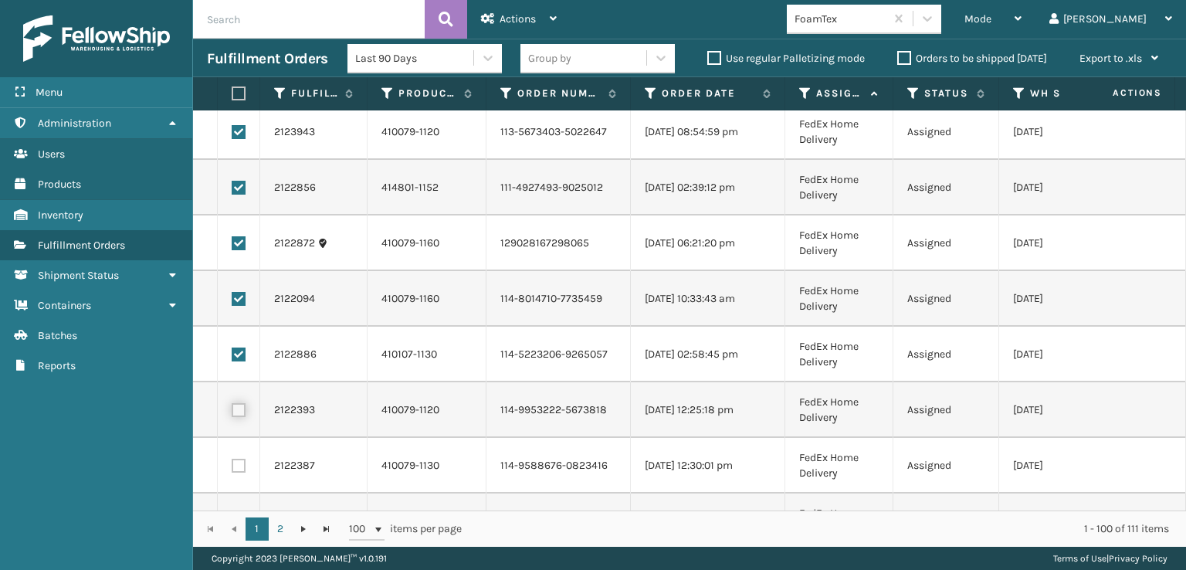
click at [232, 405] on input "checkbox" at bounding box center [232, 408] width 1 height 10
checkbox input "true"
click at [241, 468] on label at bounding box center [239, 465] width 14 height 14
click at [232, 468] on input "checkbox" at bounding box center [232, 463] width 1 height 10
checkbox input "true"
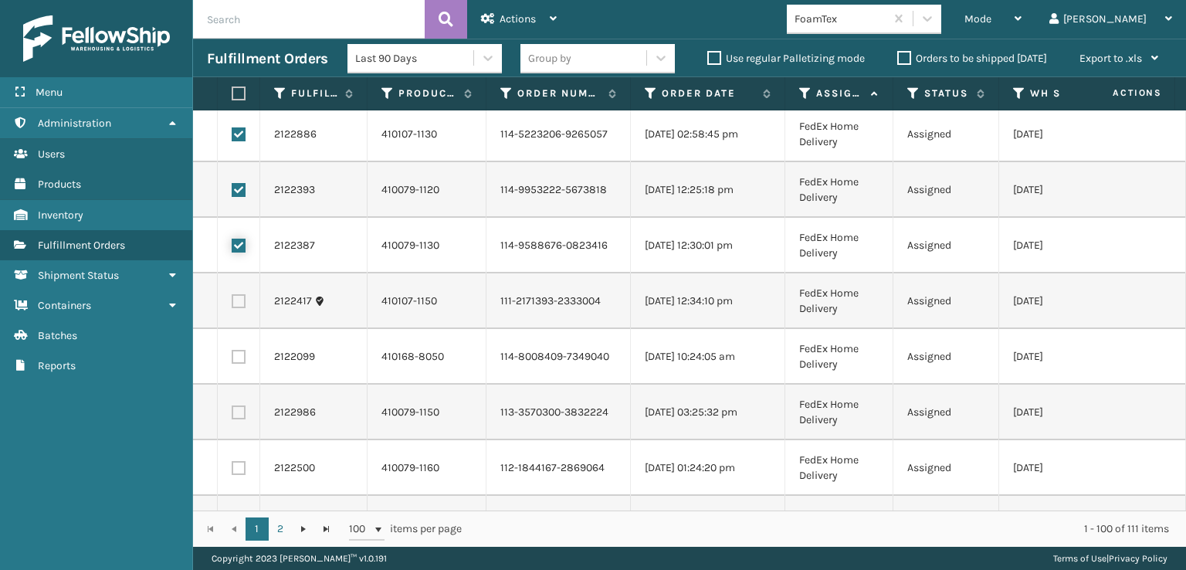
scroll to position [2238, 0]
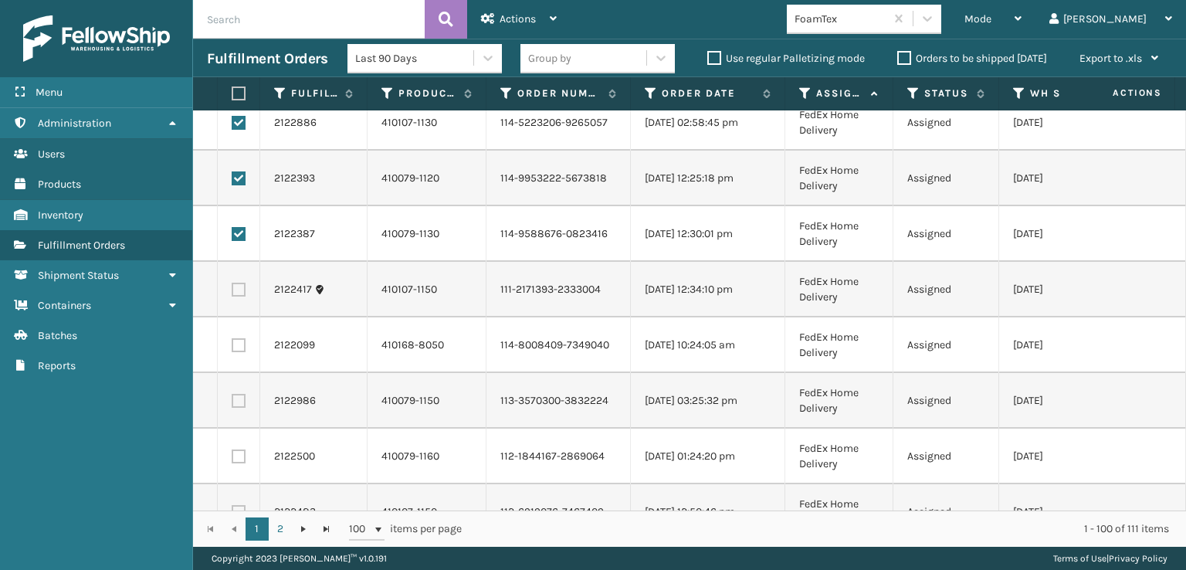
click at [238, 285] on label at bounding box center [239, 289] width 14 height 14
click at [232, 285] on input "checkbox" at bounding box center [232, 287] width 1 height 10
checkbox input "true"
click at [242, 348] on label at bounding box center [239, 345] width 14 height 14
click at [232, 348] on input "checkbox" at bounding box center [232, 343] width 1 height 10
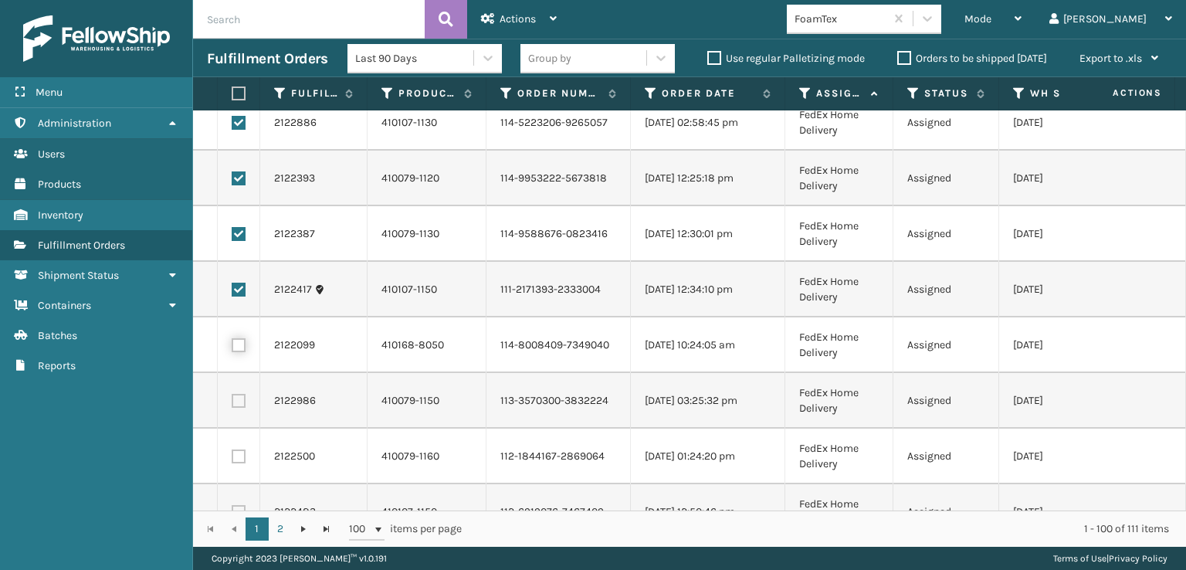
checkbox input "true"
click at [241, 401] on label at bounding box center [239, 401] width 14 height 14
click at [232, 401] on input "checkbox" at bounding box center [232, 399] width 1 height 10
checkbox input "true"
click at [242, 455] on label at bounding box center [239, 456] width 14 height 14
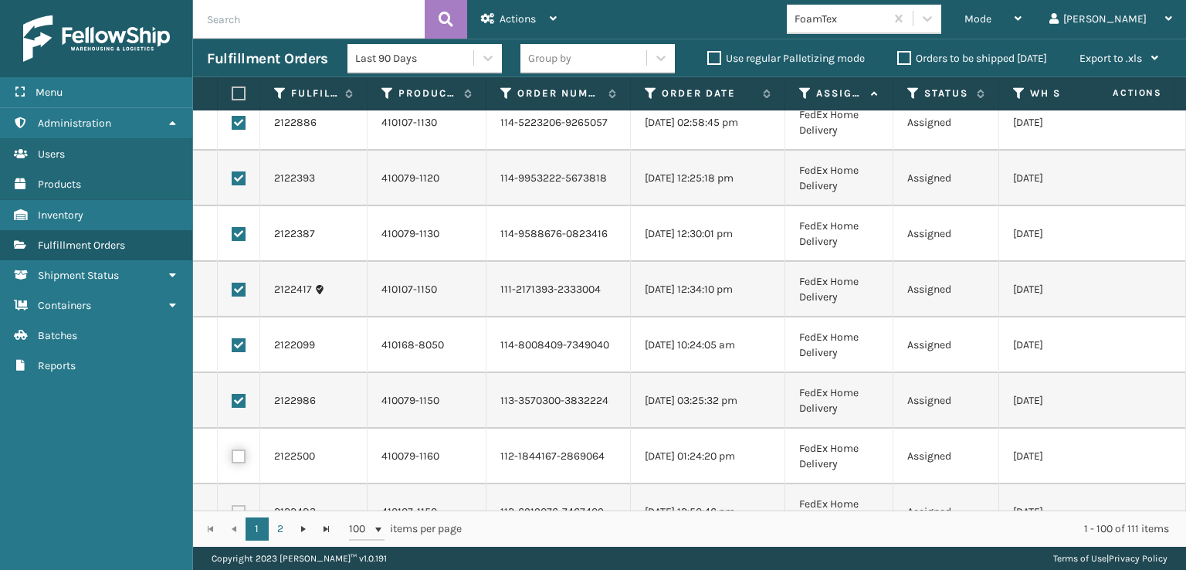
click at [232, 455] on input "checkbox" at bounding box center [232, 454] width 1 height 10
checkbox input "true"
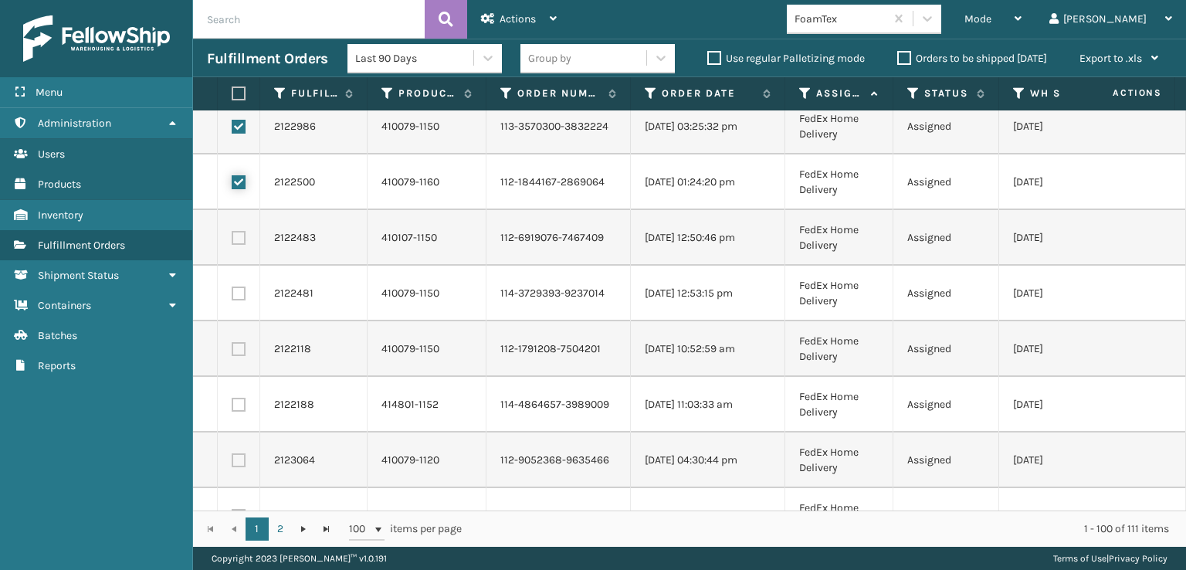
scroll to position [2547, 0]
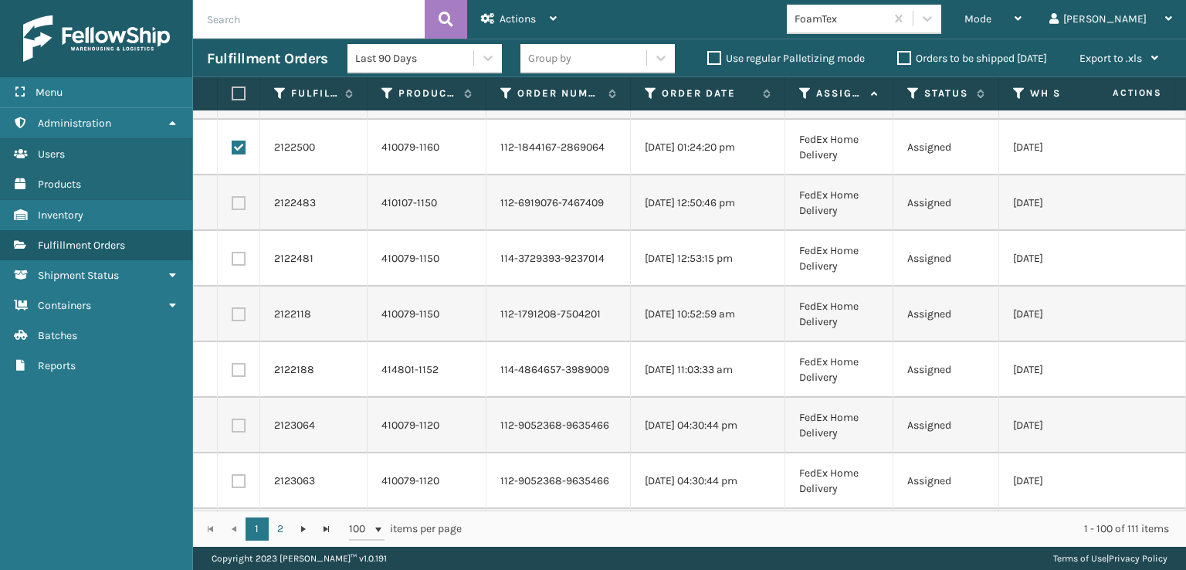
click at [242, 197] on label at bounding box center [239, 203] width 14 height 14
click at [232, 197] on input "checkbox" at bounding box center [232, 201] width 1 height 10
checkbox input "true"
click at [238, 260] on label at bounding box center [239, 259] width 14 height 14
click at [232, 260] on input "checkbox" at bounding box center [232, 257] width 1 height 10
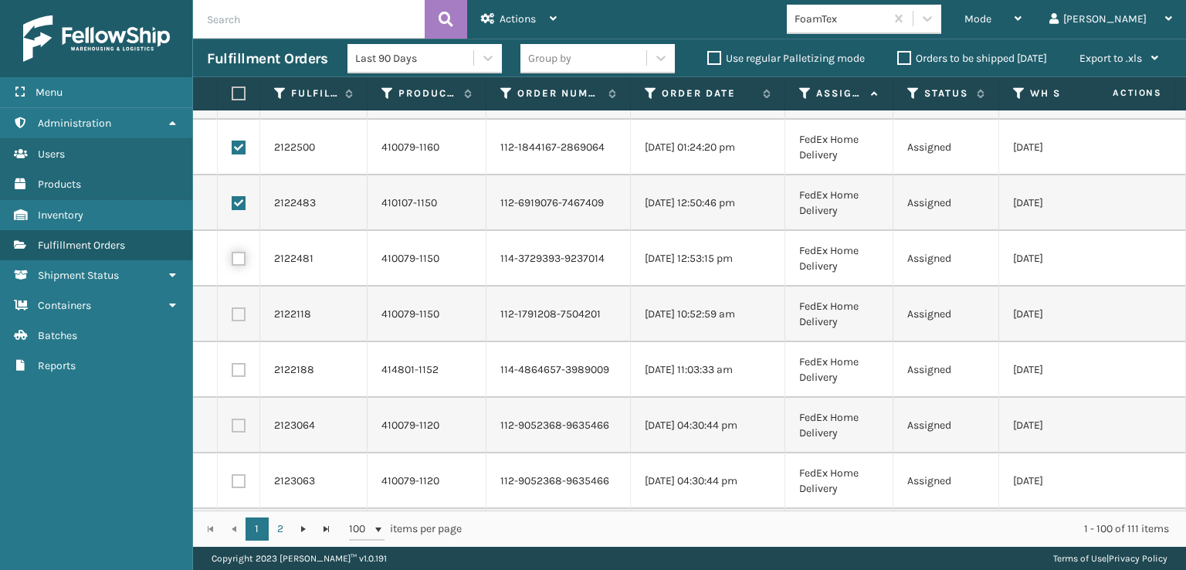
checkbox input "true"
click at [238, 316] on label at bounding box center [239, 314] width 14 height 14
click at [232, 316] on input "checkbox" at bounding box center [232, 312] width 1 height 10
checkbox input "true"
click at [238, 365] on label at bounding box center [239, 370] width 14 height 14
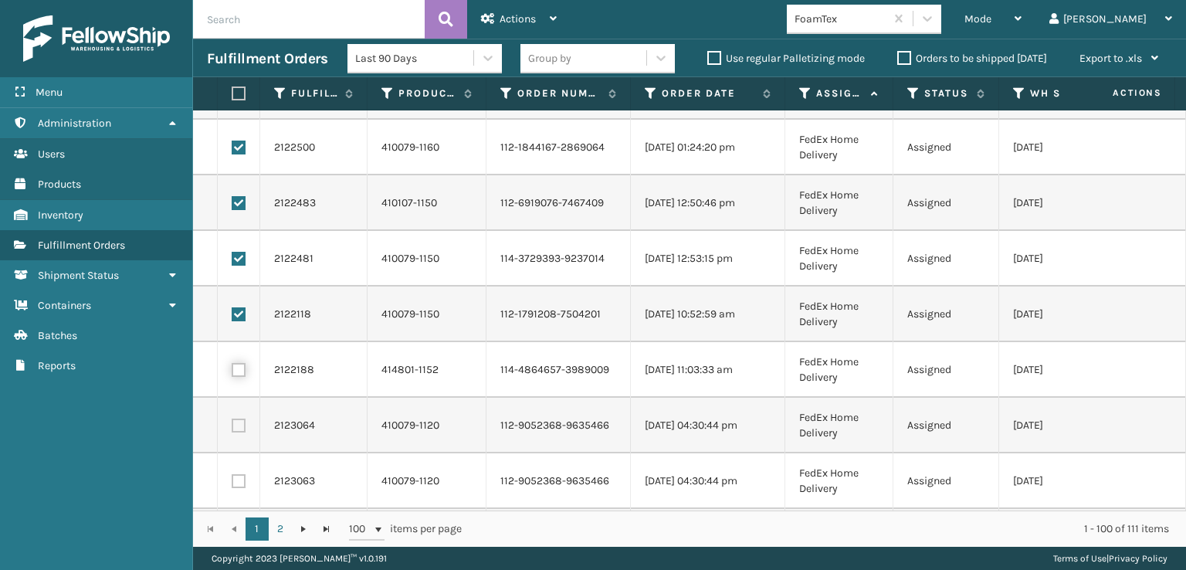
click at [232, 365] on input "checkbox" at bounding box center [232, 368] width 1 height 10
checkbox input "true"
click at [238, 421] on label at bounding box center [239, 425] width 14 height 14
click at [232, 421] on input "checkbox" at bounding box center [232, 423] width 1 height 10
checkbox input "true"
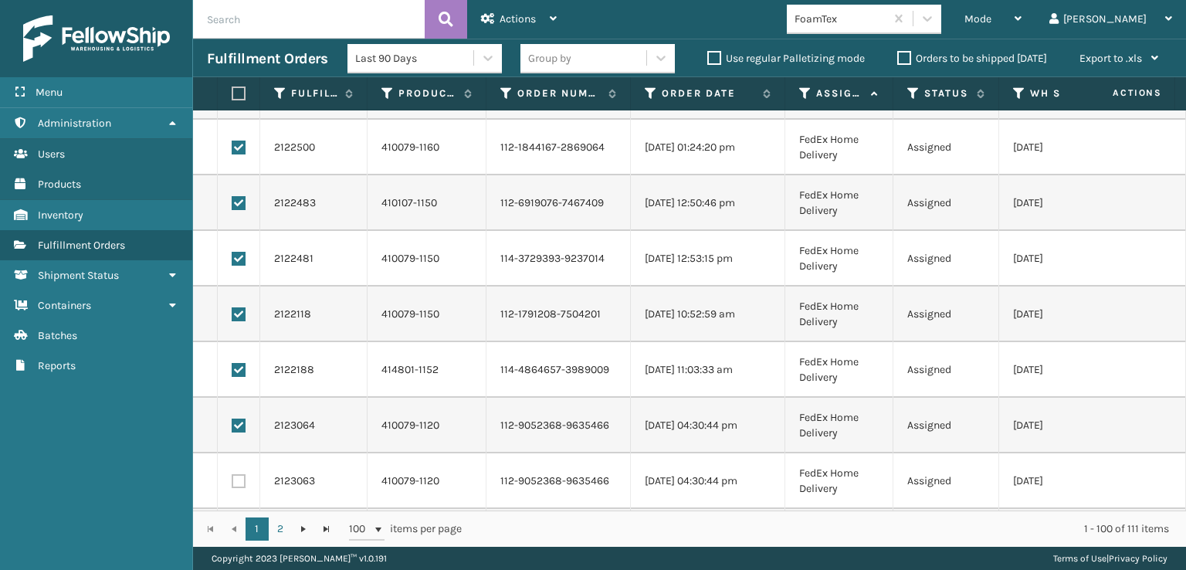
click at [235, 478] on label at bounding box center [239, 481] width 14 height 14
click at [232, 478] on input "checkbox" at bounding box center [232, 479] width 1 height 10
checkbox input "true"
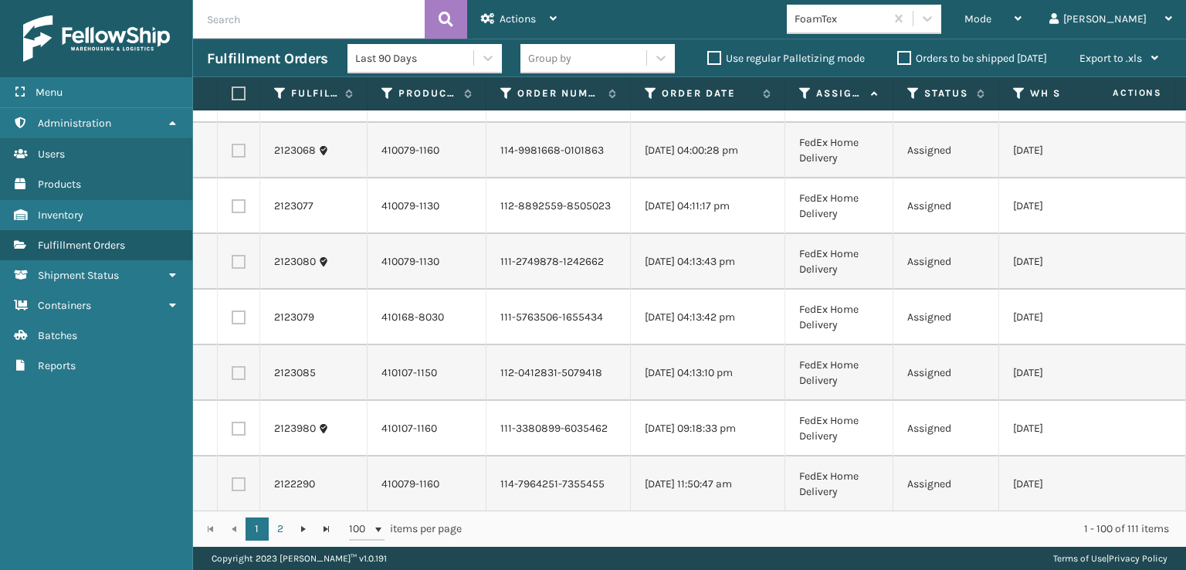
scroll to position [2856, 0]
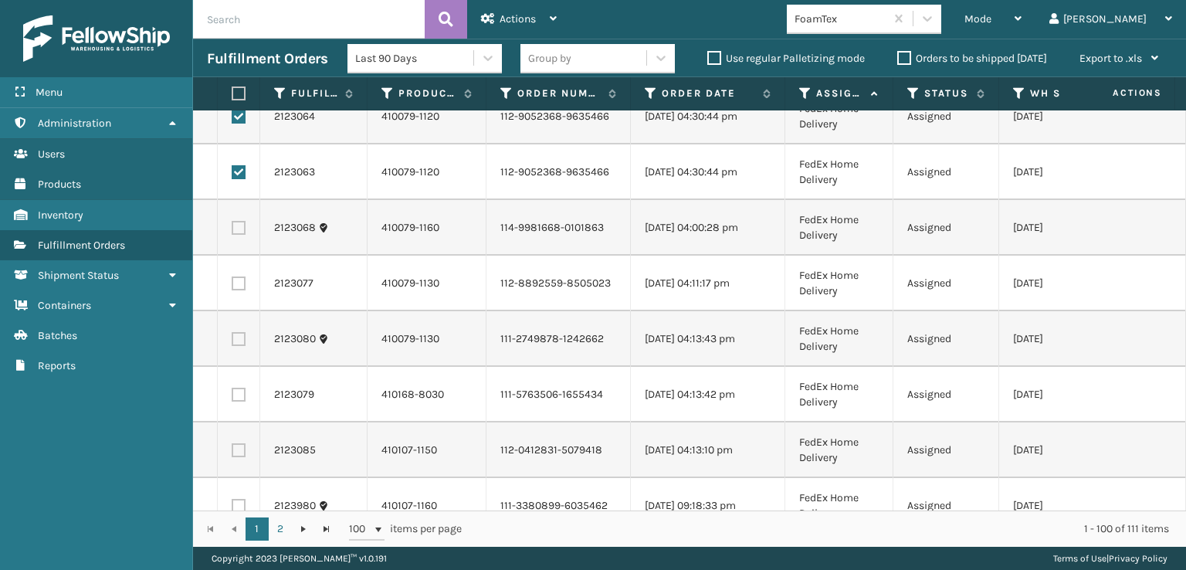
click at [241, 228] on label at bounding box center [239, 228] width 14 height 14
click at [232, 228] on input "checkbox" at bounding box center [232, 226] width 1 height 10
checkbox input "true"
click at [238, 296] on td at bounding box center [239, 283] width 42 height 56
click at [236, 282] on label at bounding box center [239, 283] width 14 height 14
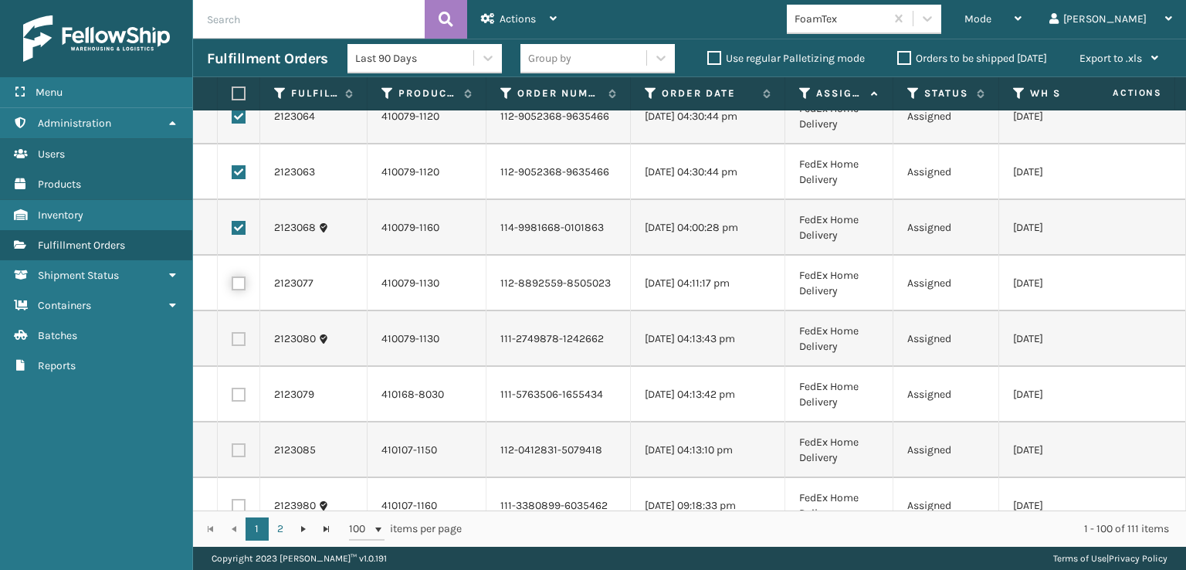
click at [232, 282] on input "checkbox" at bounding box center [232, 281] width 1 height 10
checkbox input "true"
click at [238, 333] on label at bounding box center [239, 339] width 14 height 14
click at [232, 333] on input "checkbox" at bounding box center [232, 337] width 1 height 10
checkbox input "true"
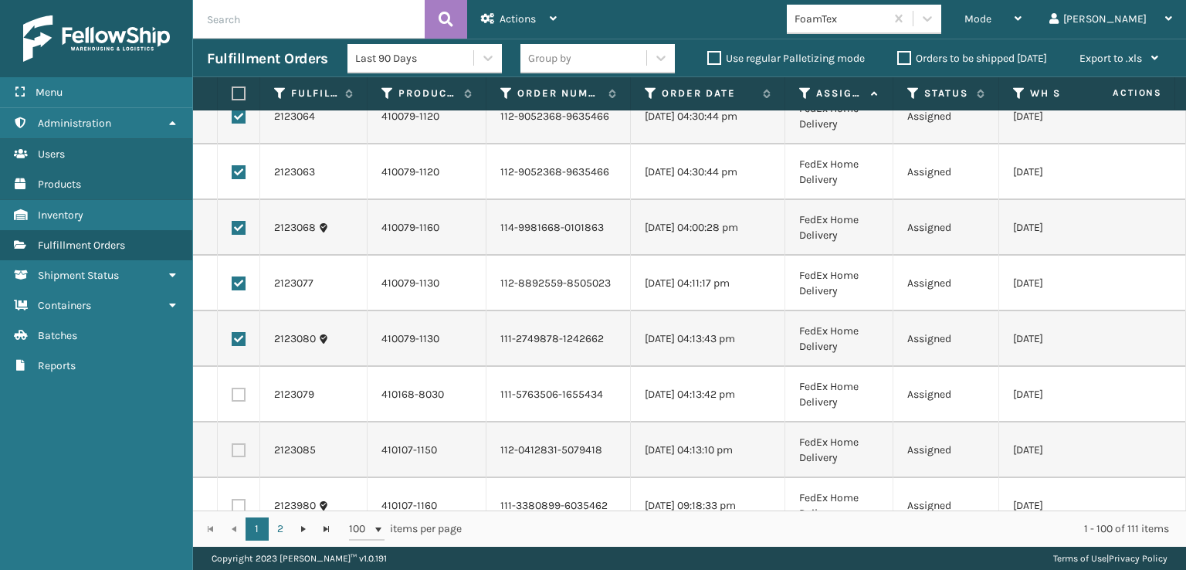
click at [238, 395] on label at bounding box center [239, 394] width 14 height 14
click at [232, 395] on input "checkbox" at bounding box center [232, 392] width 1 height 10
checkbox input "true"
click at [238, 452] on label at bounding box center [239, 450] width 14 height 14
click at [232, 452] on input "checkbox" at bounding box center [232, 448] width 1 height 10
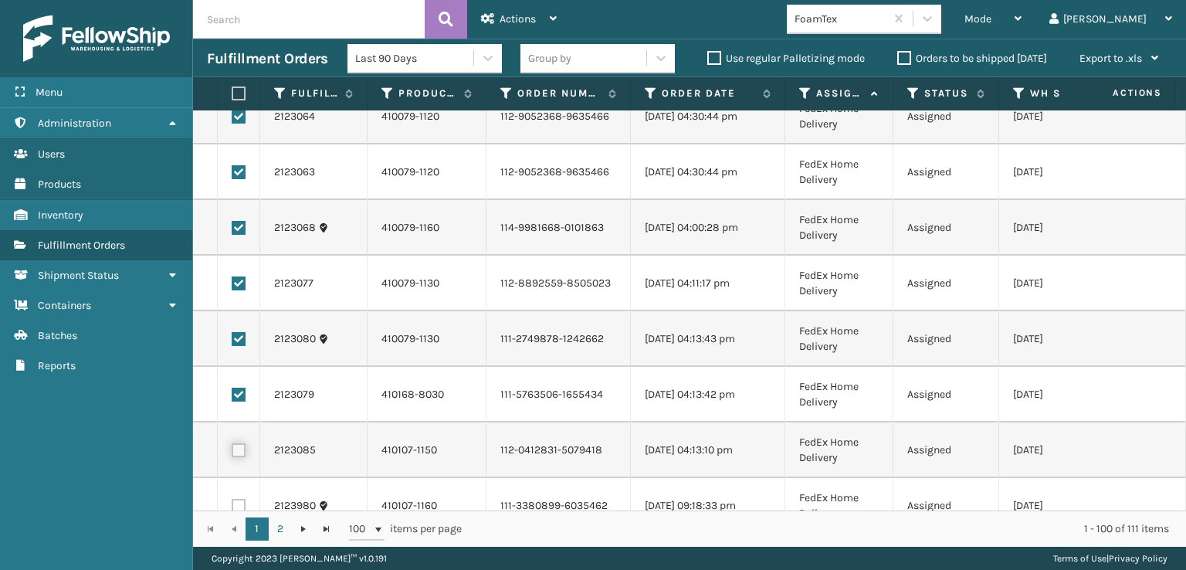
checkbox input "true"
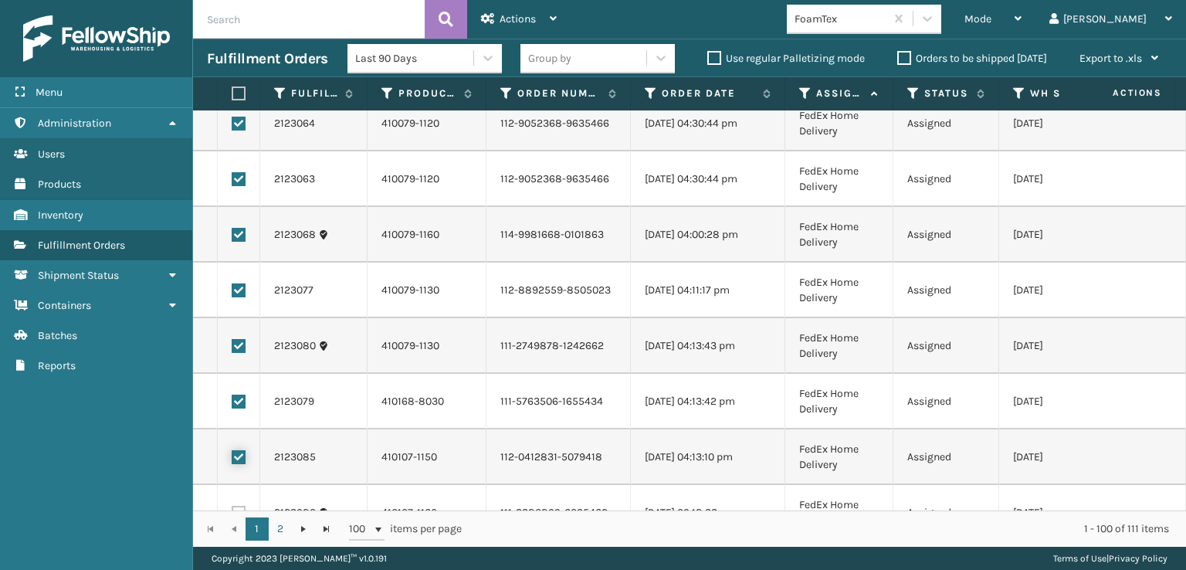
scroll to position [2775, 0]
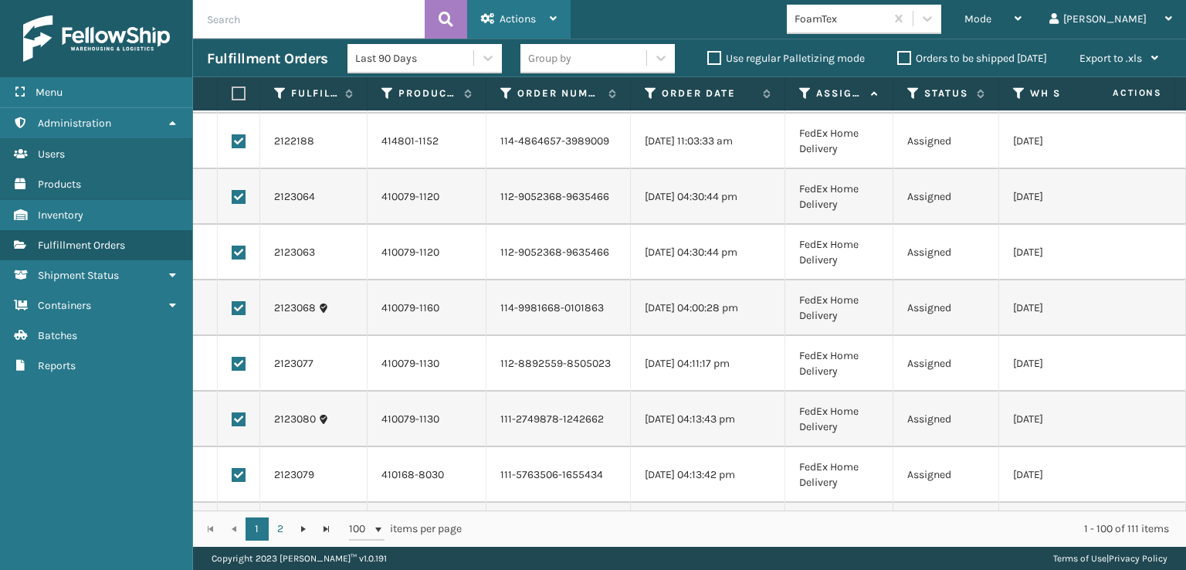
click at [558, 25] on div "Actions Settings Remove All Filters Export Labels Create Picking Batch" at bounding box center [518, 19] width 103 height 39
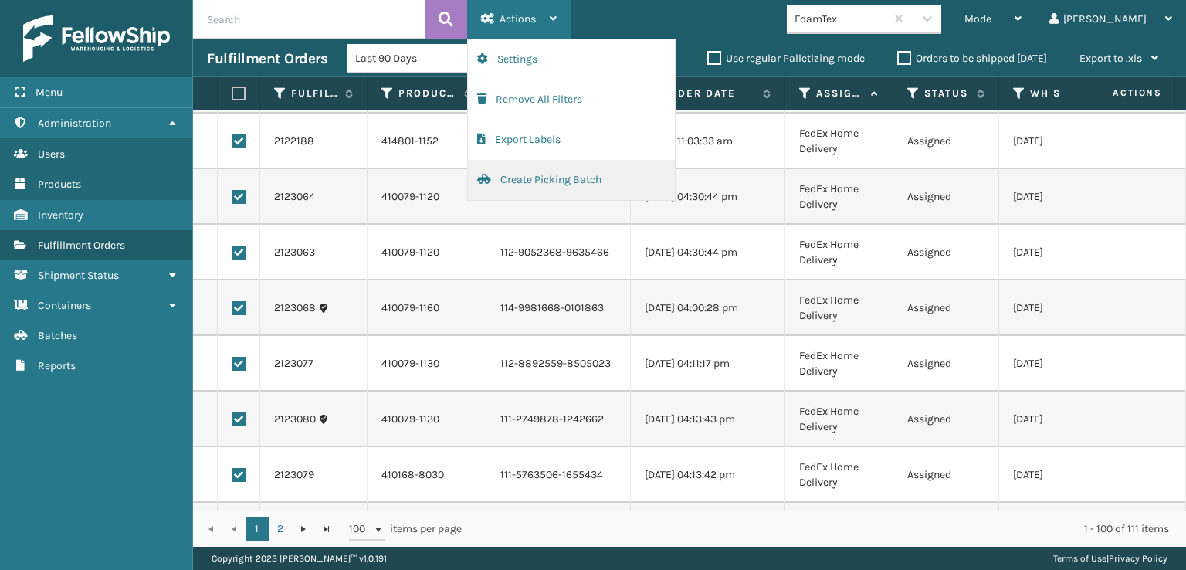
click at [572, 171] on button "Create Picking Batch" at bounding box center [571, 180] width 207 height 40
